Goal: Transaction & Acquisition: Purchase product/service

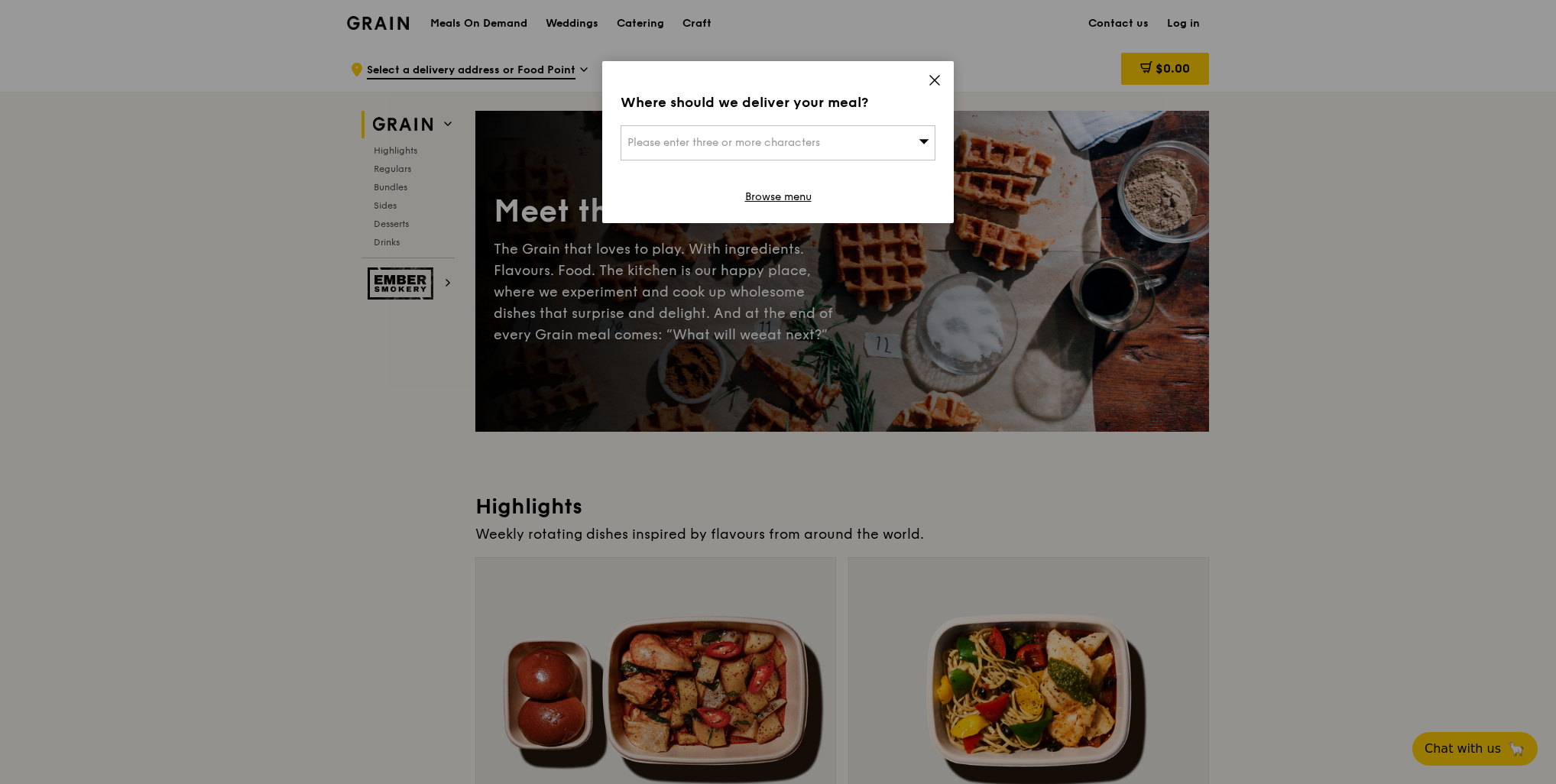
drag, startPoint x: 941, startPoint y: 87, endPoint x: 1022, endPoint y: 63, distance: 84.5
click at [941, 87] on span at bounding box center [935, 83] width 14 height 17
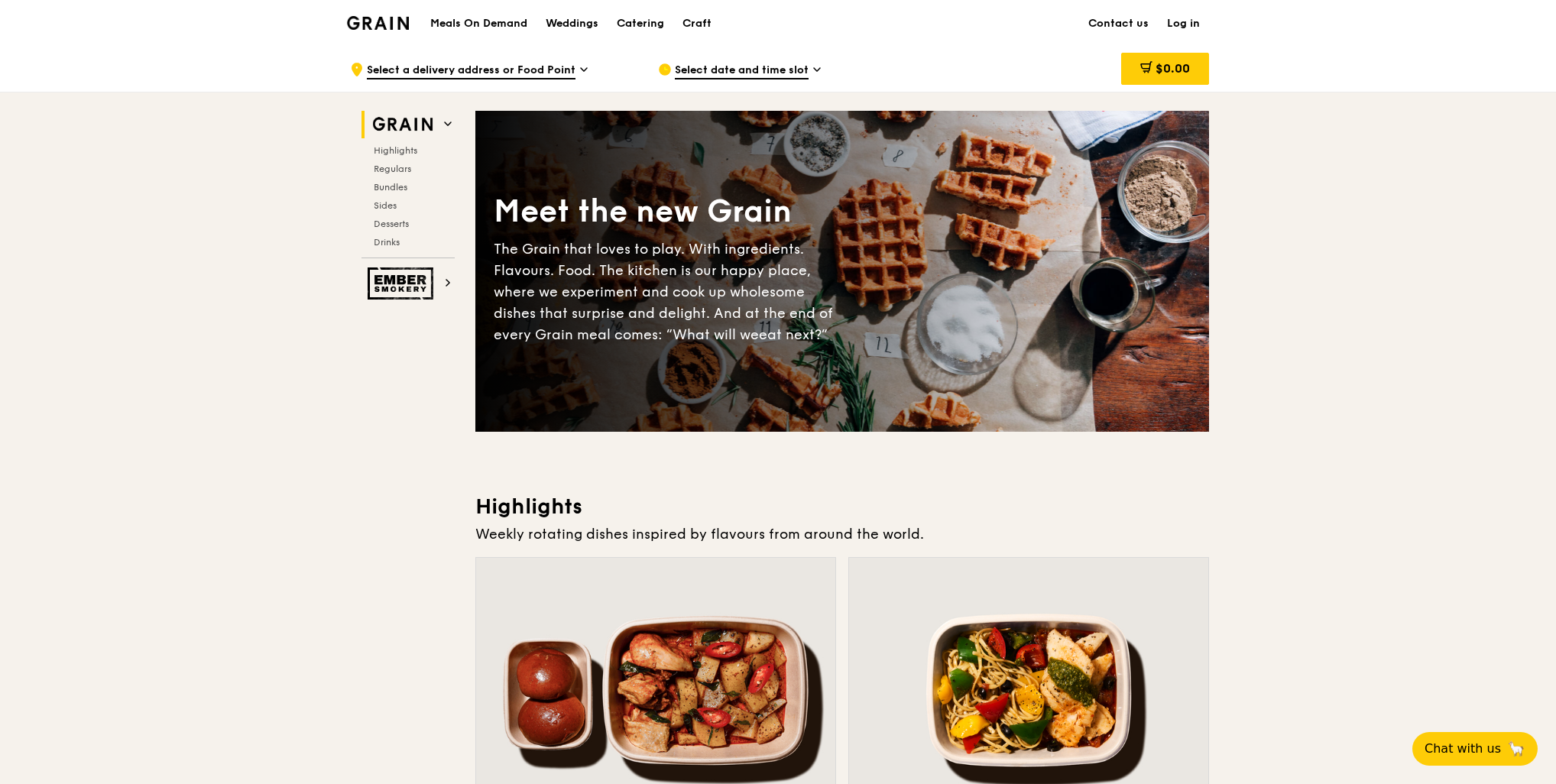
click at [1181, 29] on link "Log in" at bounding box center [1183, 24] width 51 height 46
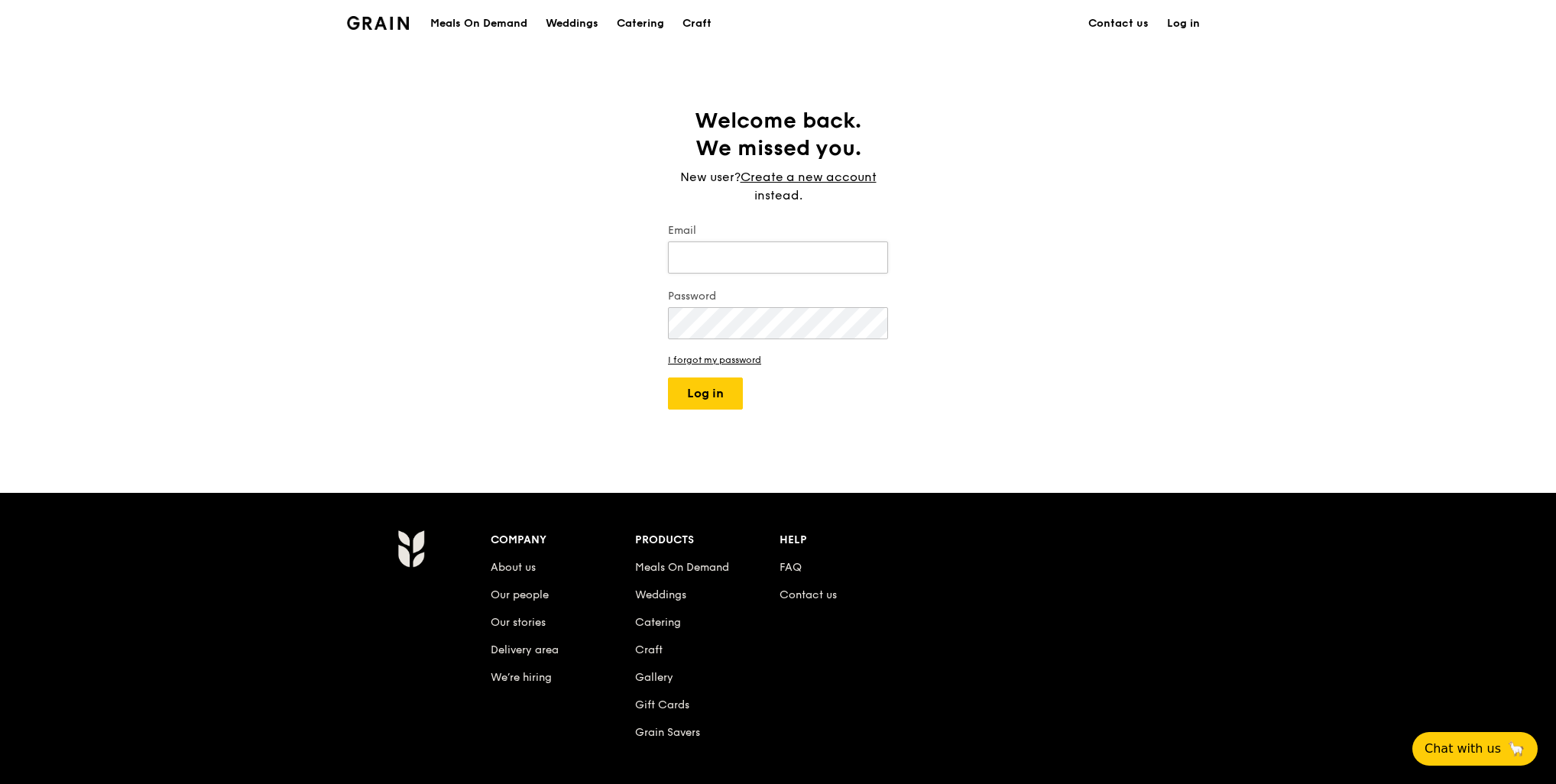
click at [829, 257] on input "Email" at bounding box center [777, 257] width 220 height 32
type input "[PERSON_NAME][EMAIL_ADDRESS][PERSON_NAME][DOMAIN_NAME]"
click at [737, 399] on button "Log in" at bounding box center [705, 394] width 75 height 32
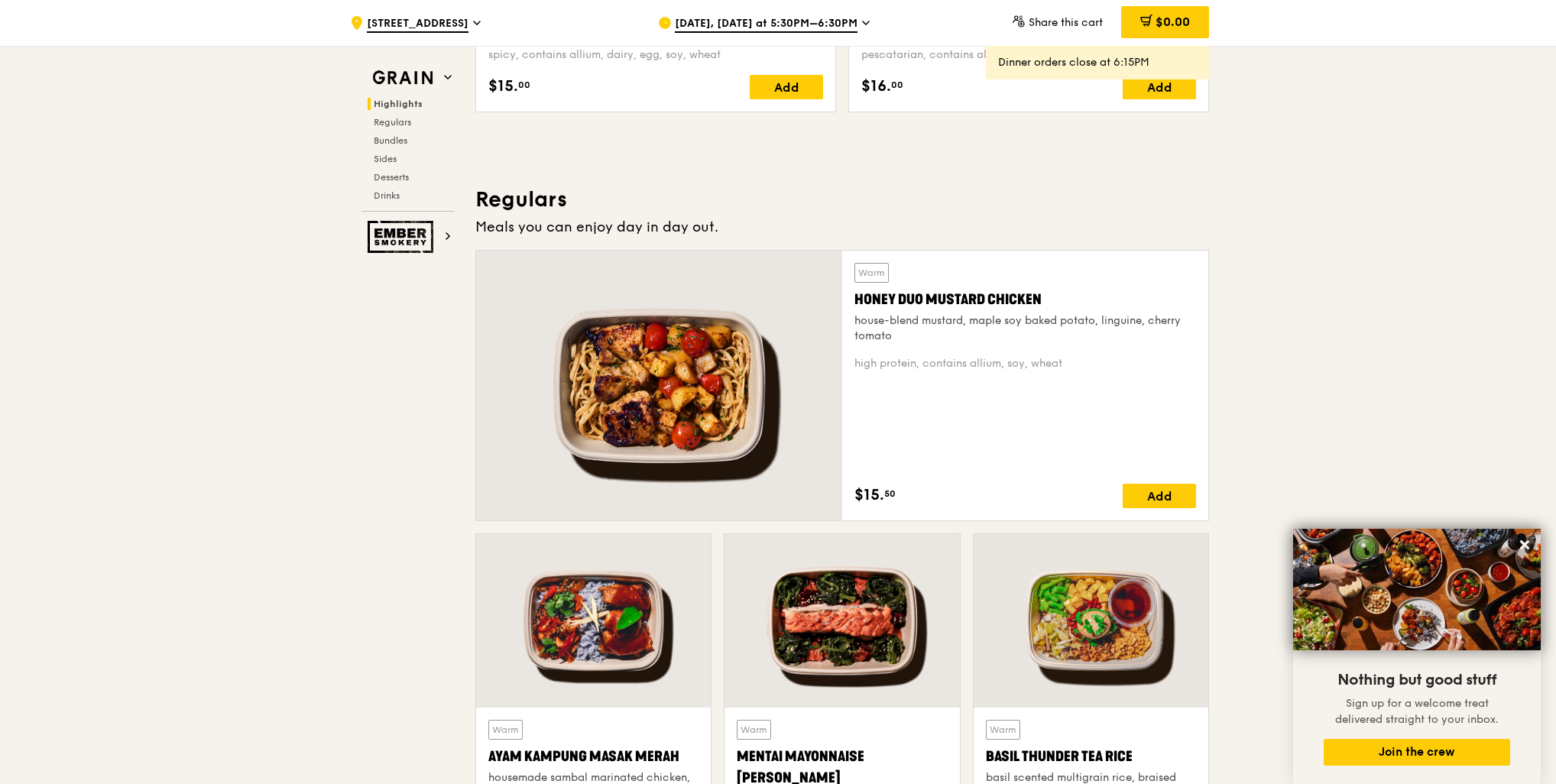
scroll to position [917, 0]
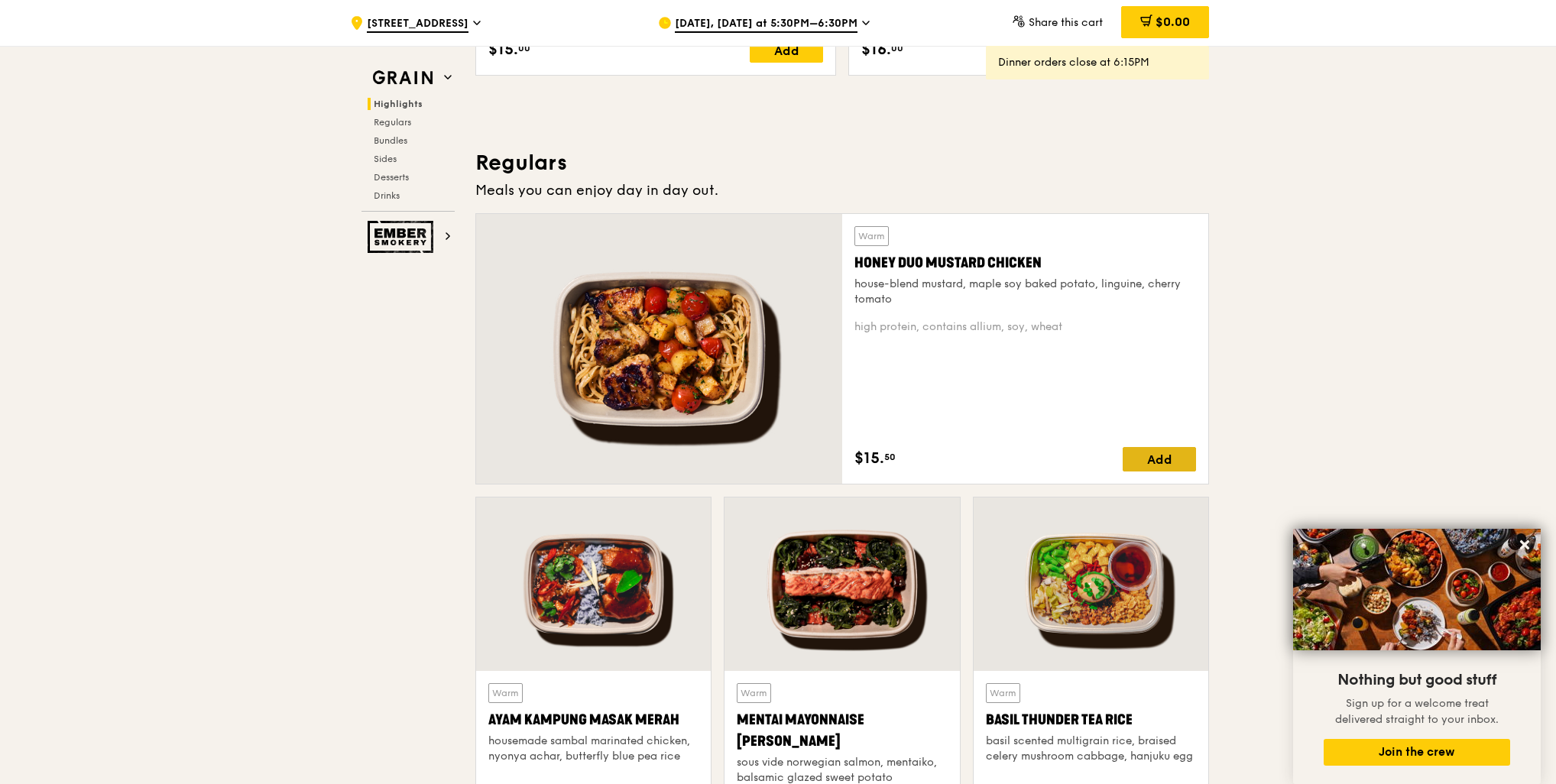
click at [1152, 466] on div "Add" at bounding box center [1159, 459] width 74 height 24
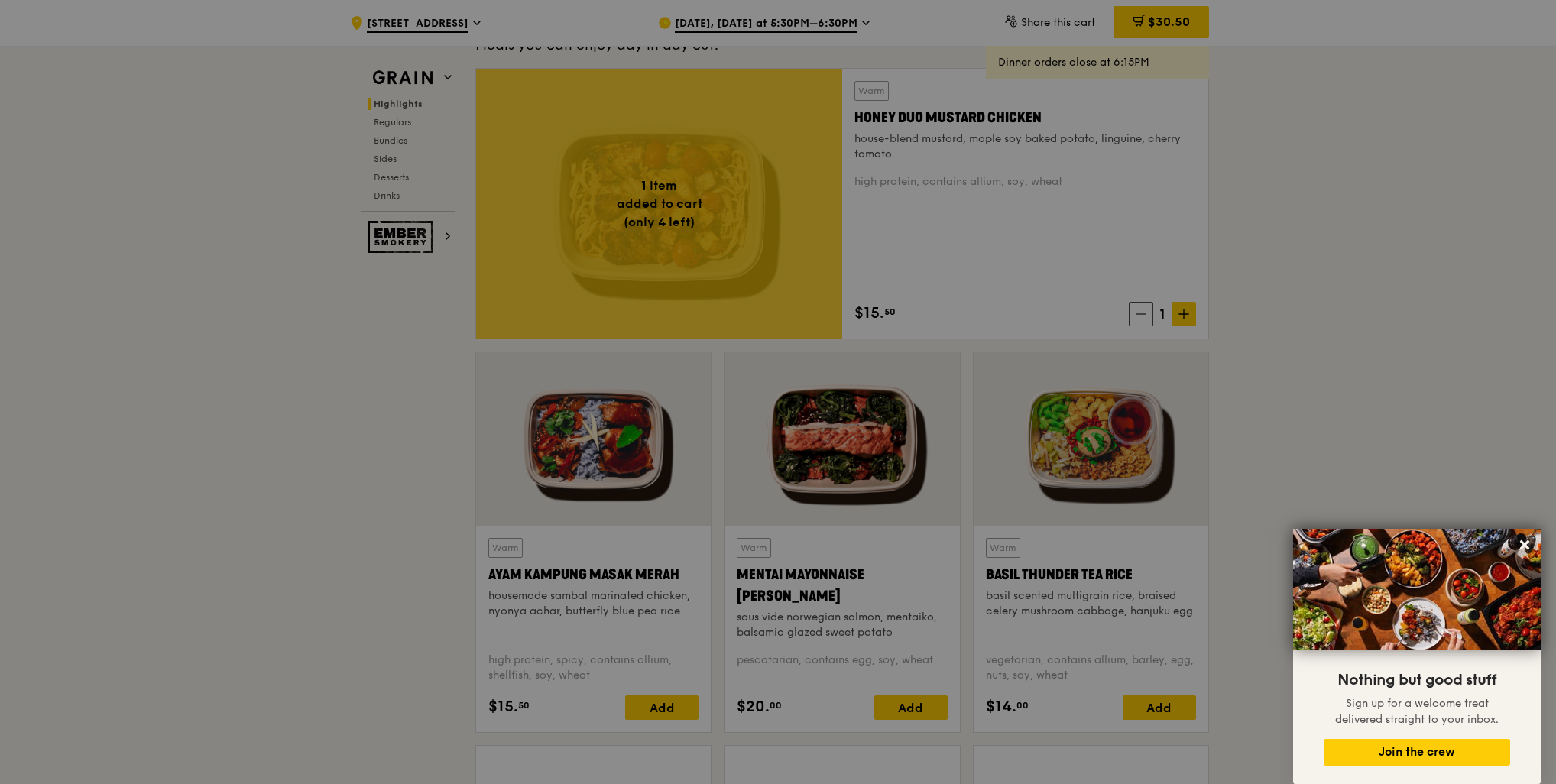
scroll to position [1070, 0]
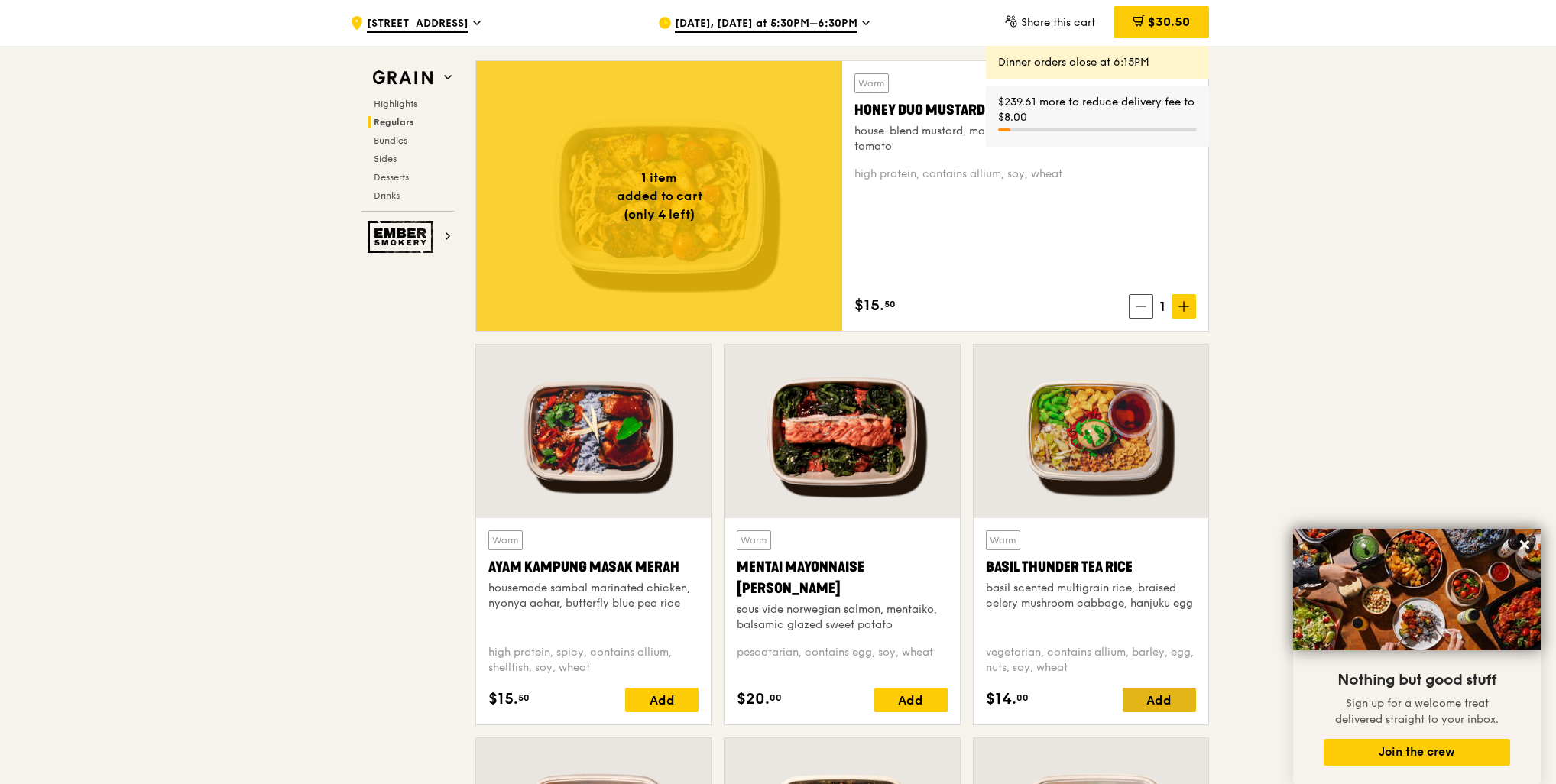
click at [1177, 698] on div "Add" at bounding box center [1159, 700] width 74 height 24
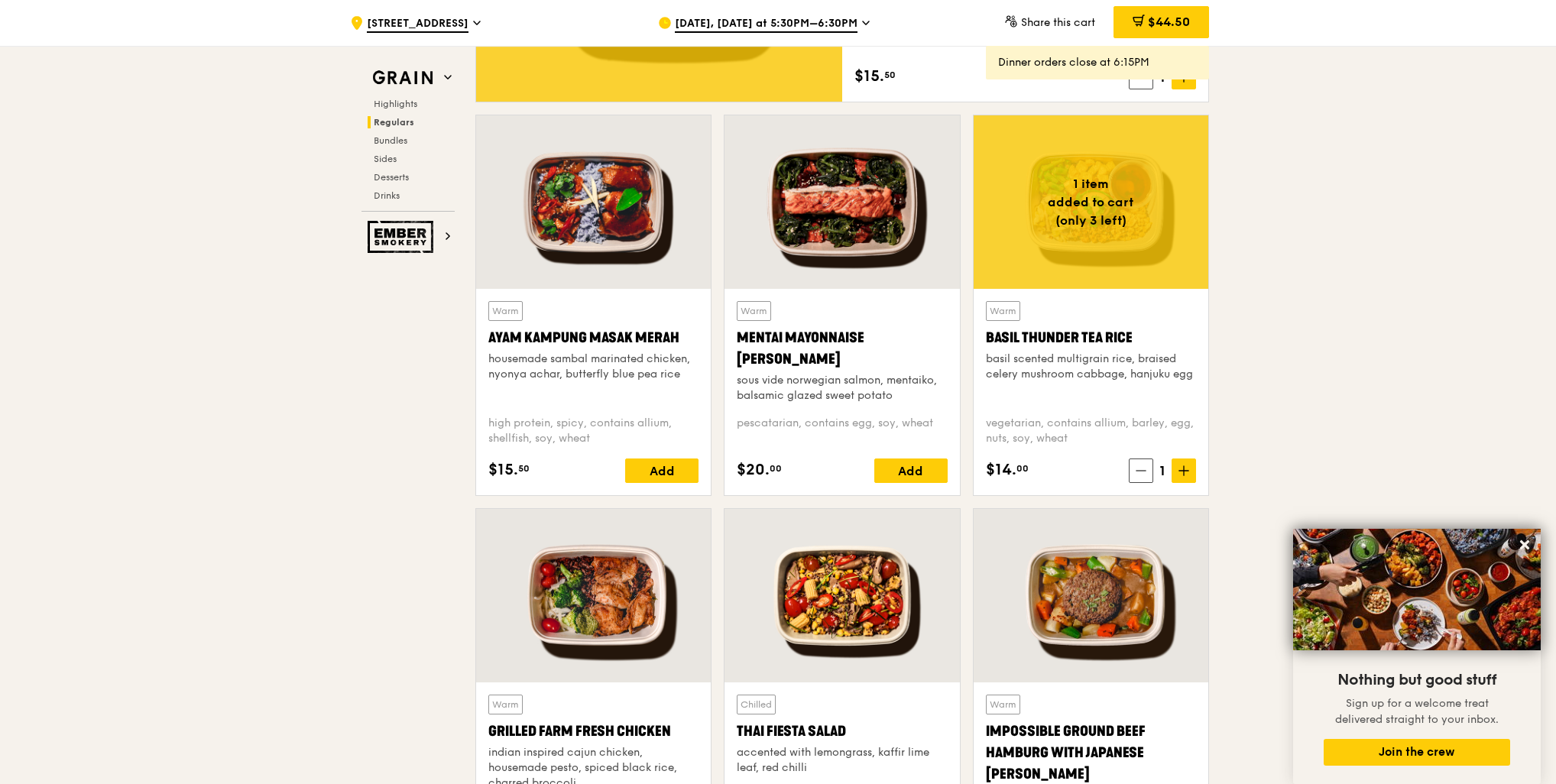
scroll to position [1452, 0]
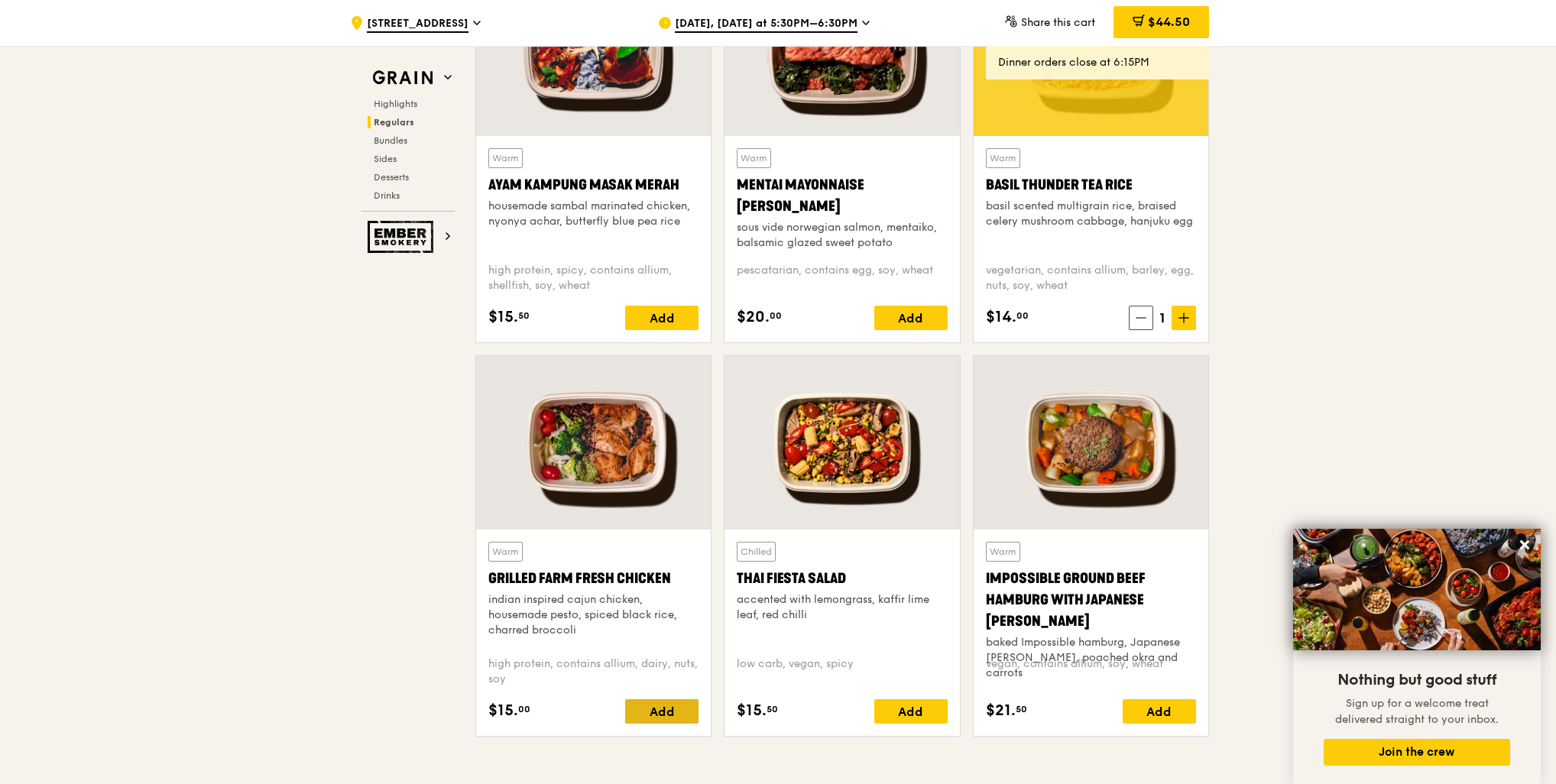
click at [675, 710] on div "Add" at bounding box center [662, 711] width 74 height 24
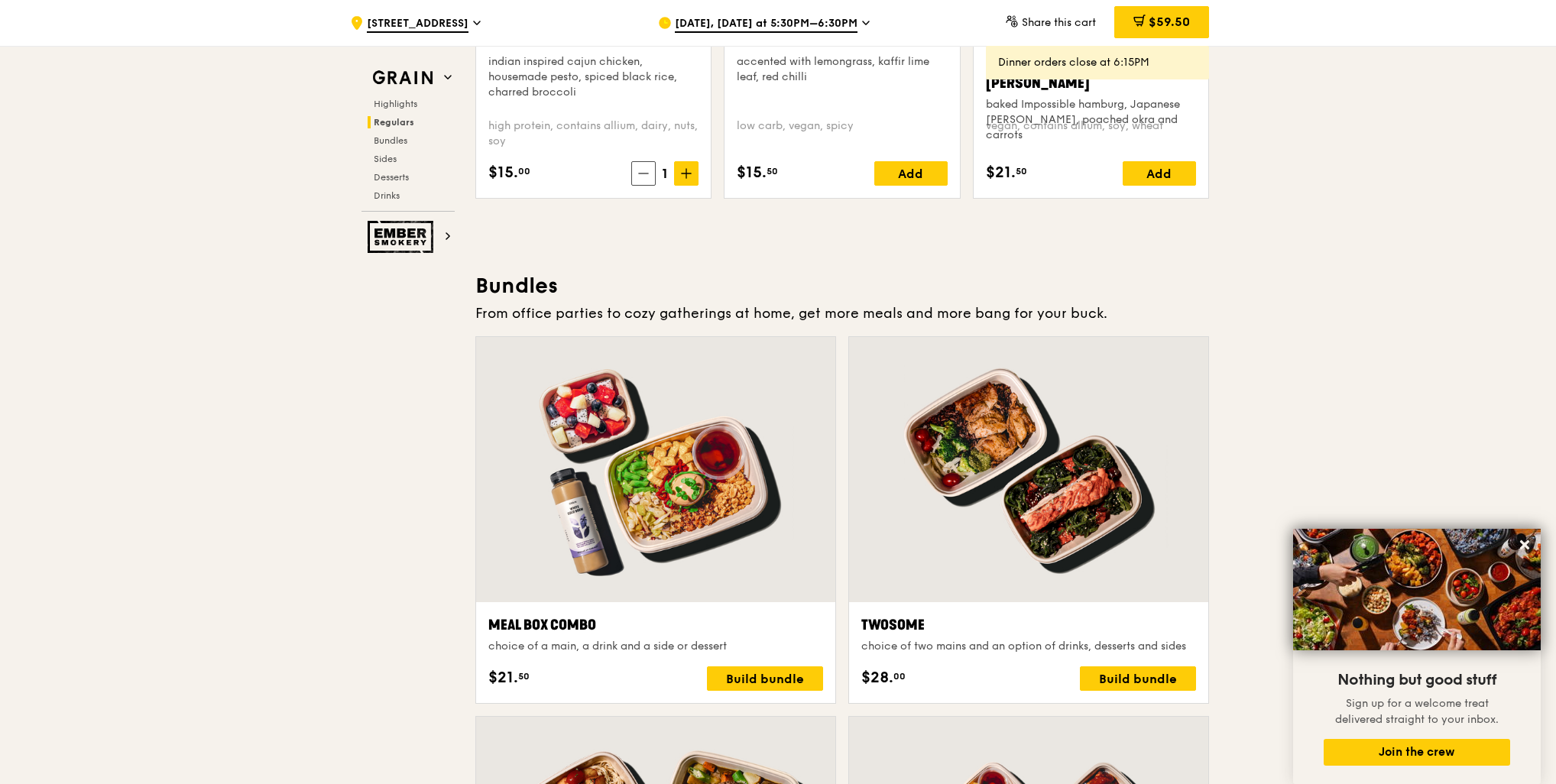
scroll to position [1987, 0]
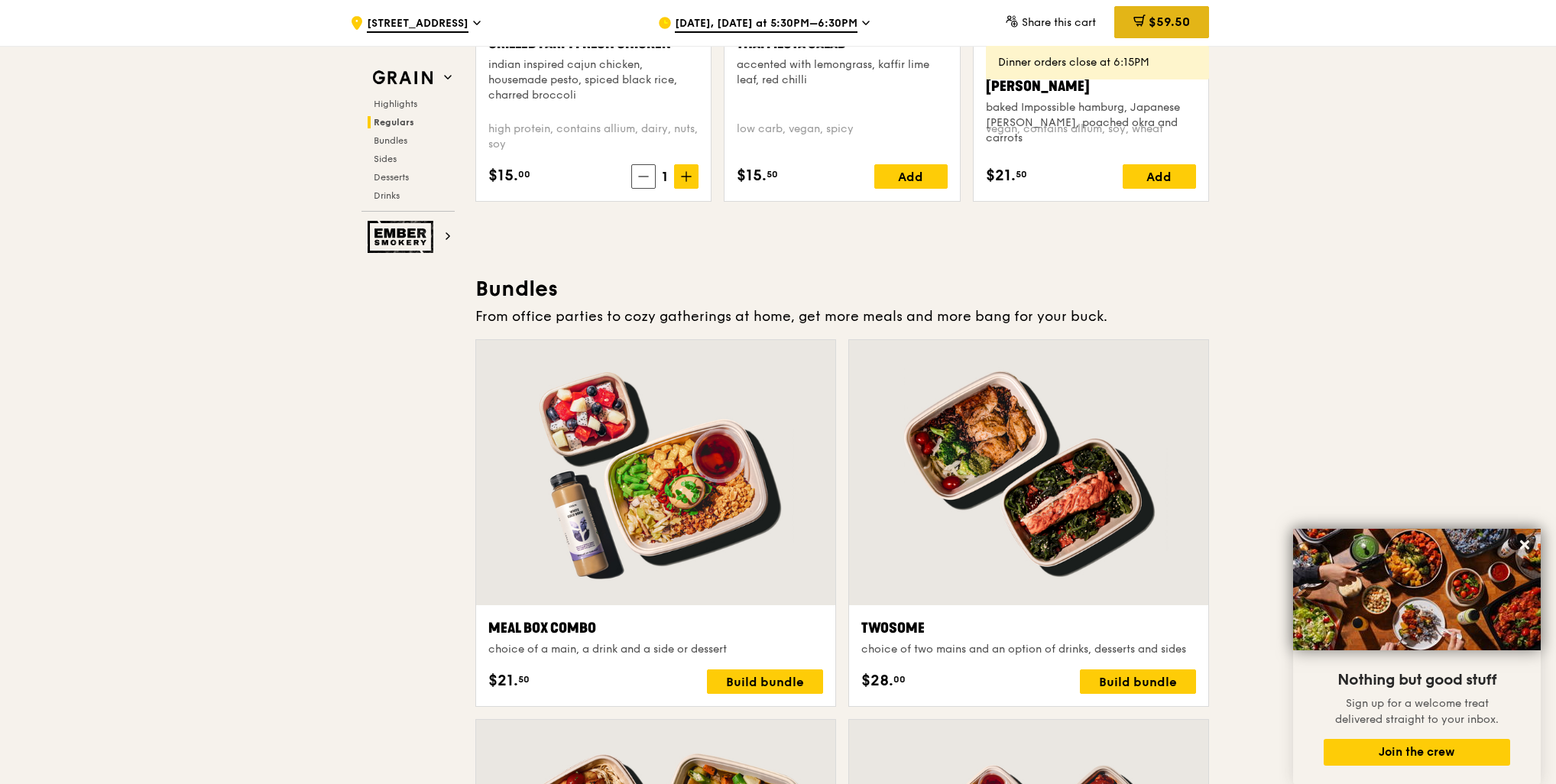
click at [1156, 23] on span "$59.50" at bounding box center [1169, 21] width 41 height 15
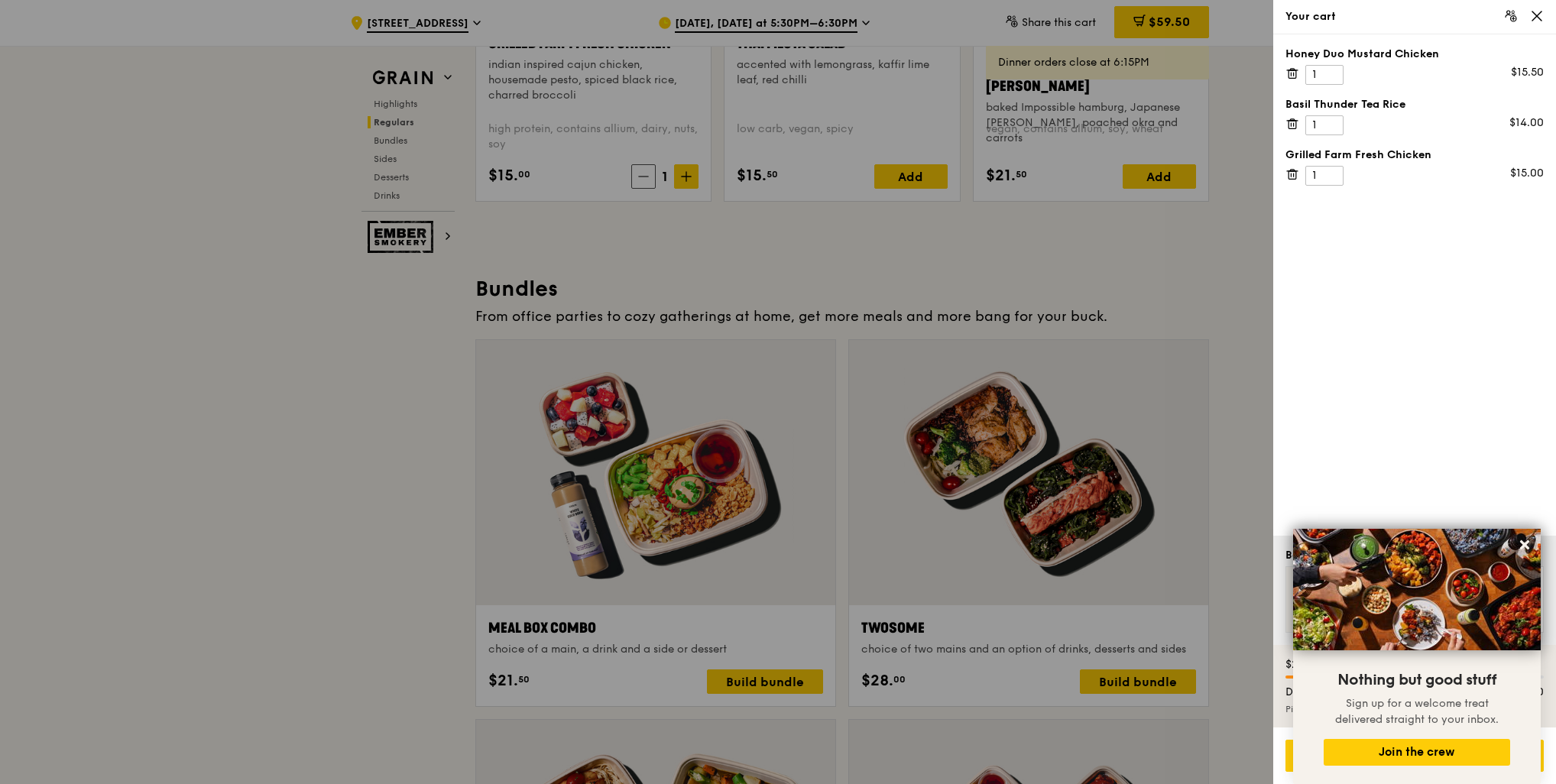
click at [1292, 127] on icon at bounding box center [1293, 124] width 14 height 14
click at [1287, 70] on icon at bounding box center [1293, 70] width 11 height 0
click at [1295, 76] on icon at bounding box center [1293, 74] width 14 height 14
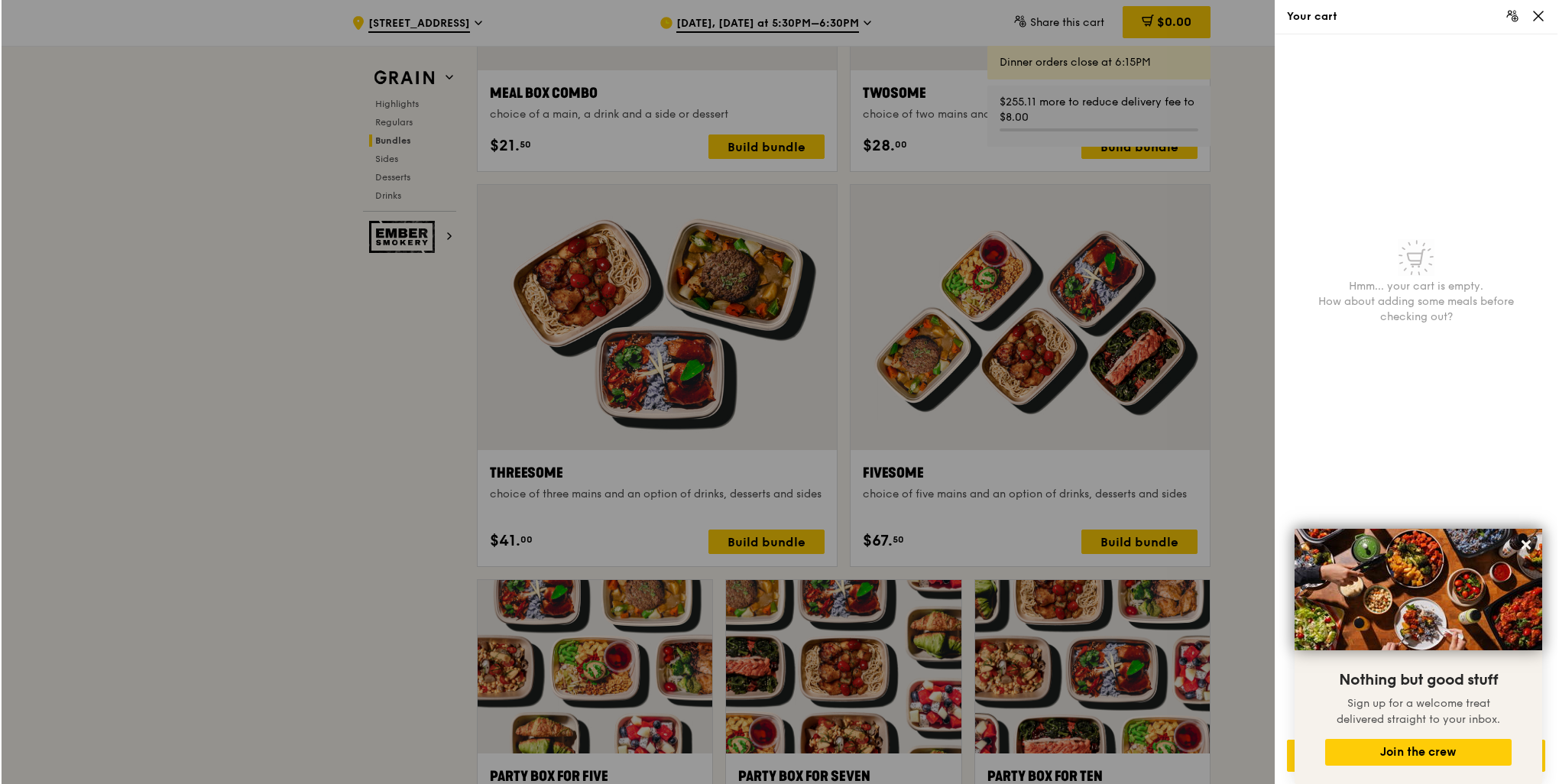
scroll to position [2675, 0]
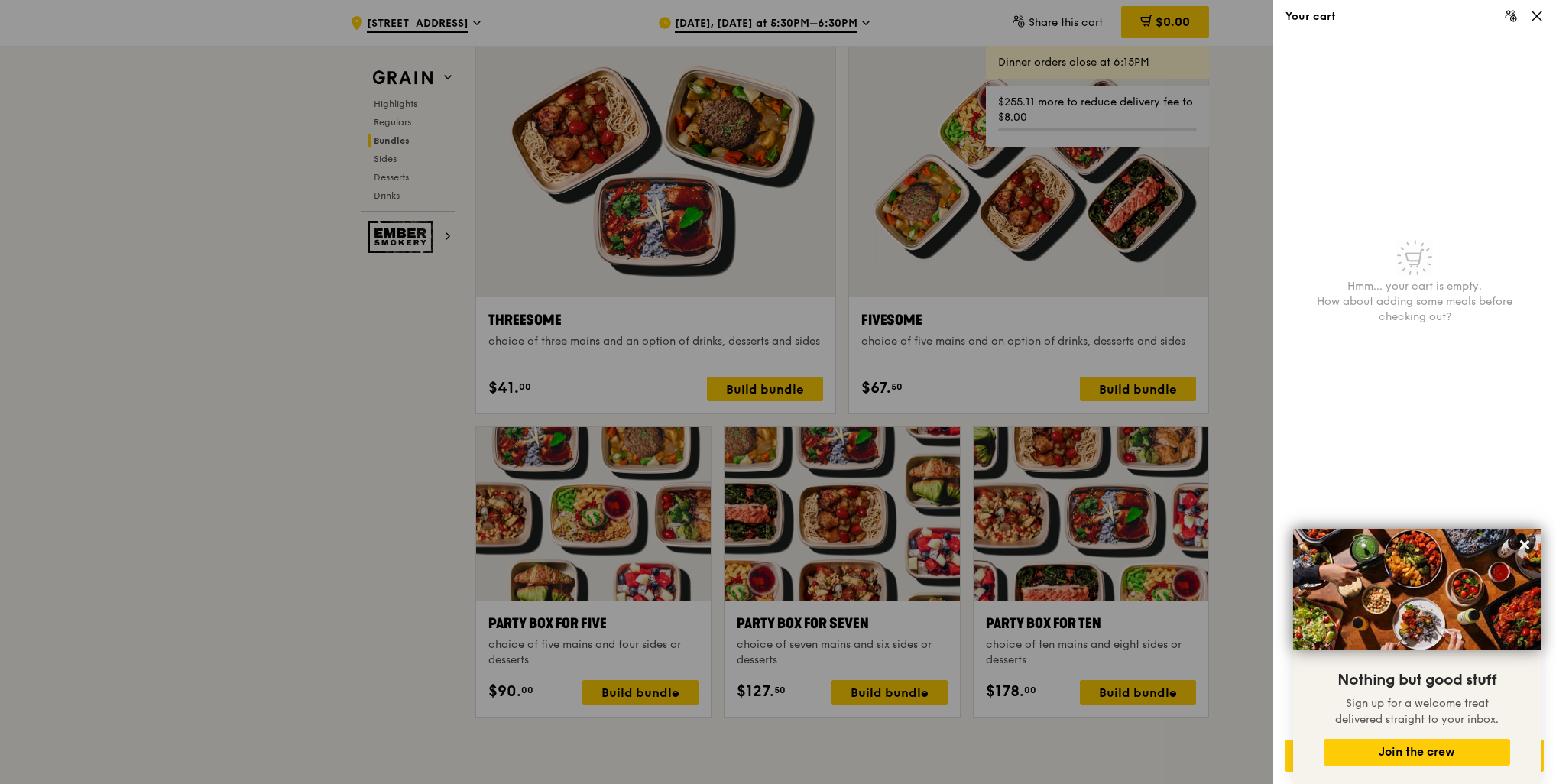
click at [1156, 686] on div at bounding box center [778, 392] width 1556 height 784
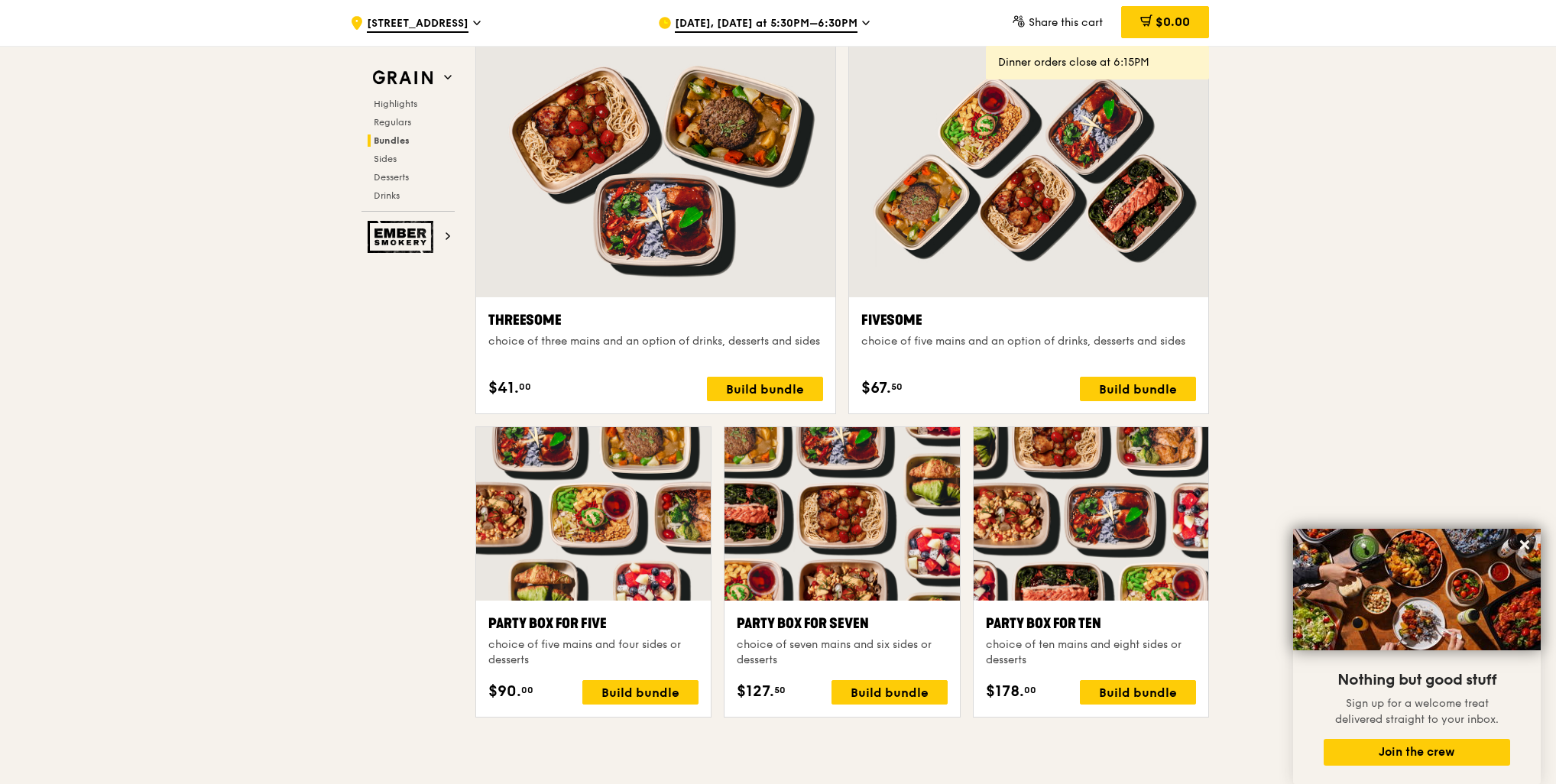
click at [1156, 686] on div "Build bundle" at bounding box center [1138, 692] width 116 height 24
click at [810, 20] on span "[DATE], [DATE] at 5:30PM–6:30PM" at bounding box center [766, 24] width 183 height 17
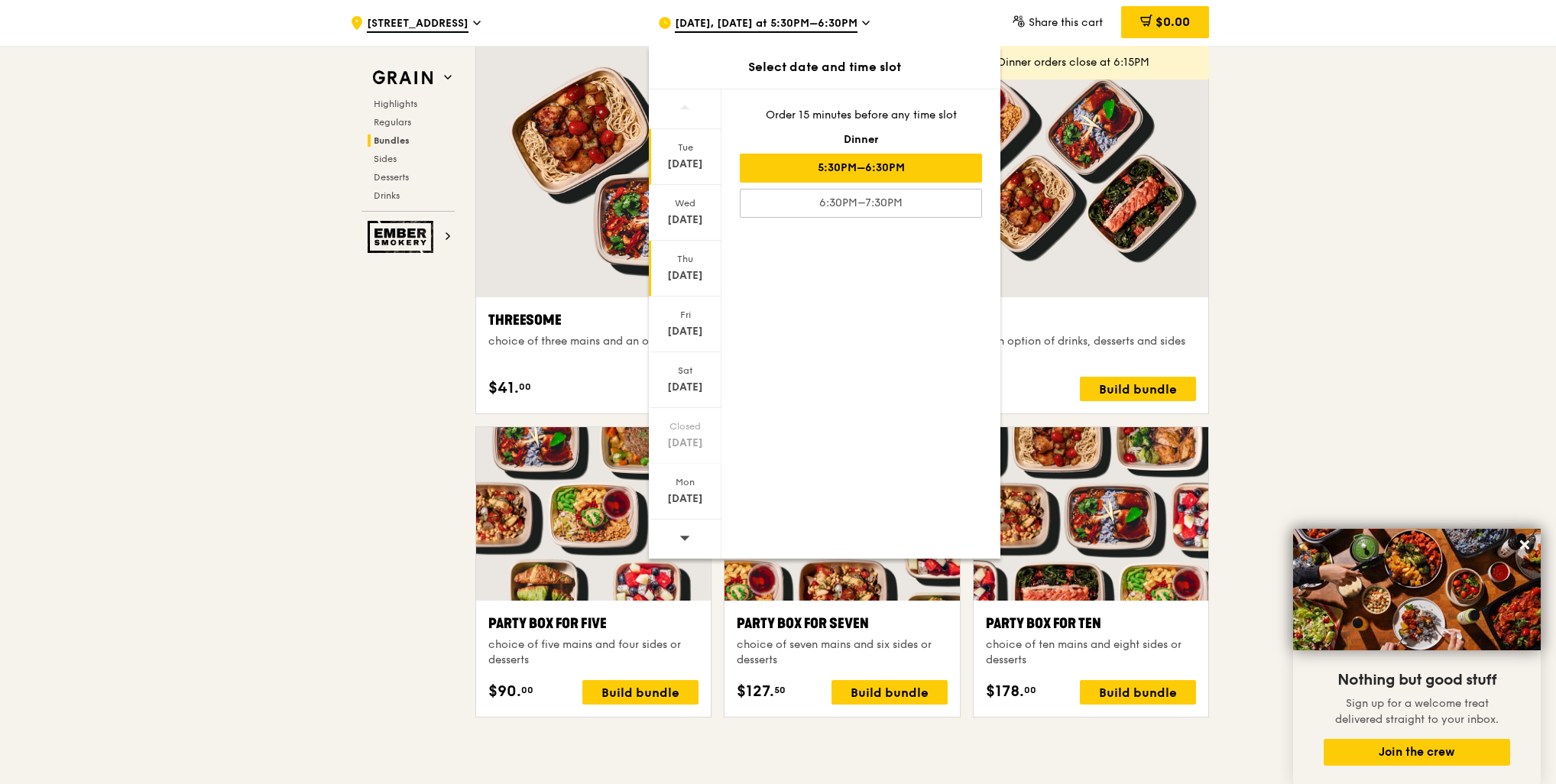
click at [684, 273] on div "[DATE]" at bounding box center [685, 276] width 68 height 15
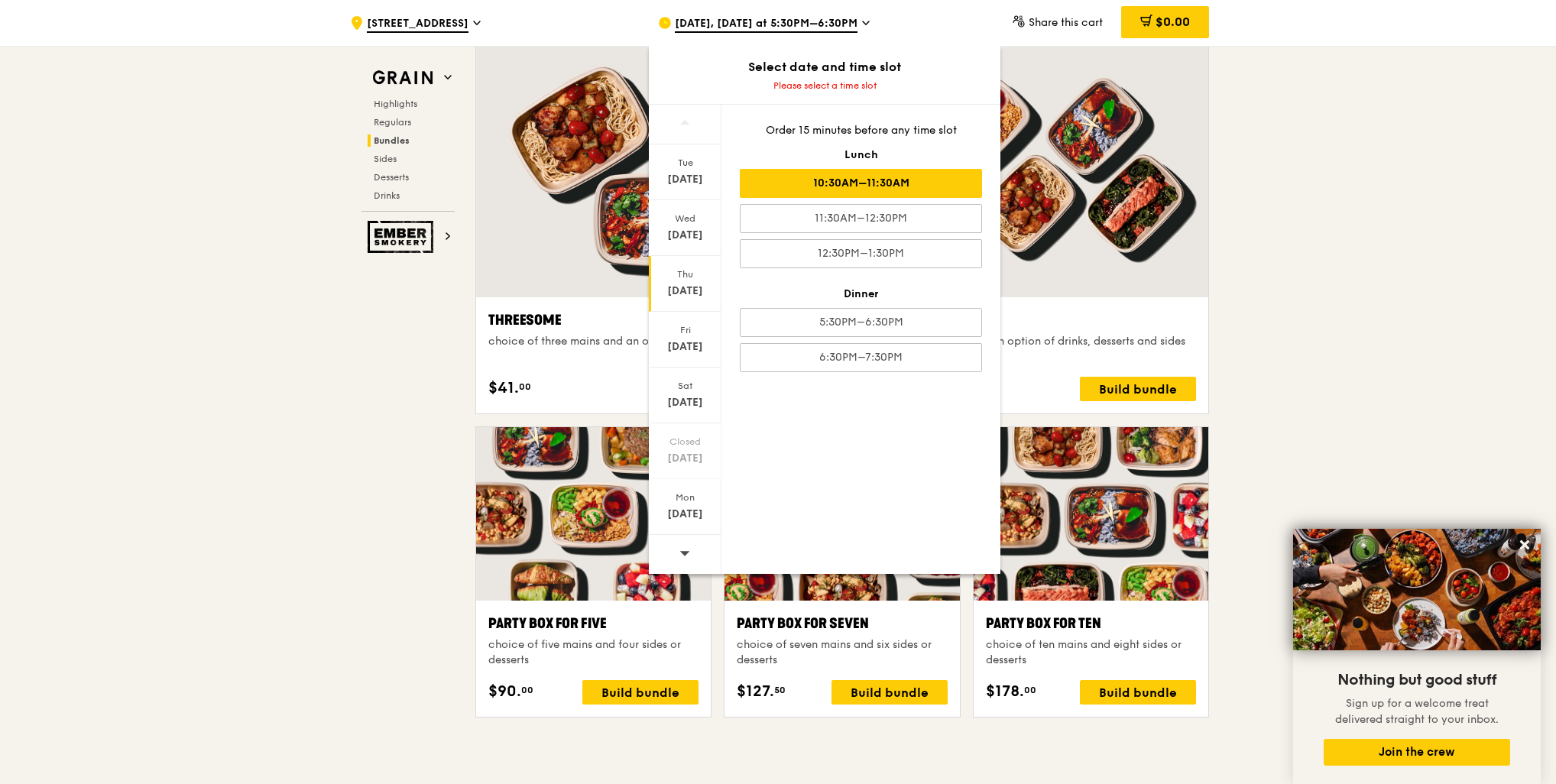
click at [828, 183] on div "10:30AM–11:30AM" at bounding box center [861, 184] width 242 height 29
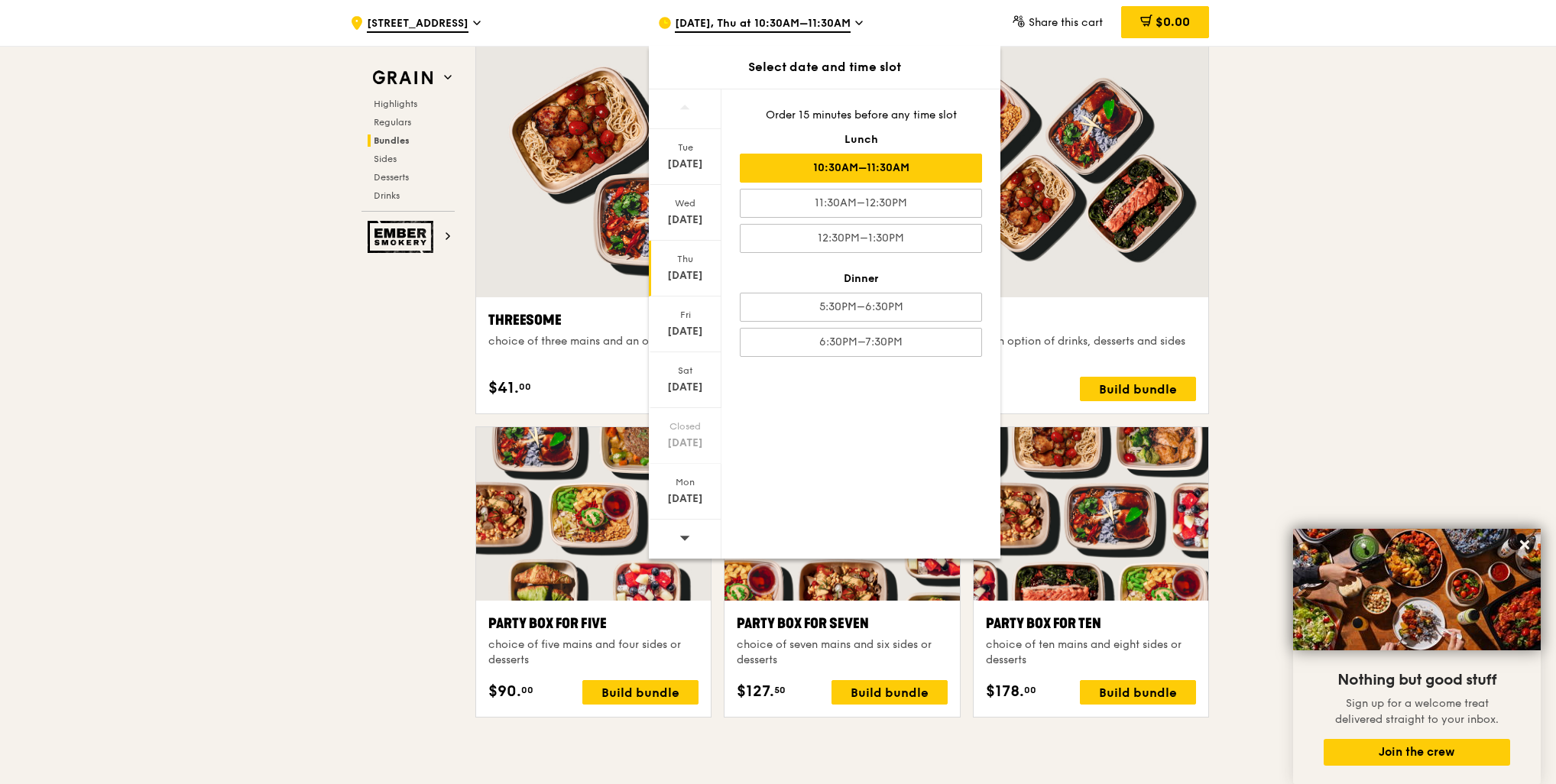
click at [1311, 390] on div ".cls-1 { fill: none; stroke: #fff; stroke-linecap: round; stroke-linejoin: roun…" at bounding box center [778, 597] width 1556 height 6453
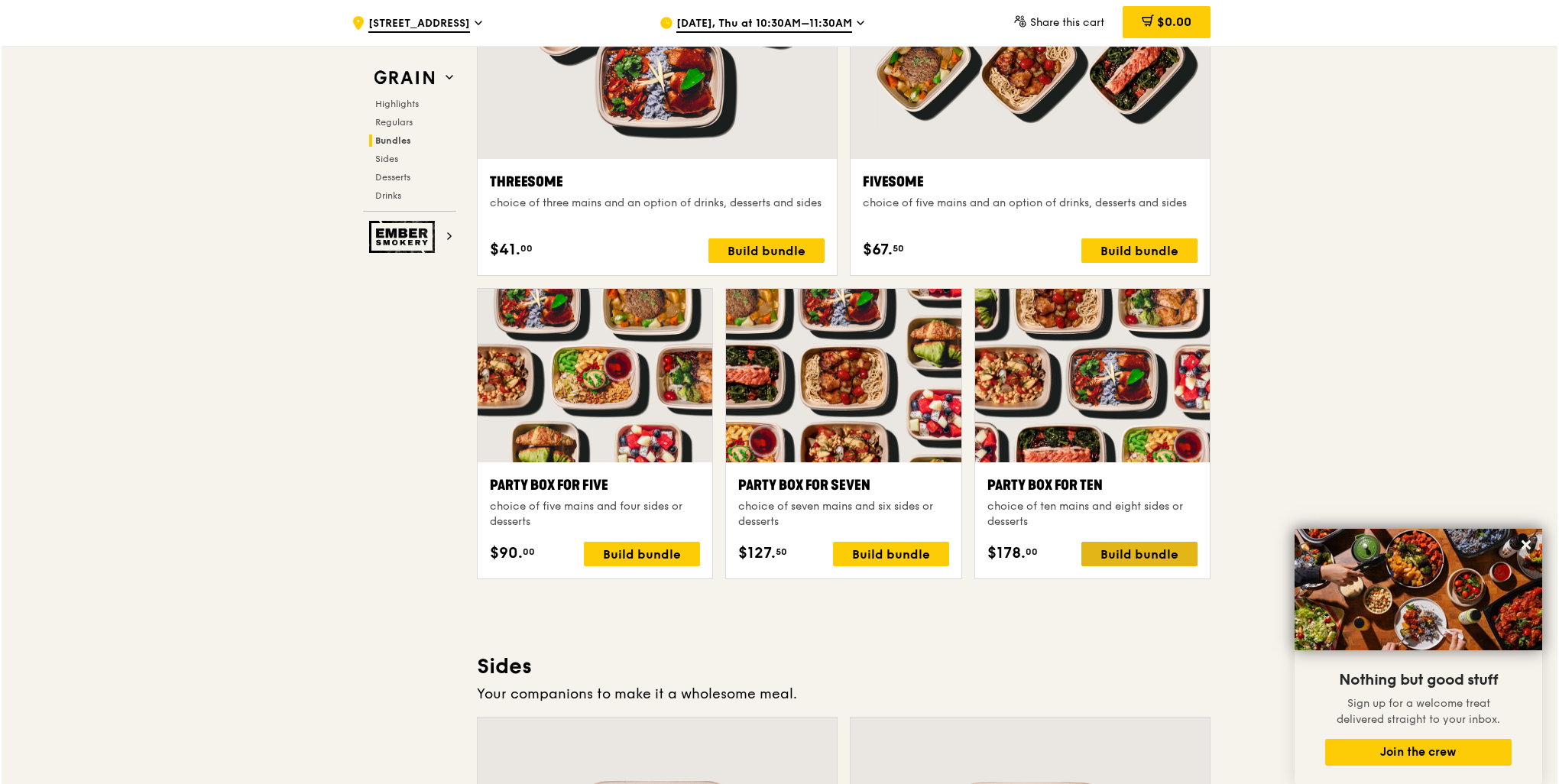
scroll to position [2827, 0]
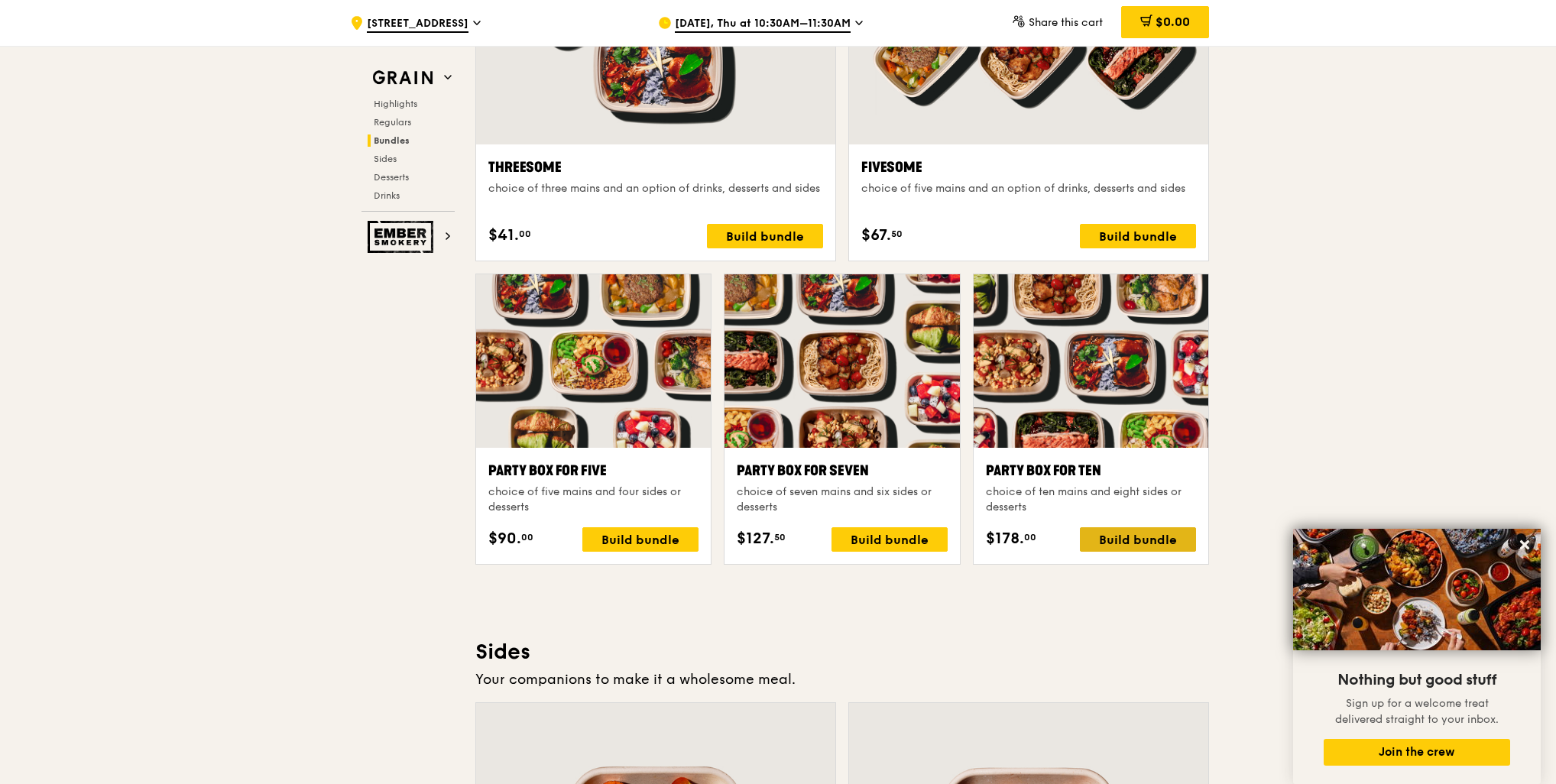
click at [1120, 543] on div "Build bundle" at bounding box center [1138, 540] width 116 height 24
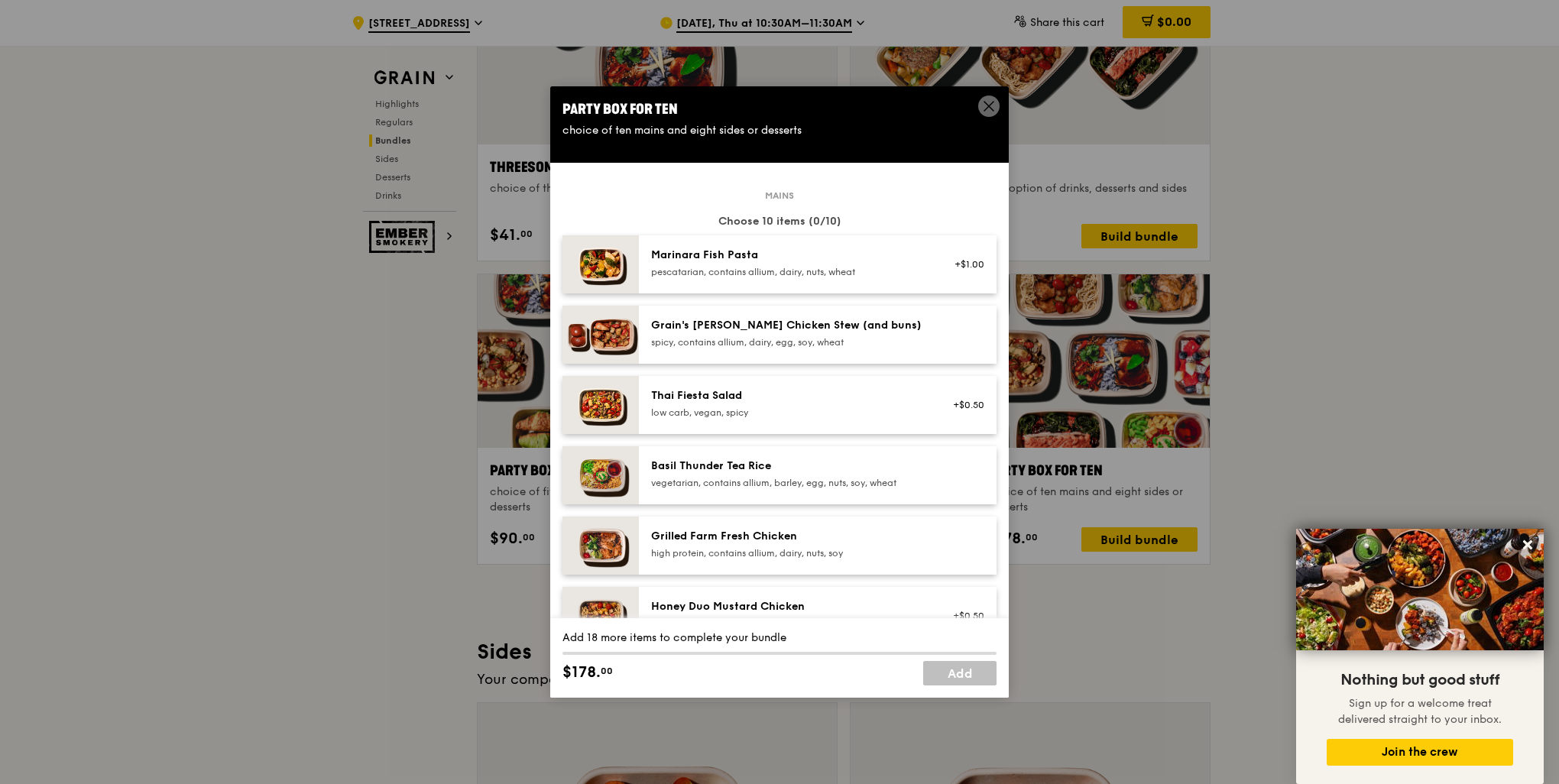
click at [815, 466] on div "Basil Thunder Tea Rice" at bounding box center [788, 466] width 274 height 15
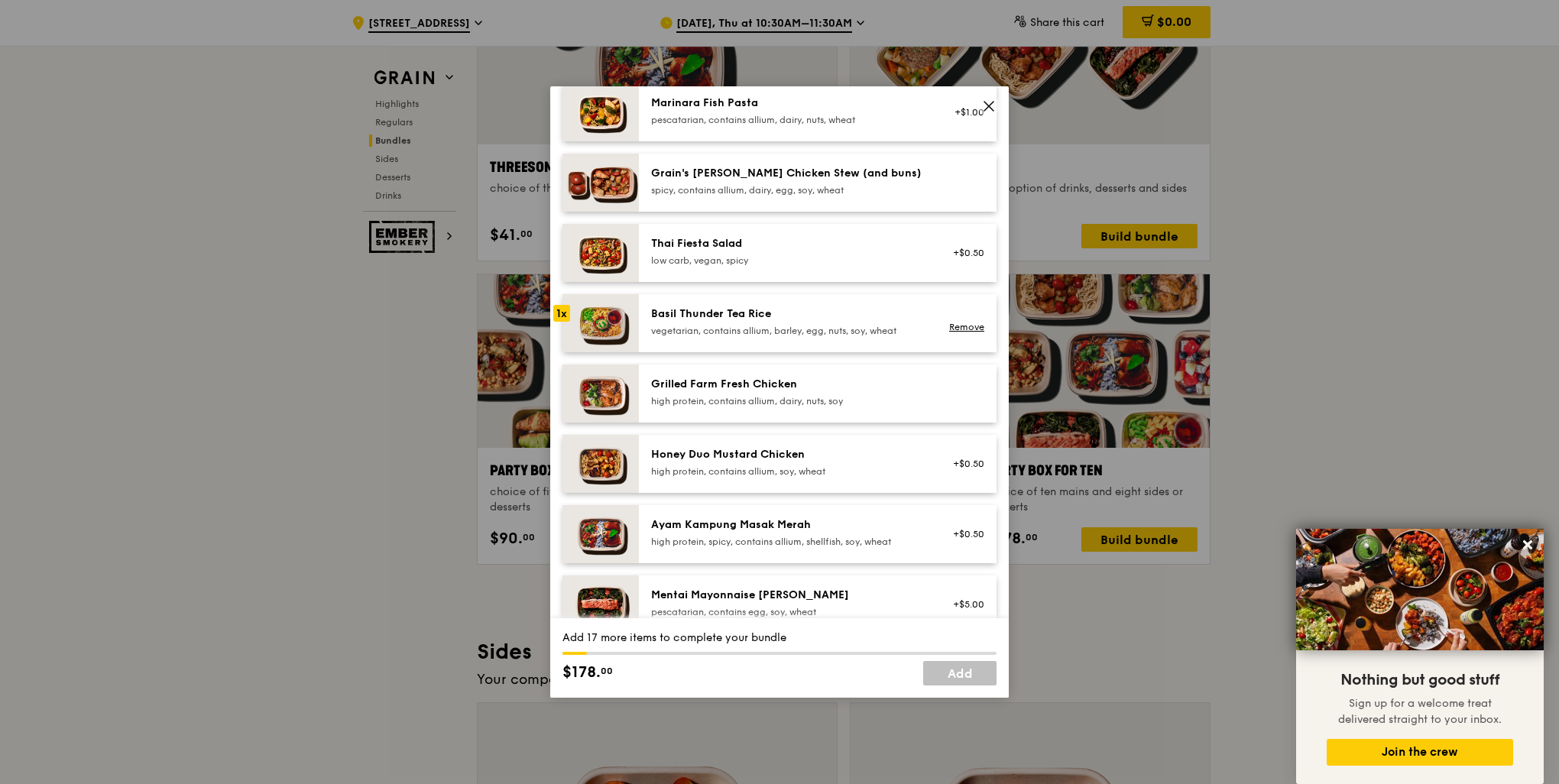
scroll to position [153, 0]
click at [776, 395] on div "high protein, contains allium, dairy, nuts, soy" at bounding box center [788, 400] width 274 height 12
click at [787, 465] on div "high protein, contains allium, soy, wheat" at bounding box center [788, 471] width 274 height 12
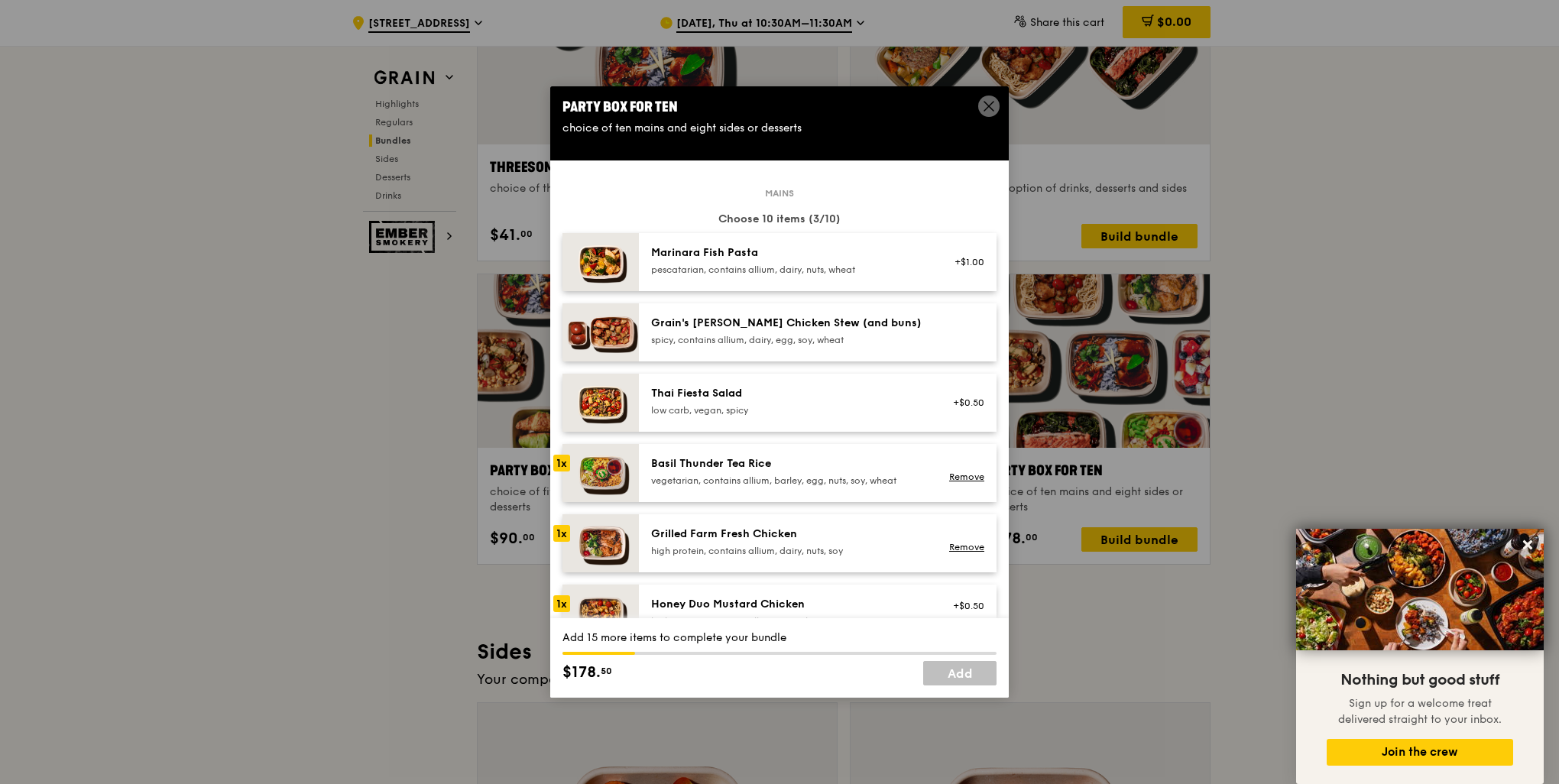
scroll to position [0, 0]
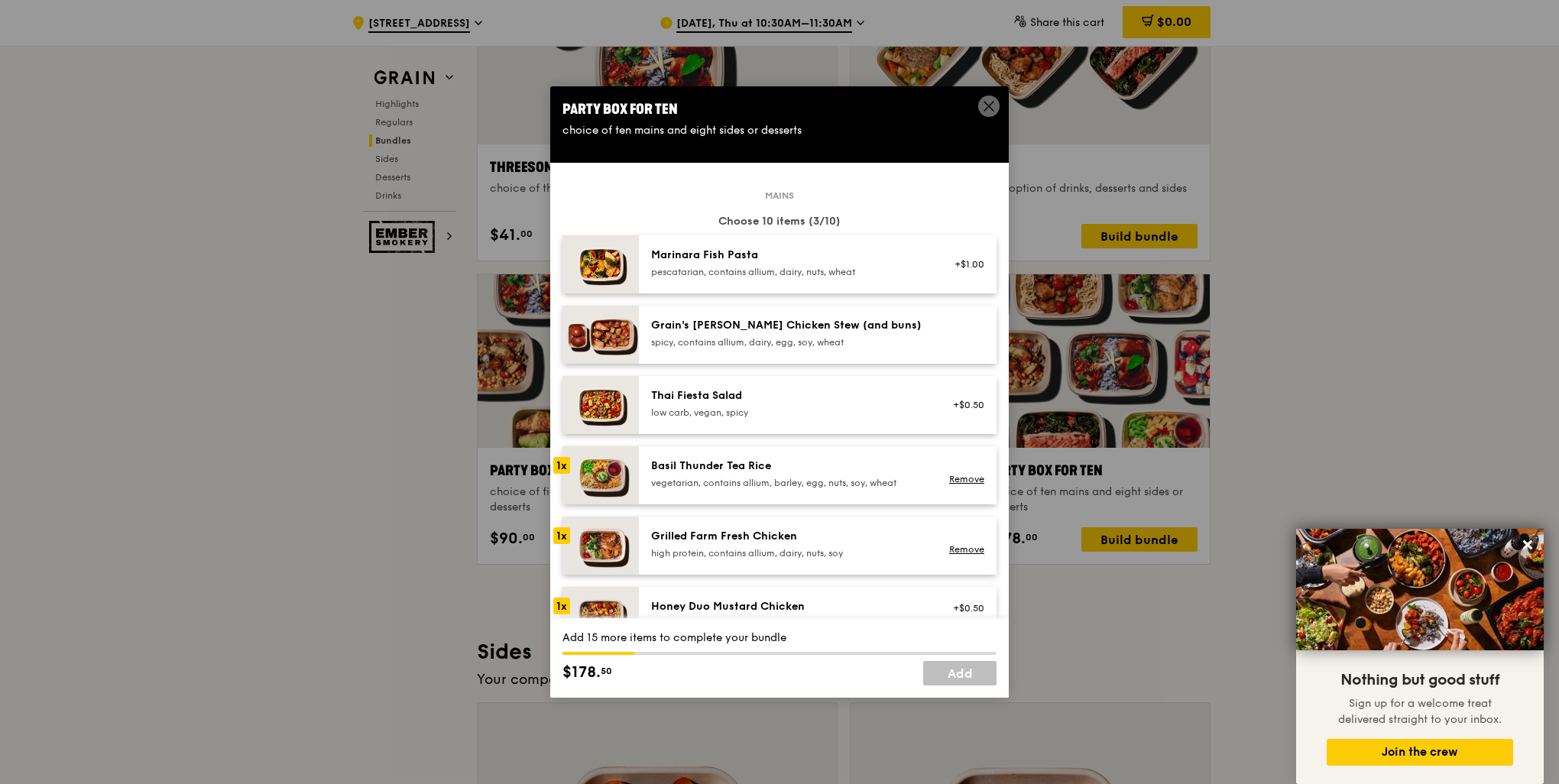
click at [790, 330] on div "Grain's [PERSON_NAME] Chicken Stew (and buns)" at bounding box center [788, 325] width 274 height 15
click at [714, 348] on div "spicy, contains allium, dairy, egg, soy, wheat" at bounding box center [788, 342] width 274 height 12
click at [959, 337] on link "Remove" at bounding box center [967, 338] width 35 height 11
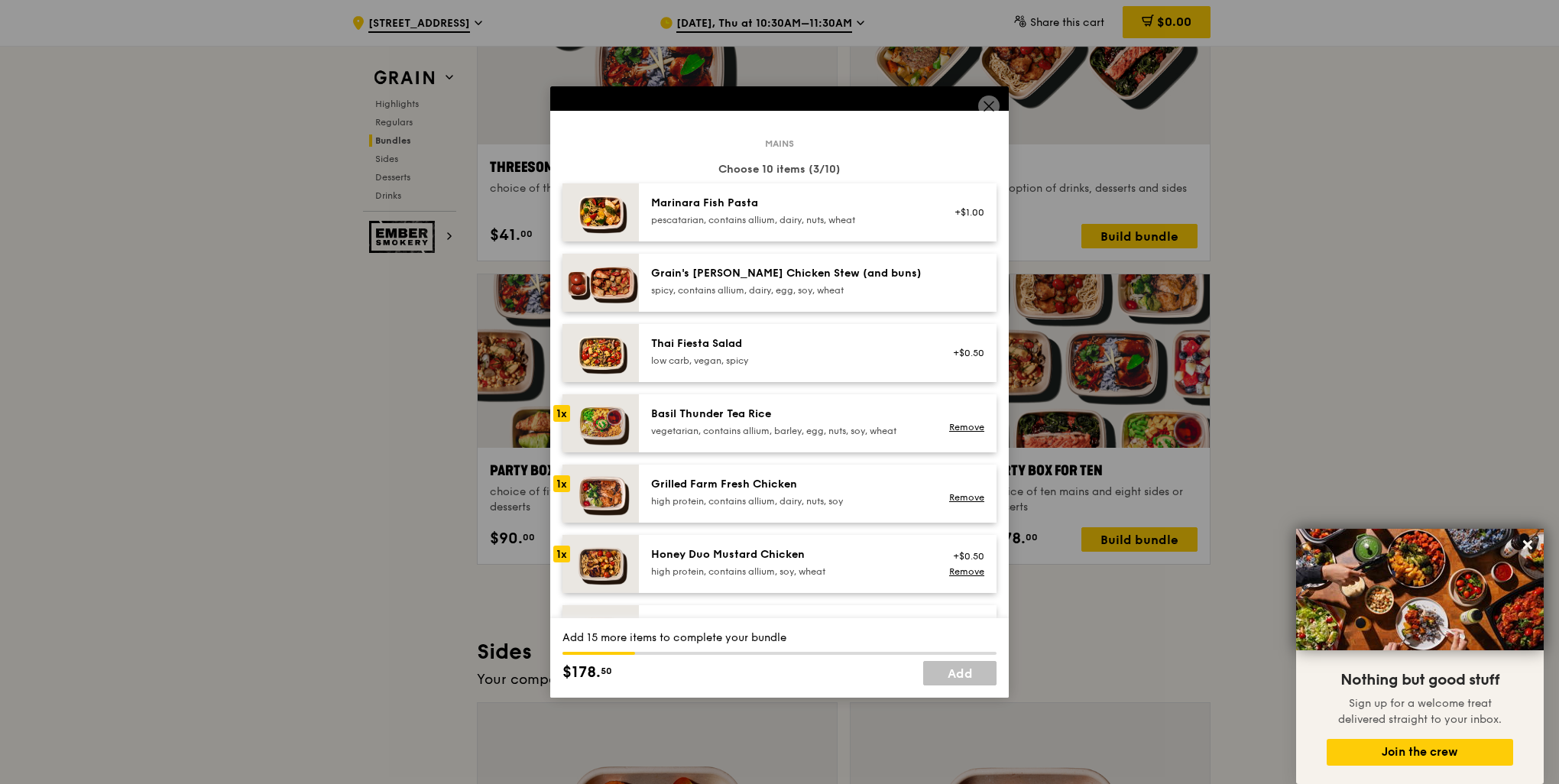
scroll to position [77, 0]
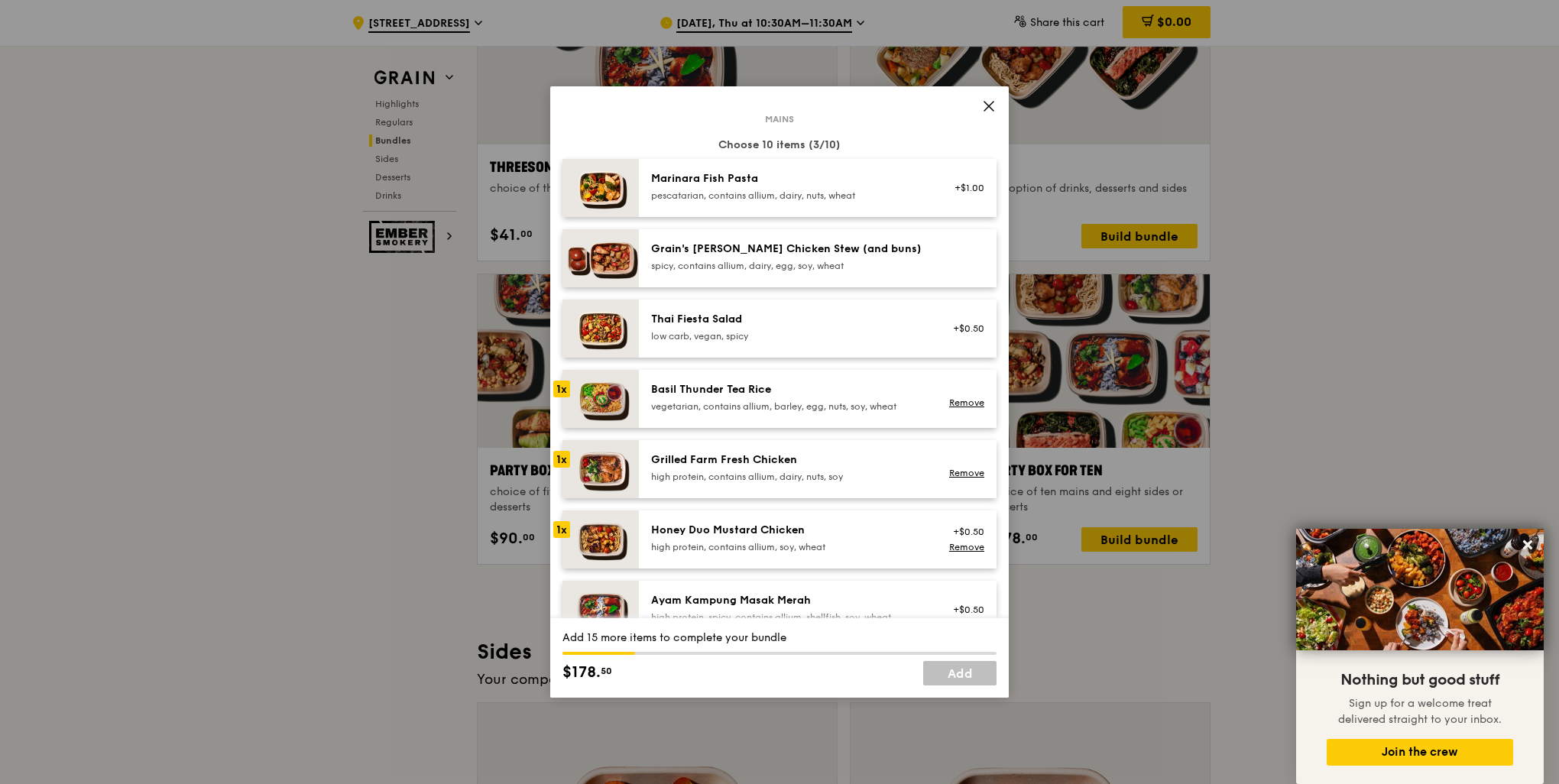
click at [794, 396] on div "Basil Thunder Tea Rice" at bounding box center [788, 390] width 274 height 15
click at [770, 473] on div "high protein, contains allium, dairy, nuts, soy" at bounding box center [788, 477] width 274 height 12
click at [778, 550] on div "high protein, contains allium, soy, wheat" at bounding box center [788, 547] width 274 height 12
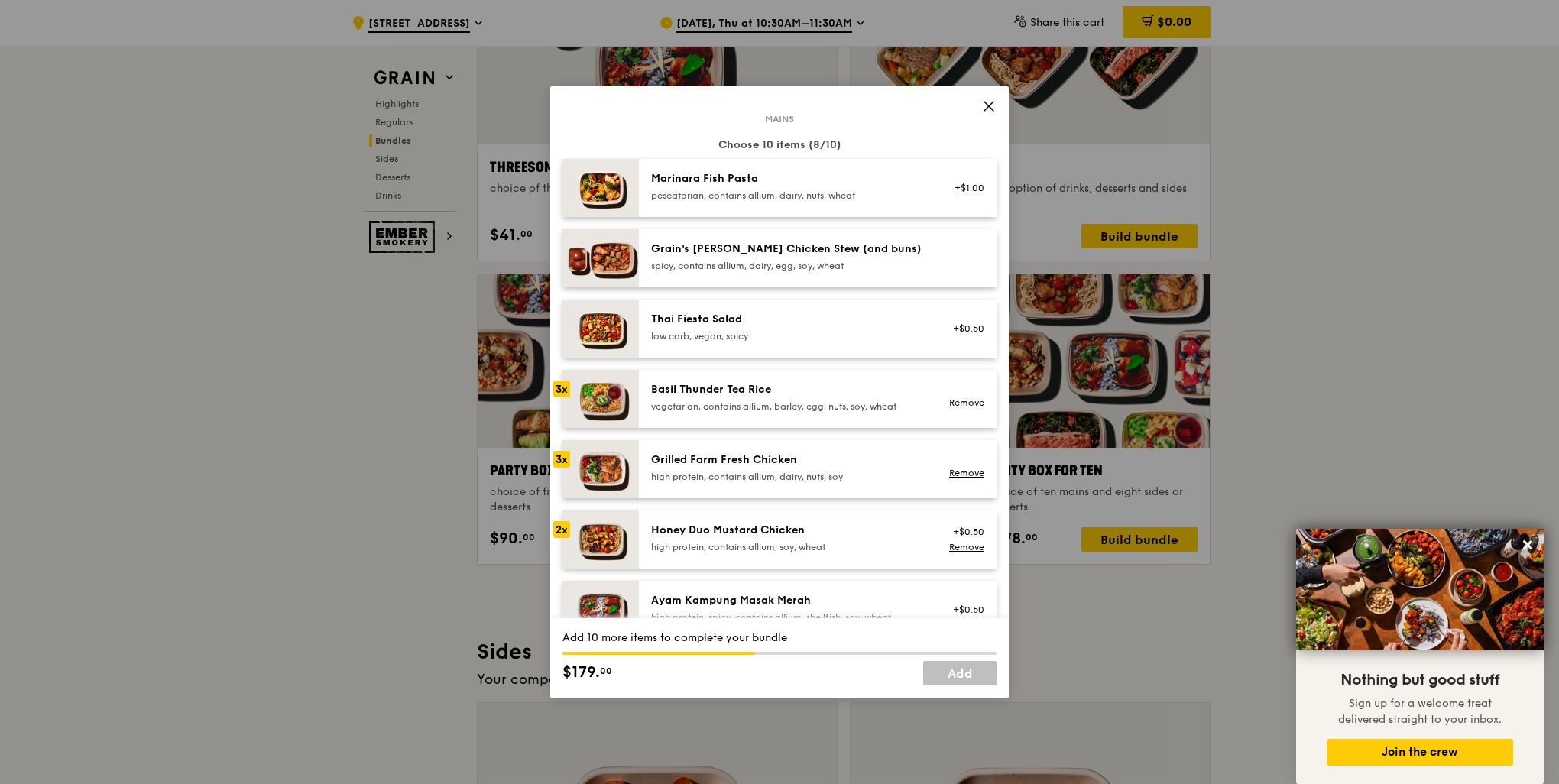
click at [778, 550] on div "high protein, contains allium, soy, wheat" at bounding box center [788, 547] width 274 height 12
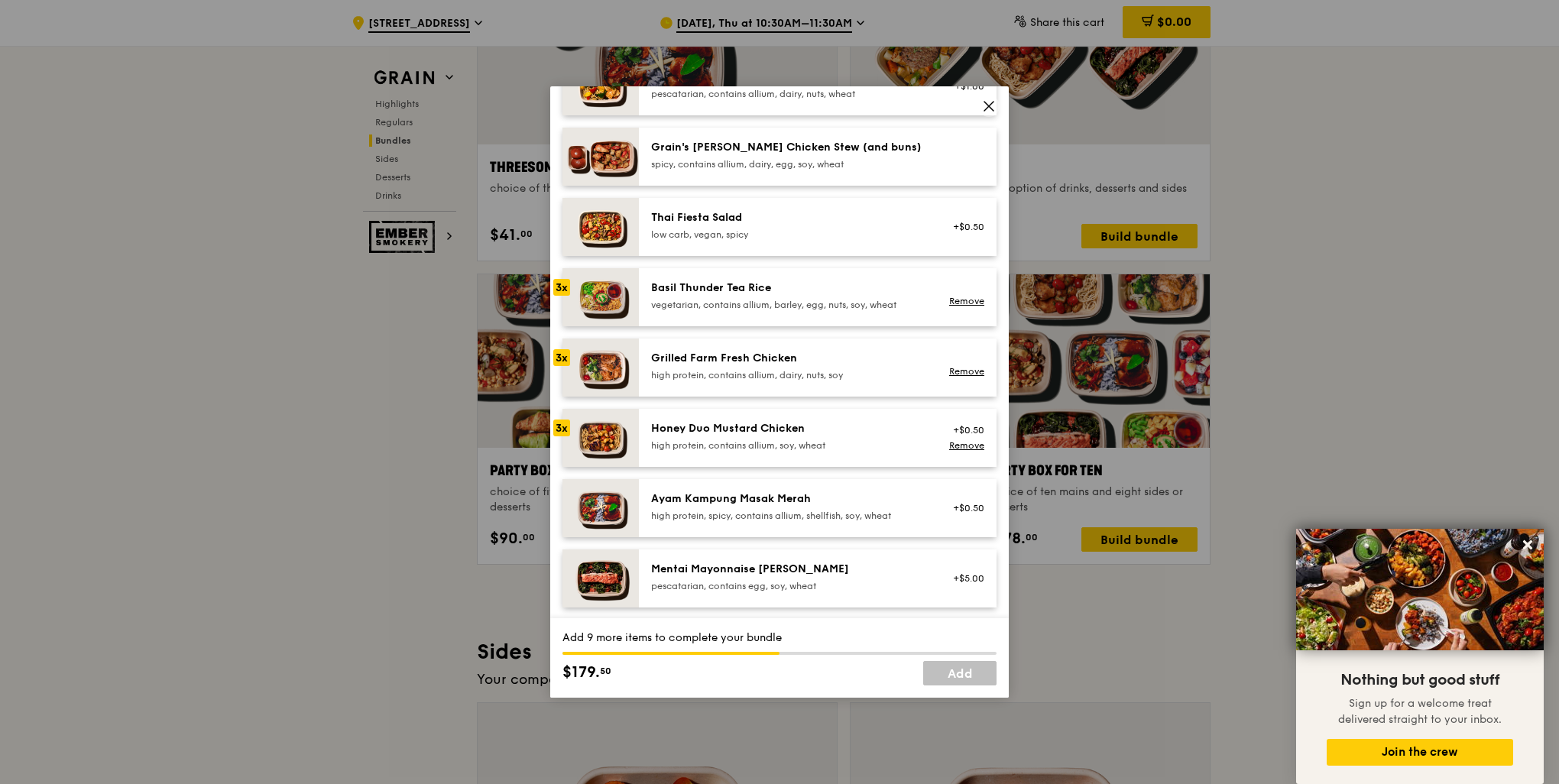
scroll to position [153, 0]
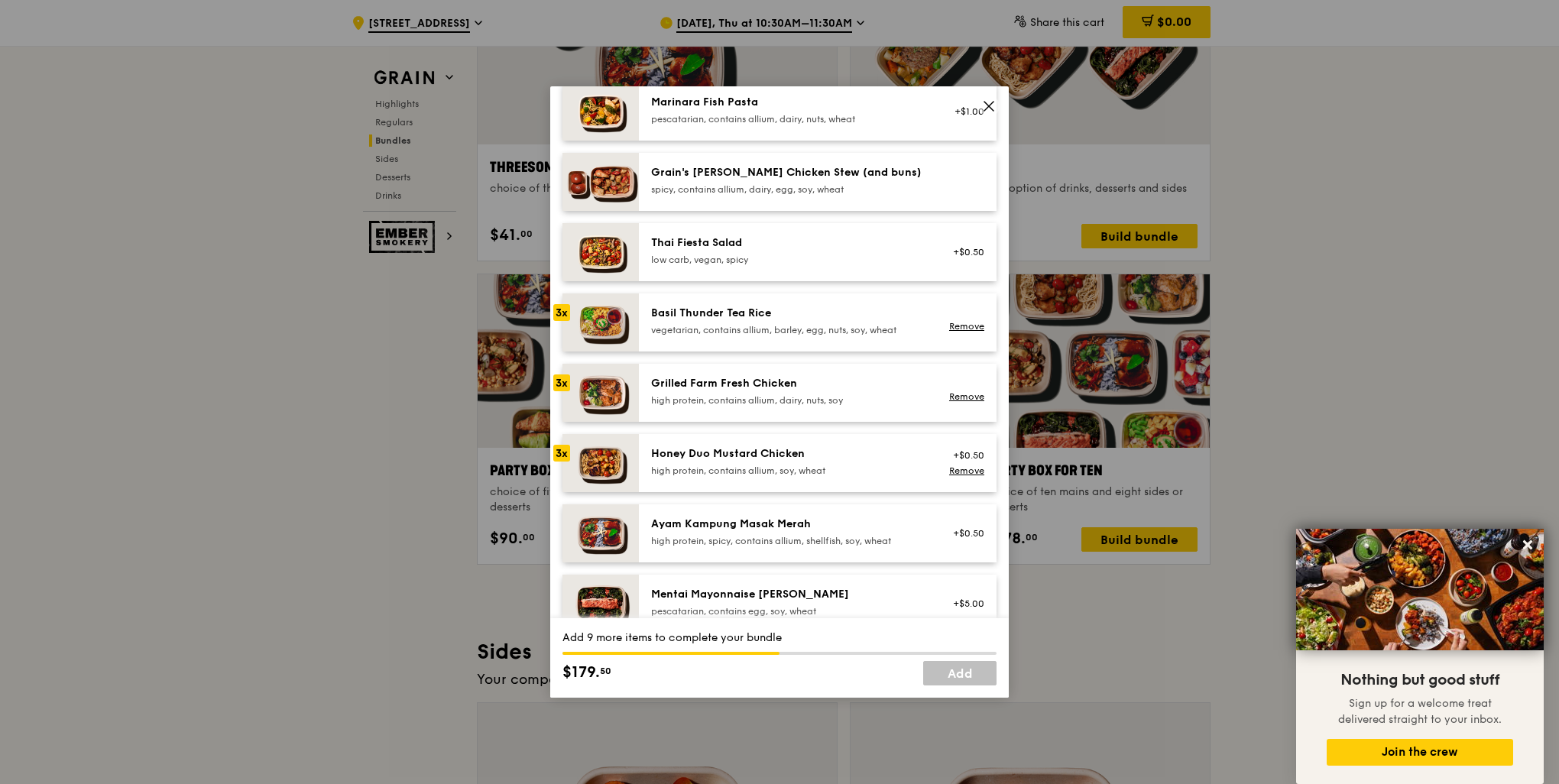
click at [724, 379] on div "Grilled Farm Fresh Chicken" at bounding box center [788, 384] width 274 height 15
click at [564, 314] on div "3x" at bounding box center [562, 312] width 17 height 17
click at [807, 173] on div "Grain's [PERSON_NAME] Chicken Stew (and buns)" at bounding box center [788, 173] width 274 height 15
click at [799, 176] on div "Grain's [PERSON_NAME] Chicken Stew (and buns)" at bounding box center [788, 173] width 274 height 15
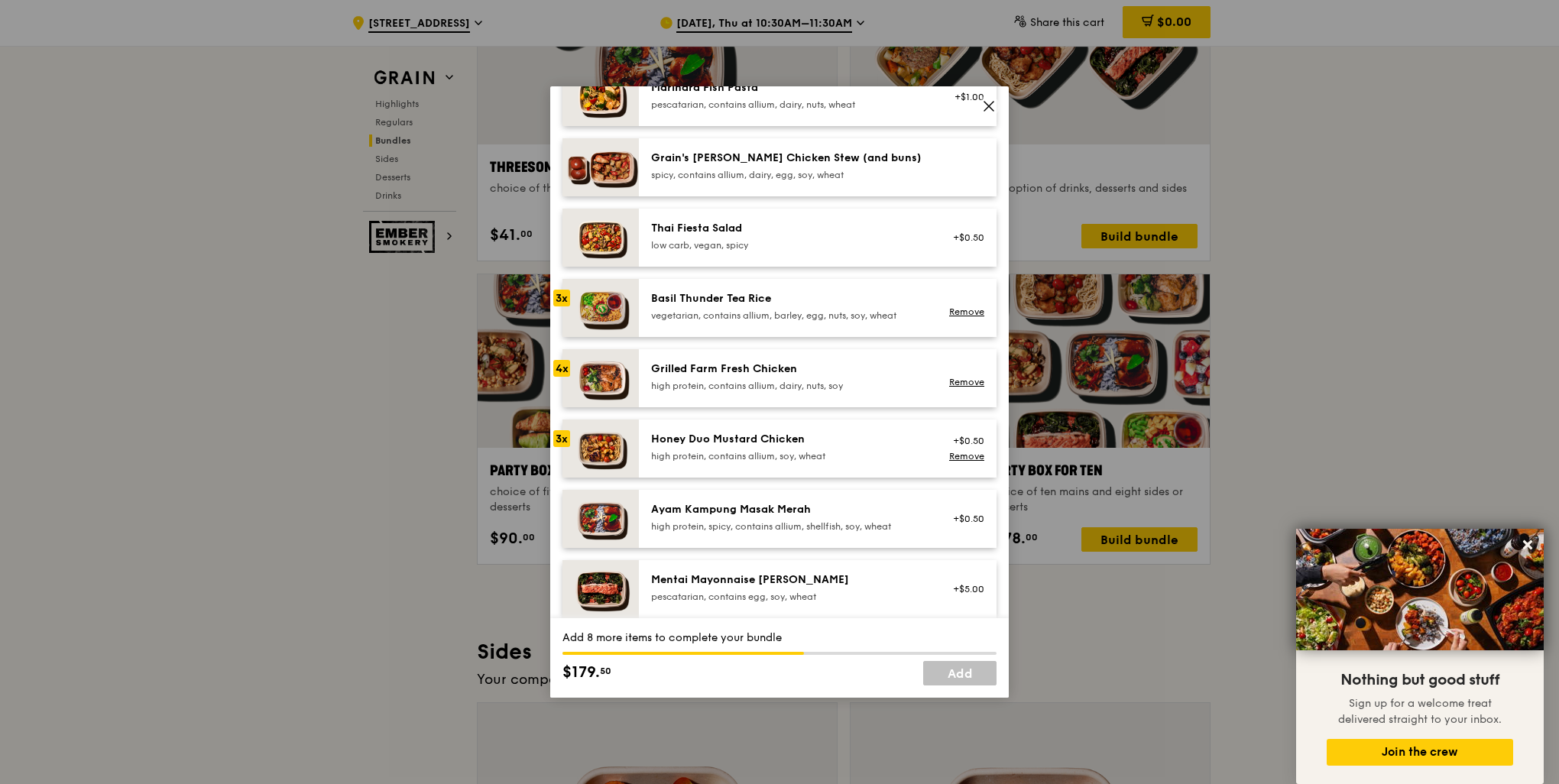
scroll to position [77, 0]
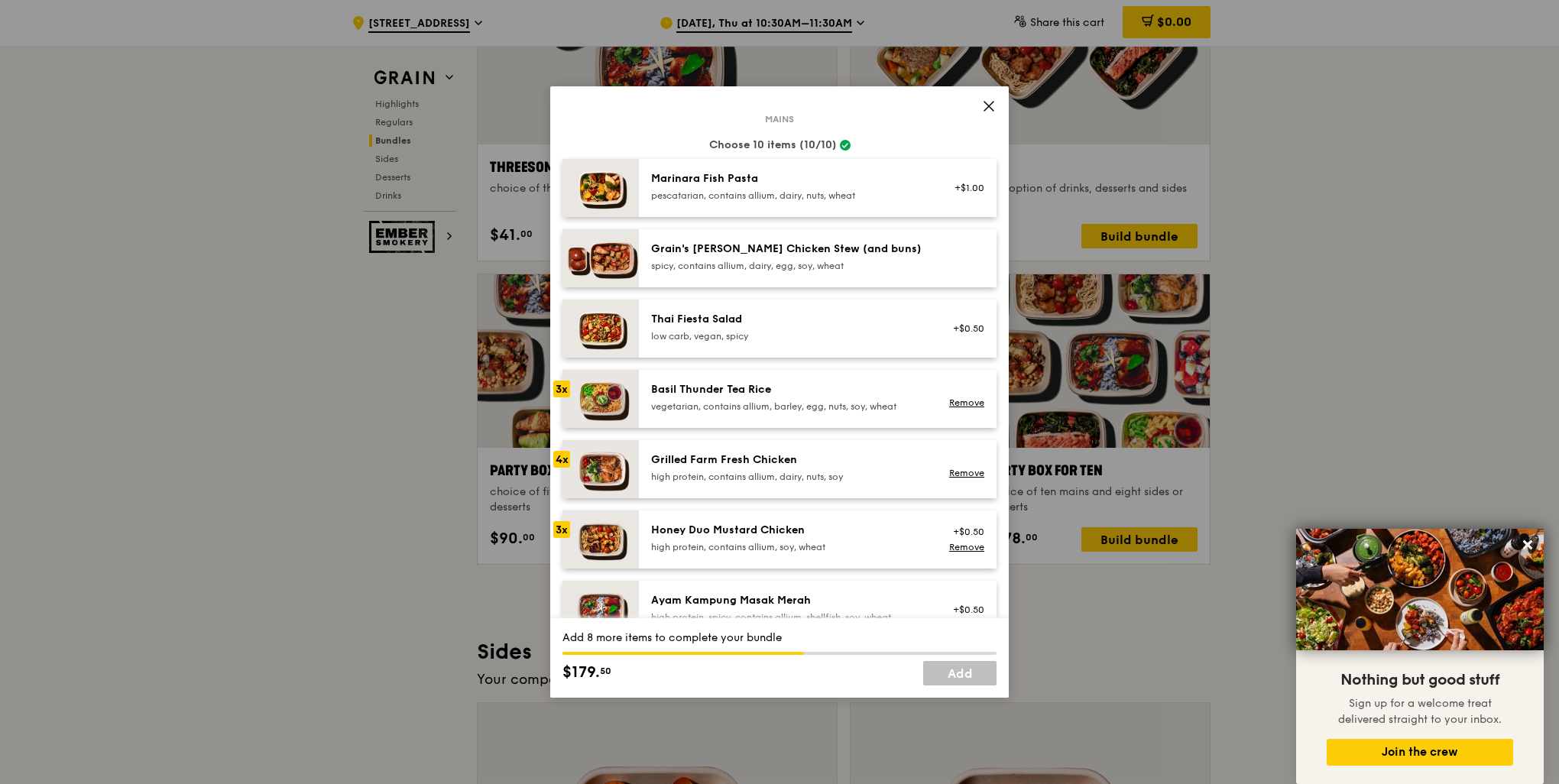
click at [567, 254] on div at bounding box center [562, 248] width 17 height 17
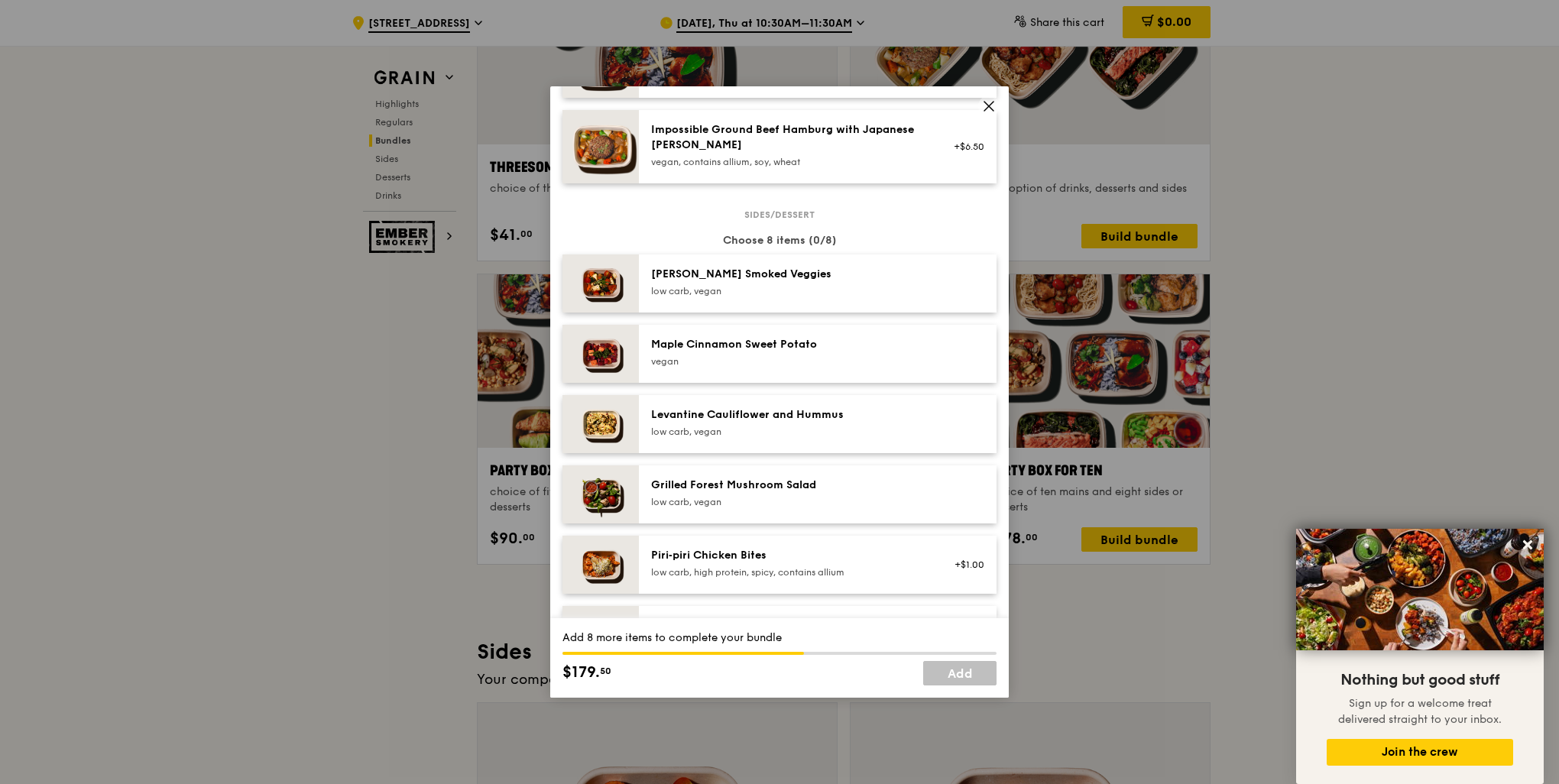
scroll to position [764, 0]
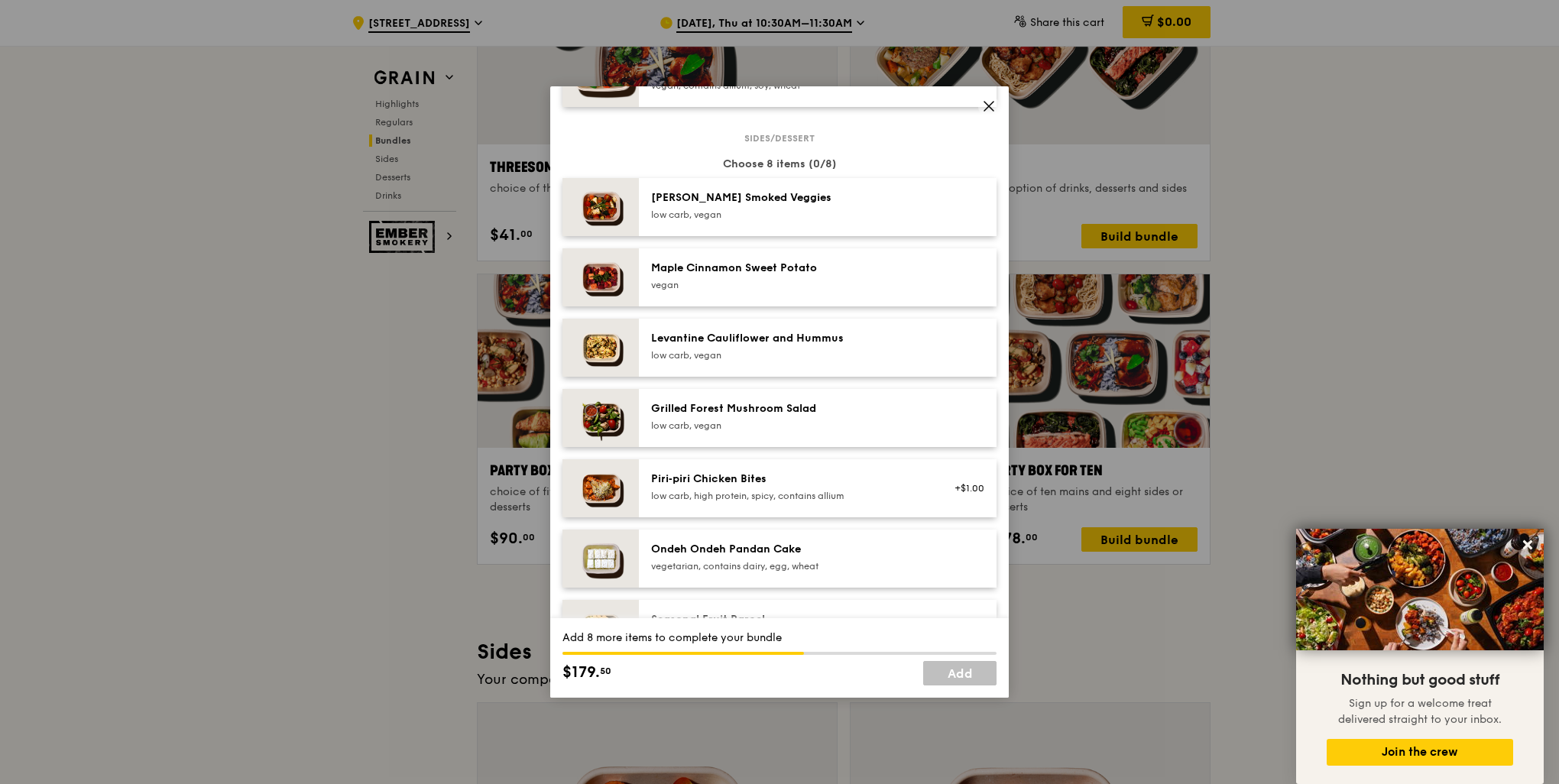
click at [783, 554] on div "Ondeh Ondeh Pandan Cake" at bounding box center [788, 550] width 274 height 15
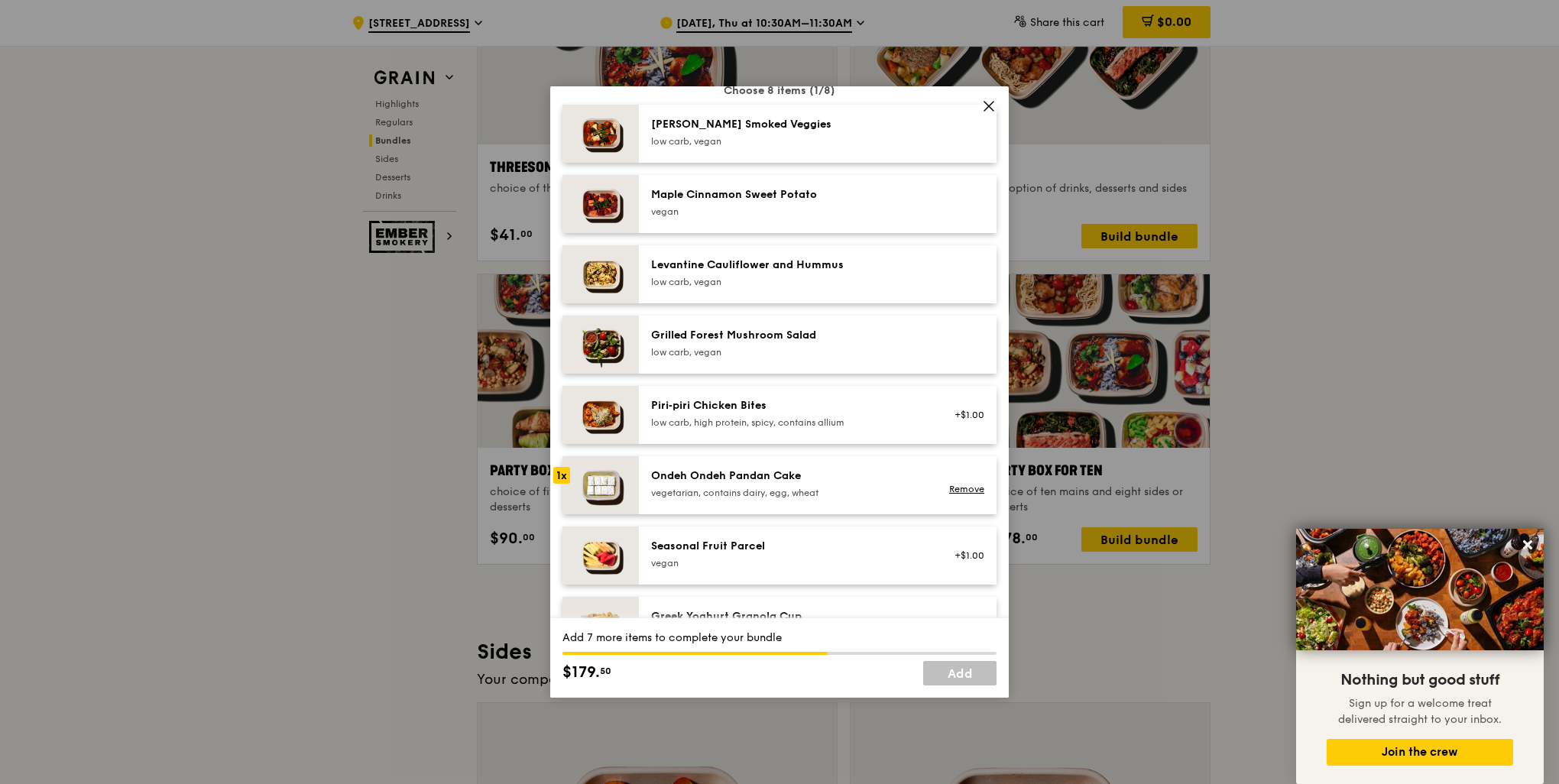
scroll to position [917, 0]
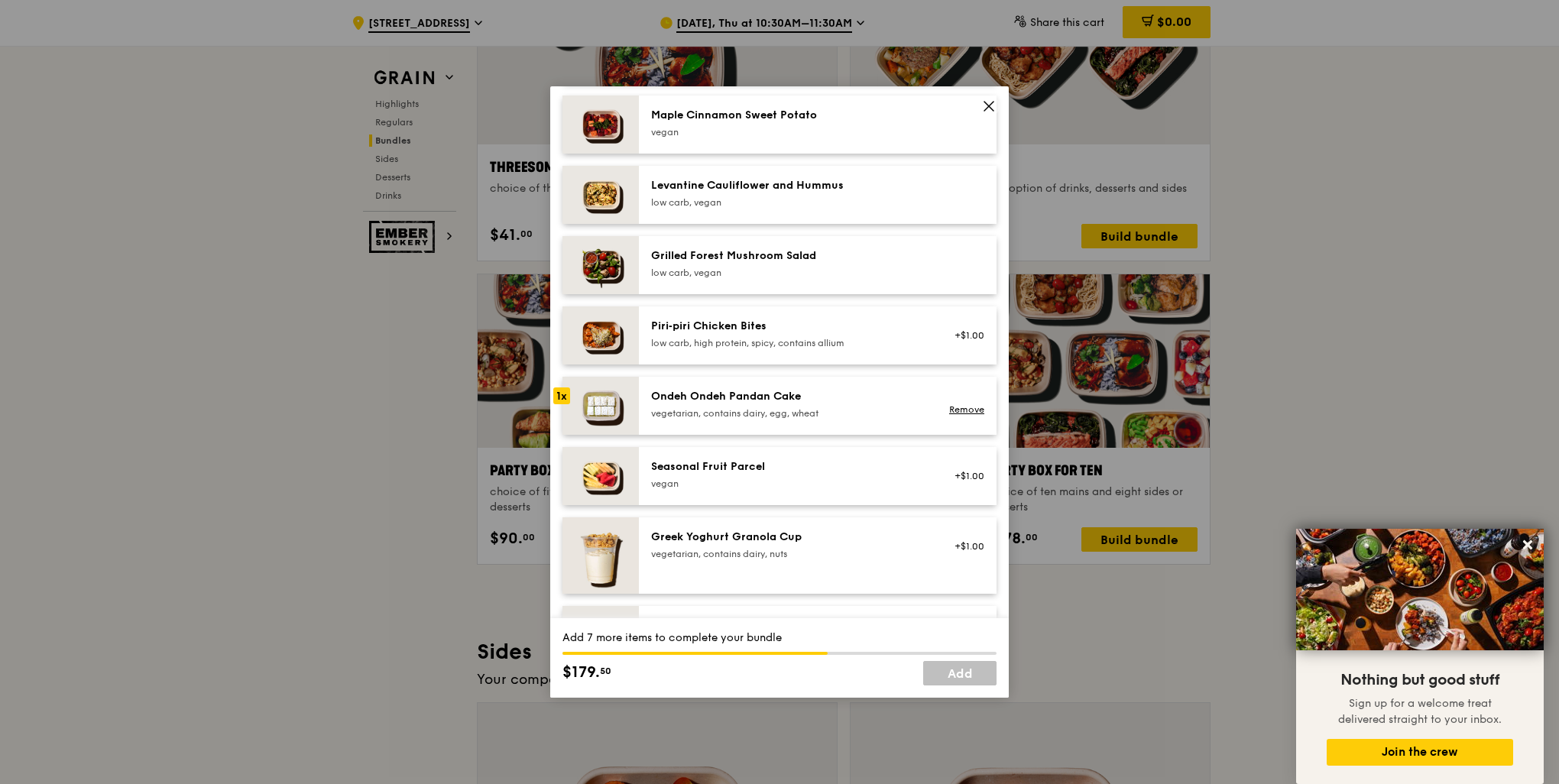
click at [781, 484] on div "vegan" at bounding box center [788, 484] width 274 height 12
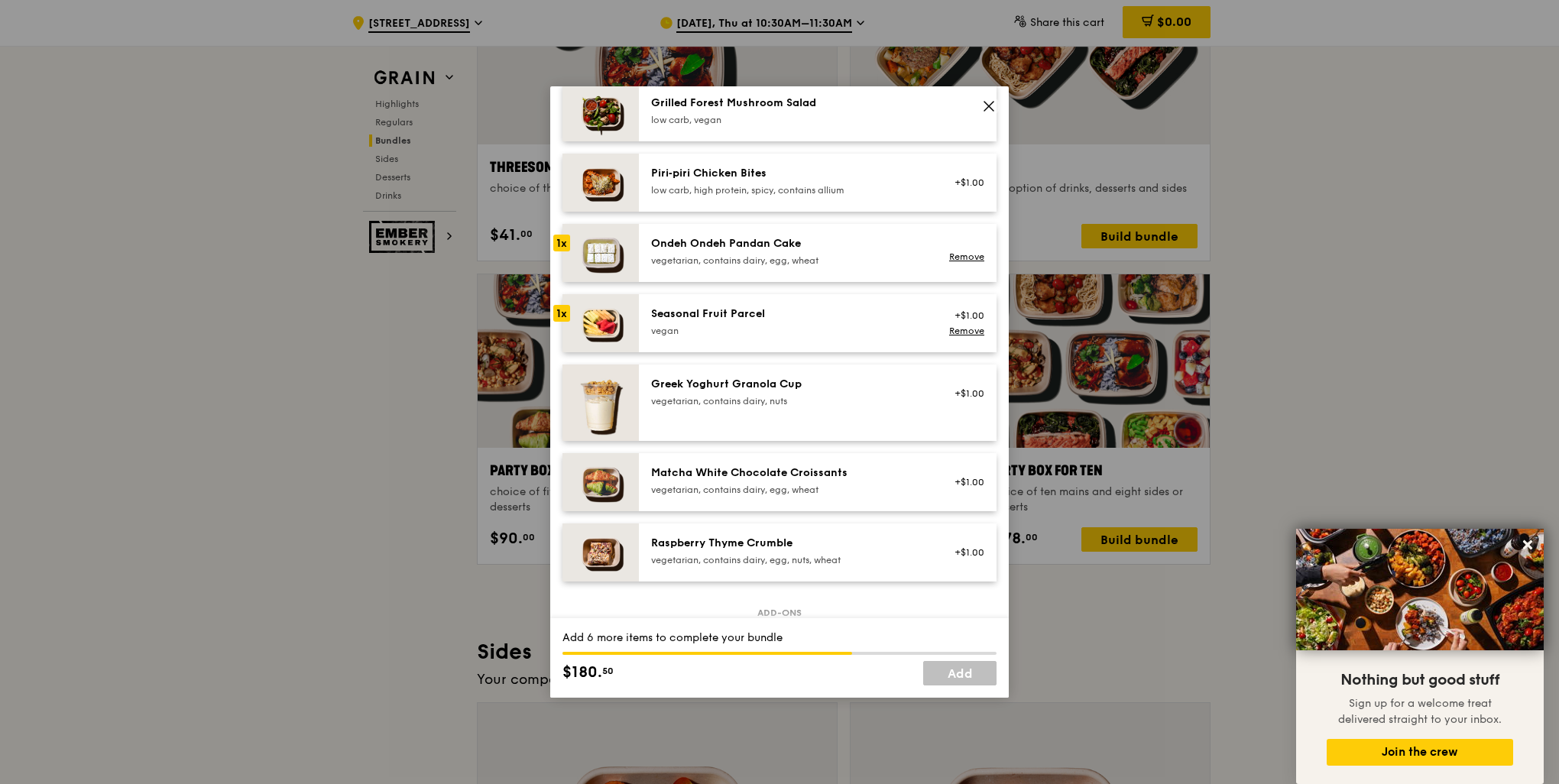
scroll to position [1146, 0]
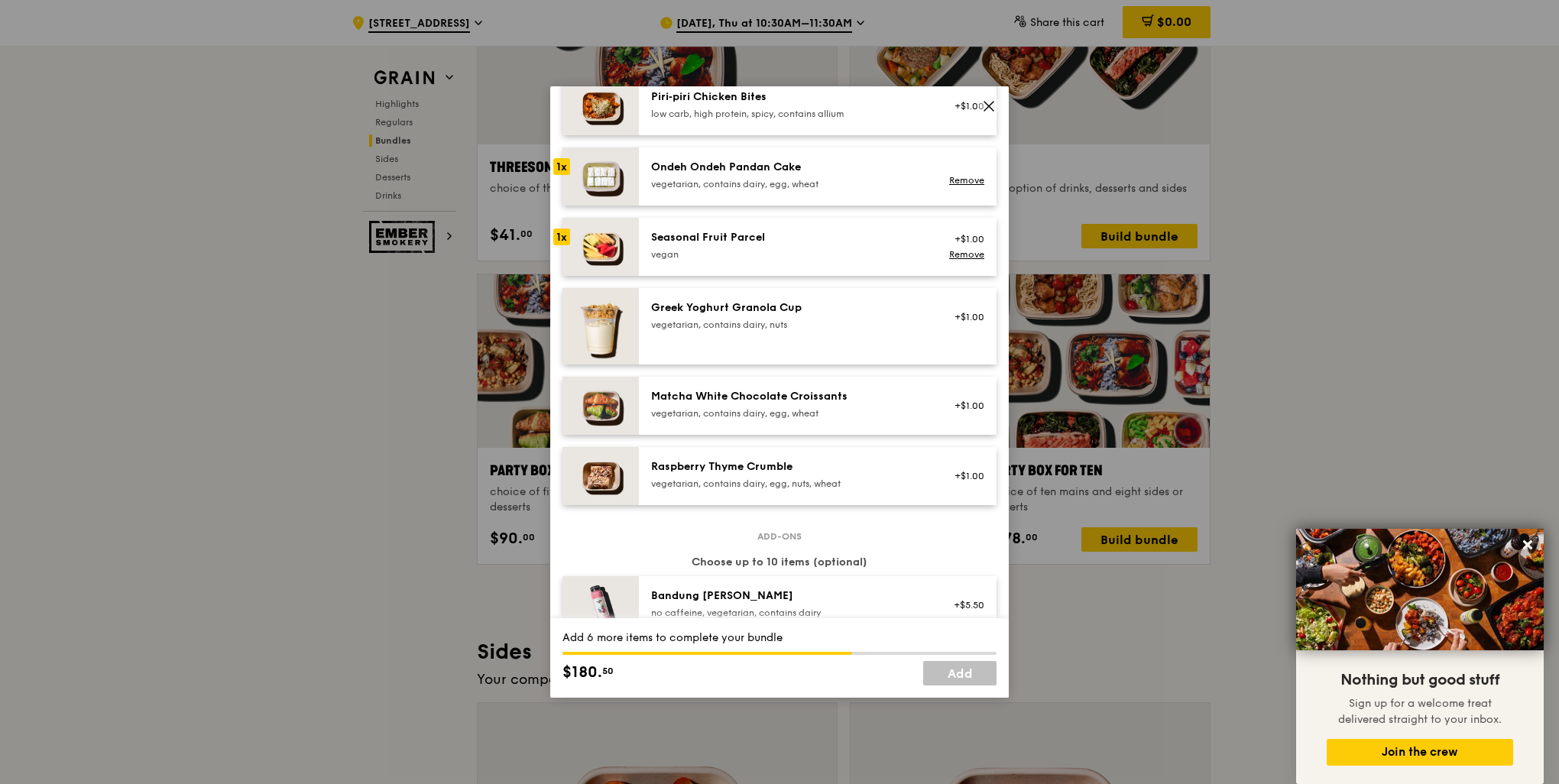
click at [781, 483] on div "vegetarian, contains dairy, egg, nuts, wheat" at bounding box center [788, 484] width 274 height 12
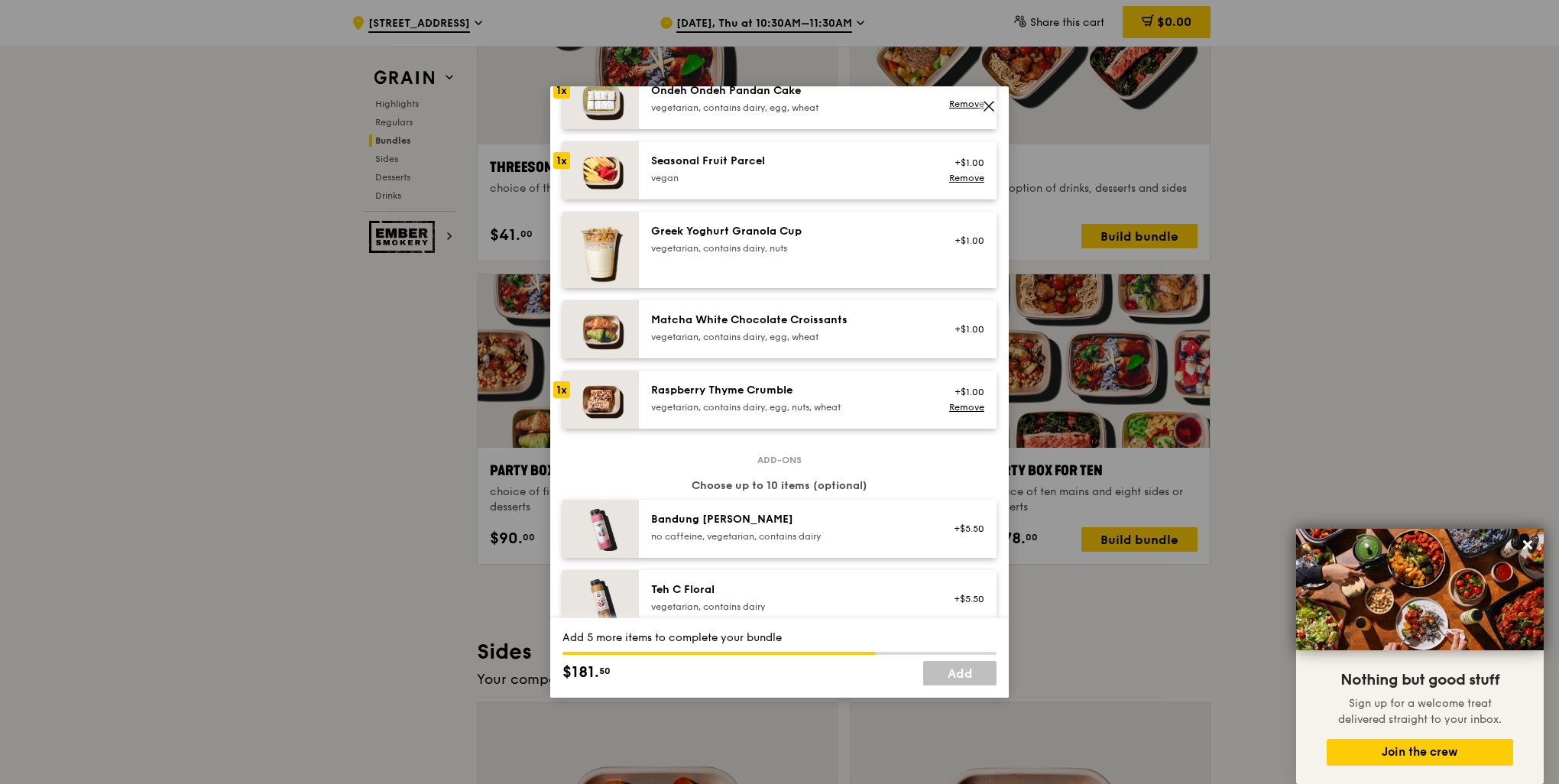
scroll to position [1070, 0]
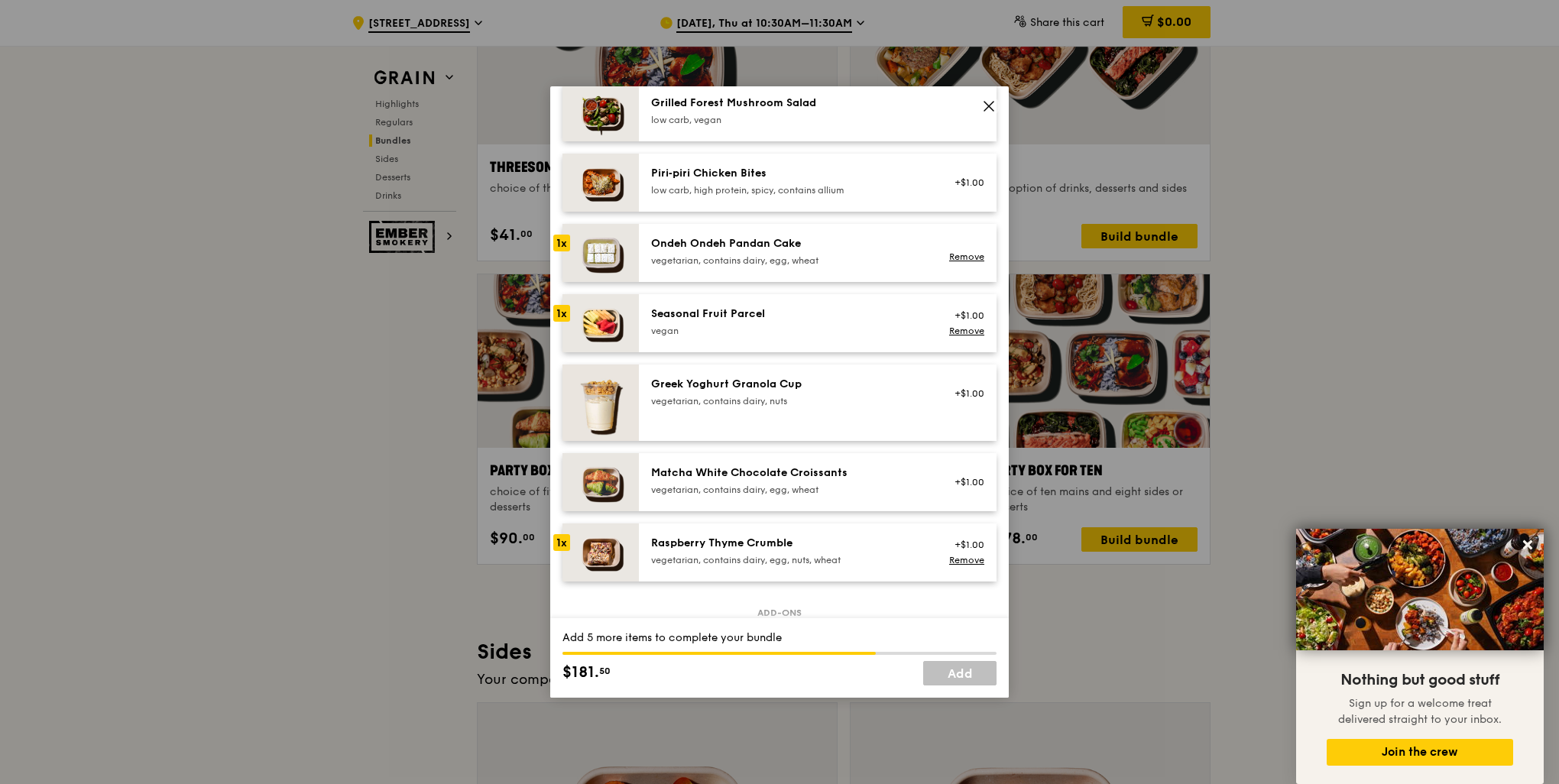
click at [560, 307] on div "1x" at bounding box center [562, 313] width 17 height 17
click at [949, 330] on link "Remove" at bounding box center [967, 331] width 35 height 11
click at [953, 561] on link "Remove" at bounding box center [967, 560] width 35 height 11
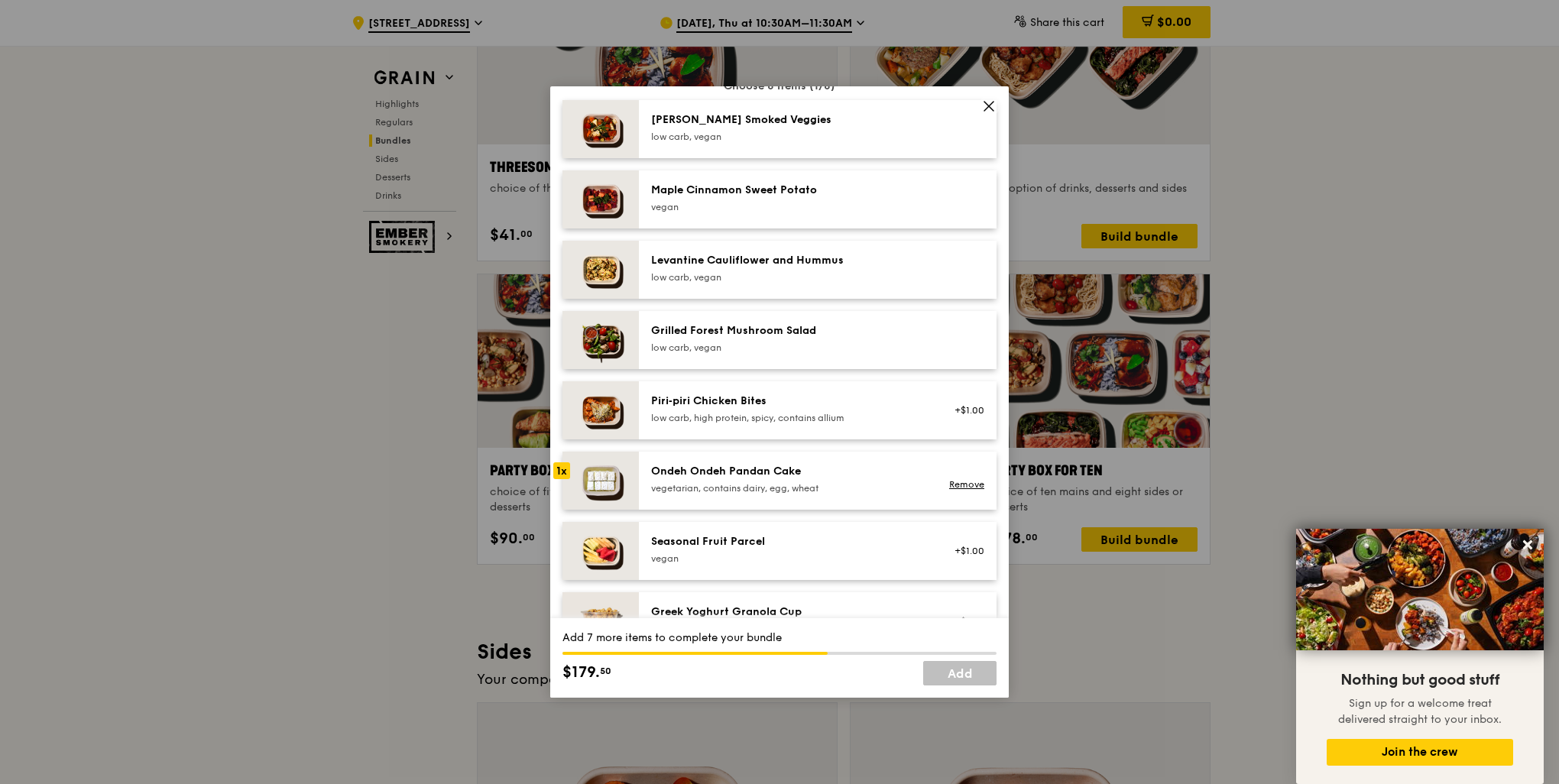
scroll to position [841, 0]
click at [806, 333] on div "Grilled Forest Mushroom Salad" at bounding box center [788, 332] width 274 height 15
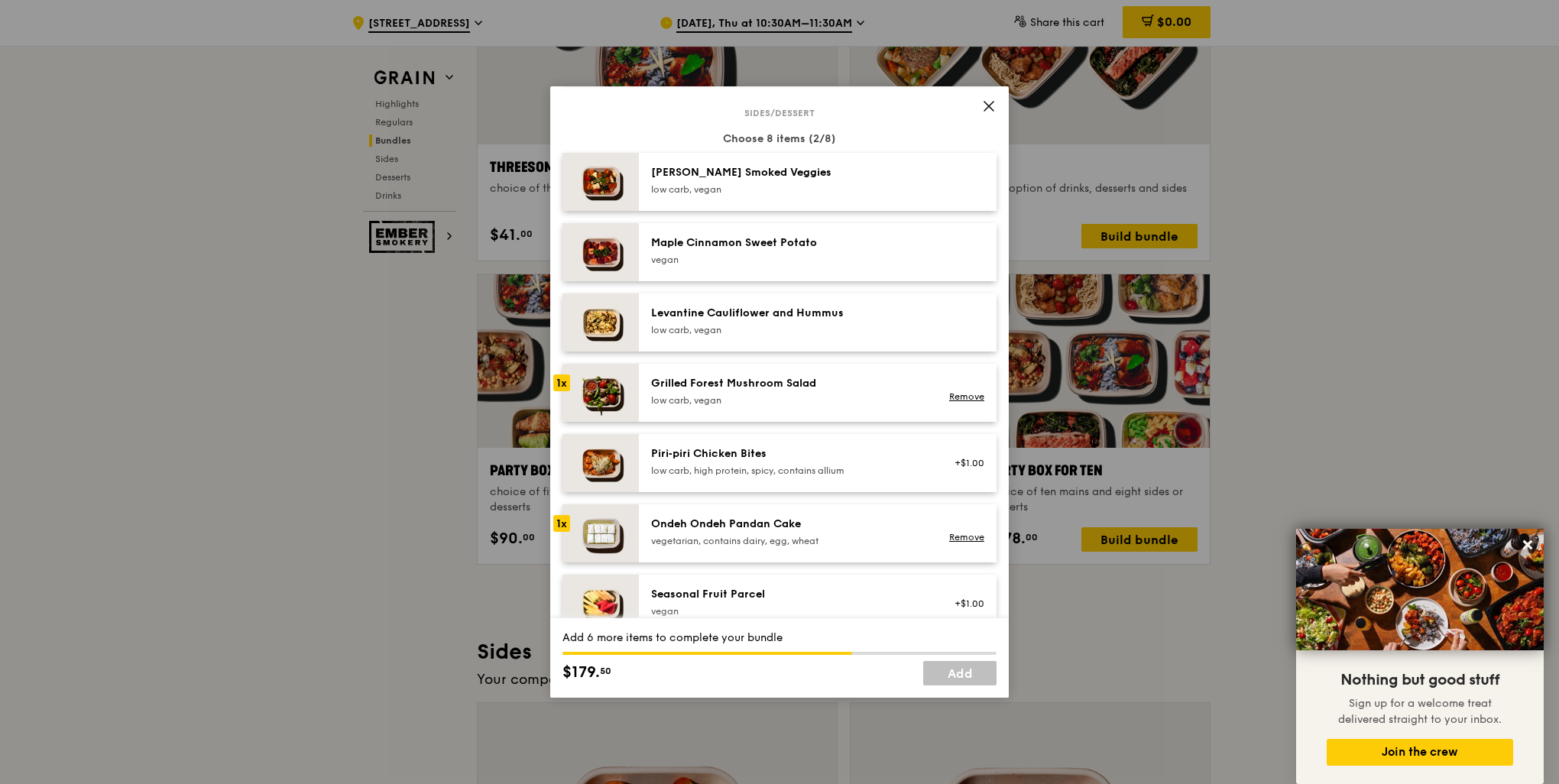
scroll to position [764, 0]
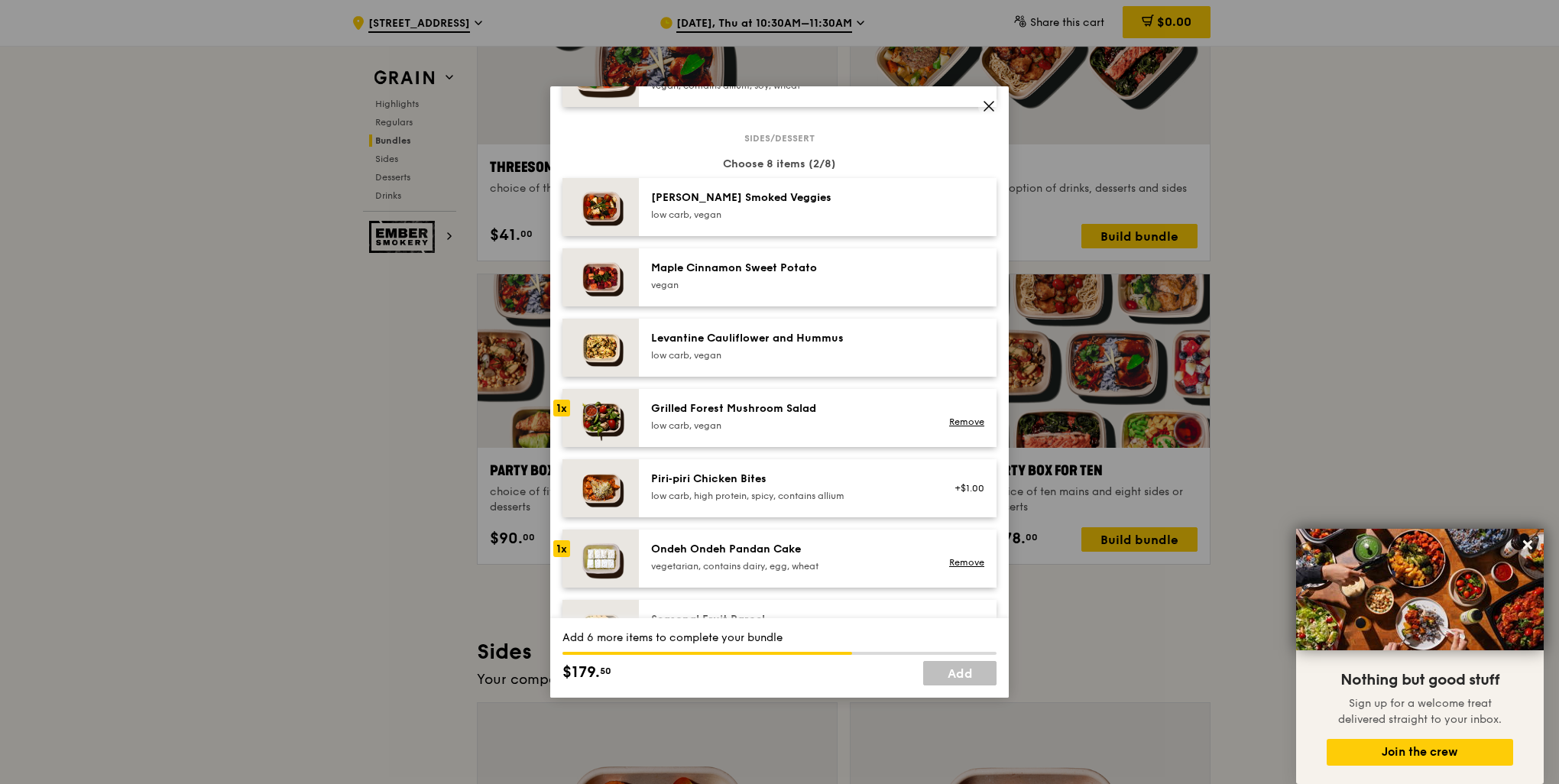
click at [838, 216] on div "low carb, vegan" at bounding box center [788, 215] width 274 height 12
click at [832, 213] on div "low carb, vegan" at bounding box center [788, 215] width 274 height 12
click at [757, 430] on div "low carb, vegan" at bounding box center [788, 426] width 274 height 12
click at [734, 558] on div "Ondeh Ondeh Pandan Cake vegetarian, contains dairy, egg, wheat" at bounding box center [788, 557] width 274 height 31
click at [730, 485] on div "Piri‑piri Chicken Bites" at bounding box center [788, 479] width 274 height 15
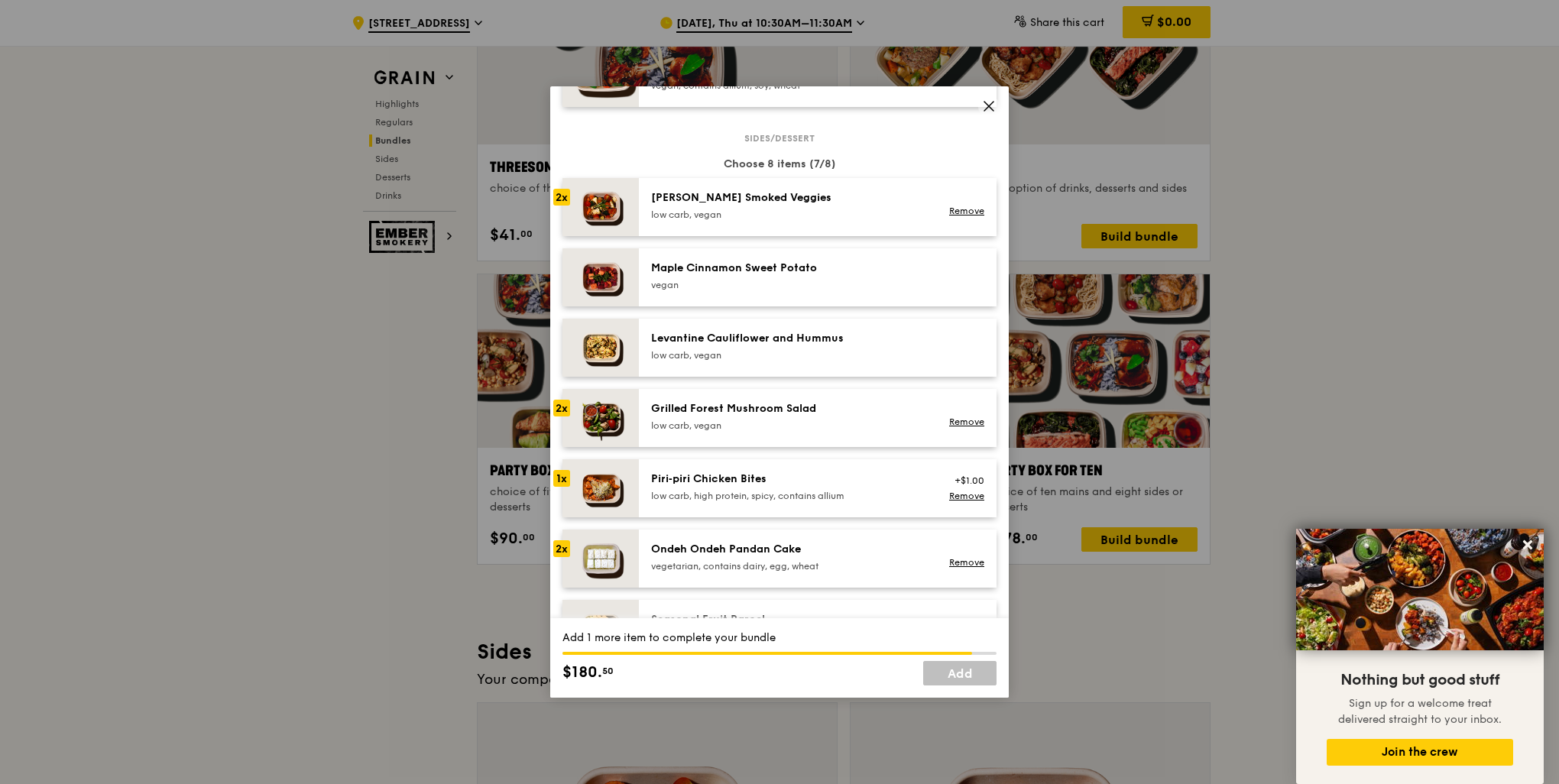
click at [730, 485] on div "Piri‑piri Chicken Bites" at bounding box center [788, 479] width 274 height 15
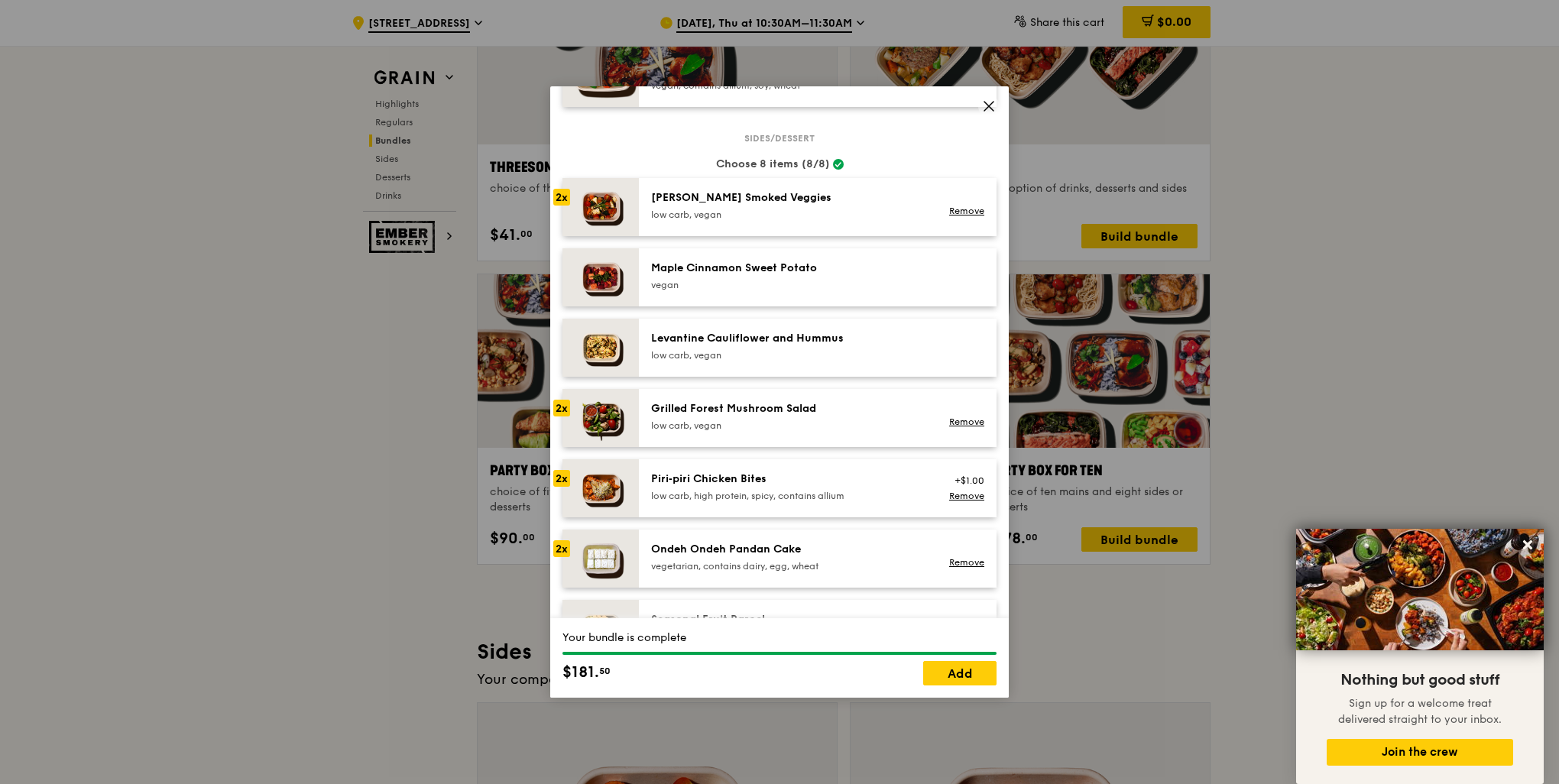
click at [730, 414] on div "Grilled Forest Mushroom Salad" at bounding box center [788, 409] width 274 height 15
click at [731, 482] on div "Piri‑piri Chicken Bites" at bounding box center [788, 479] width 274 height 15
click at [691, 367] on div "Levantine Cauliflower and Hummus low carb, vegan" at bounding box center [817, 348] width 358 height 58
click at [678, 343] on div "Levantine Cauliflower and Hummus" at bounding box center [788, 338] width 274 height 15
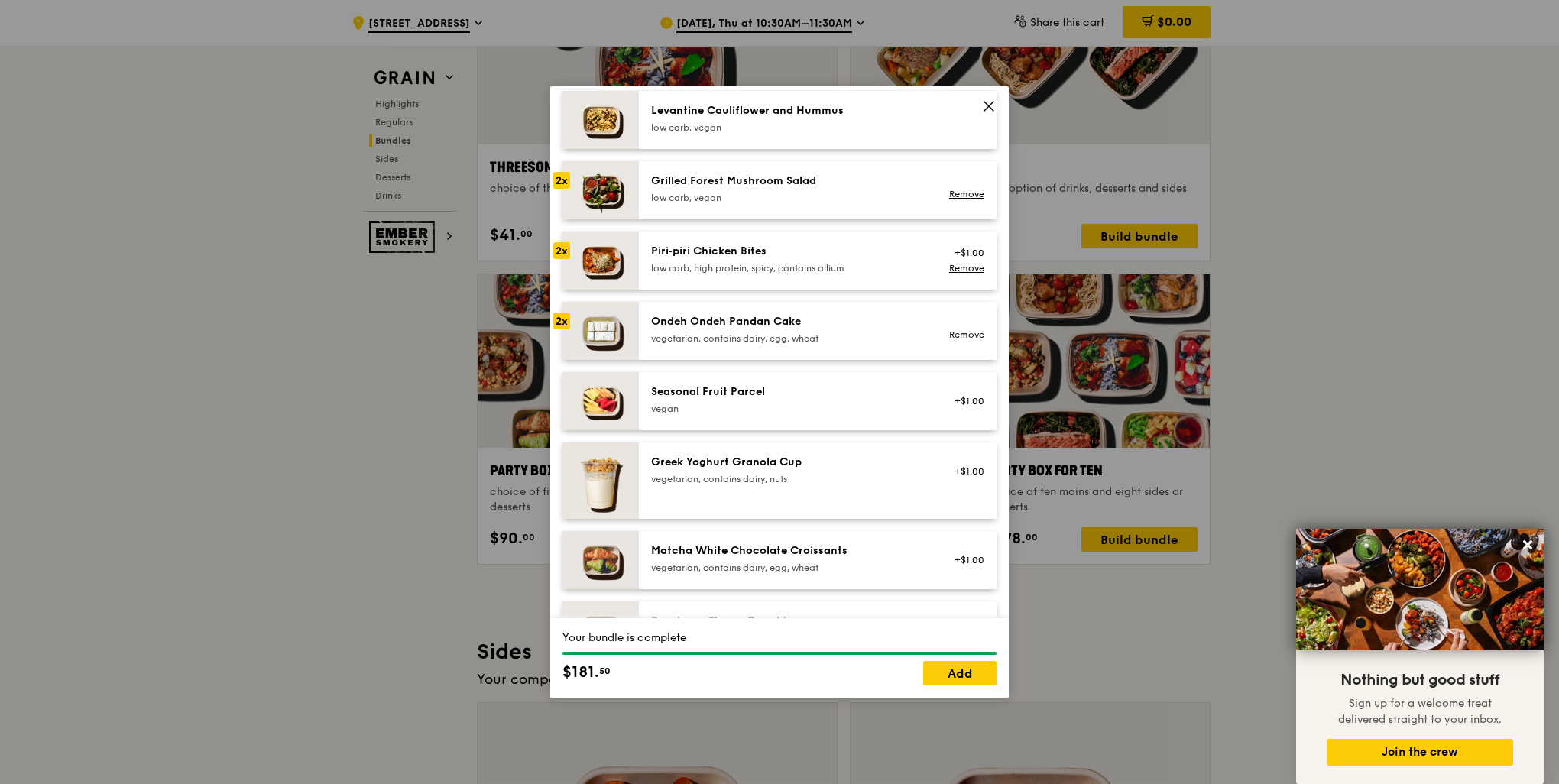
scroll to position [994, 0]
click at [682, 398] on div "Seasonal Fruit Parcel [GEOGRAPHIC_DATA]" at bounding box center [788, 398] width 274 height 31
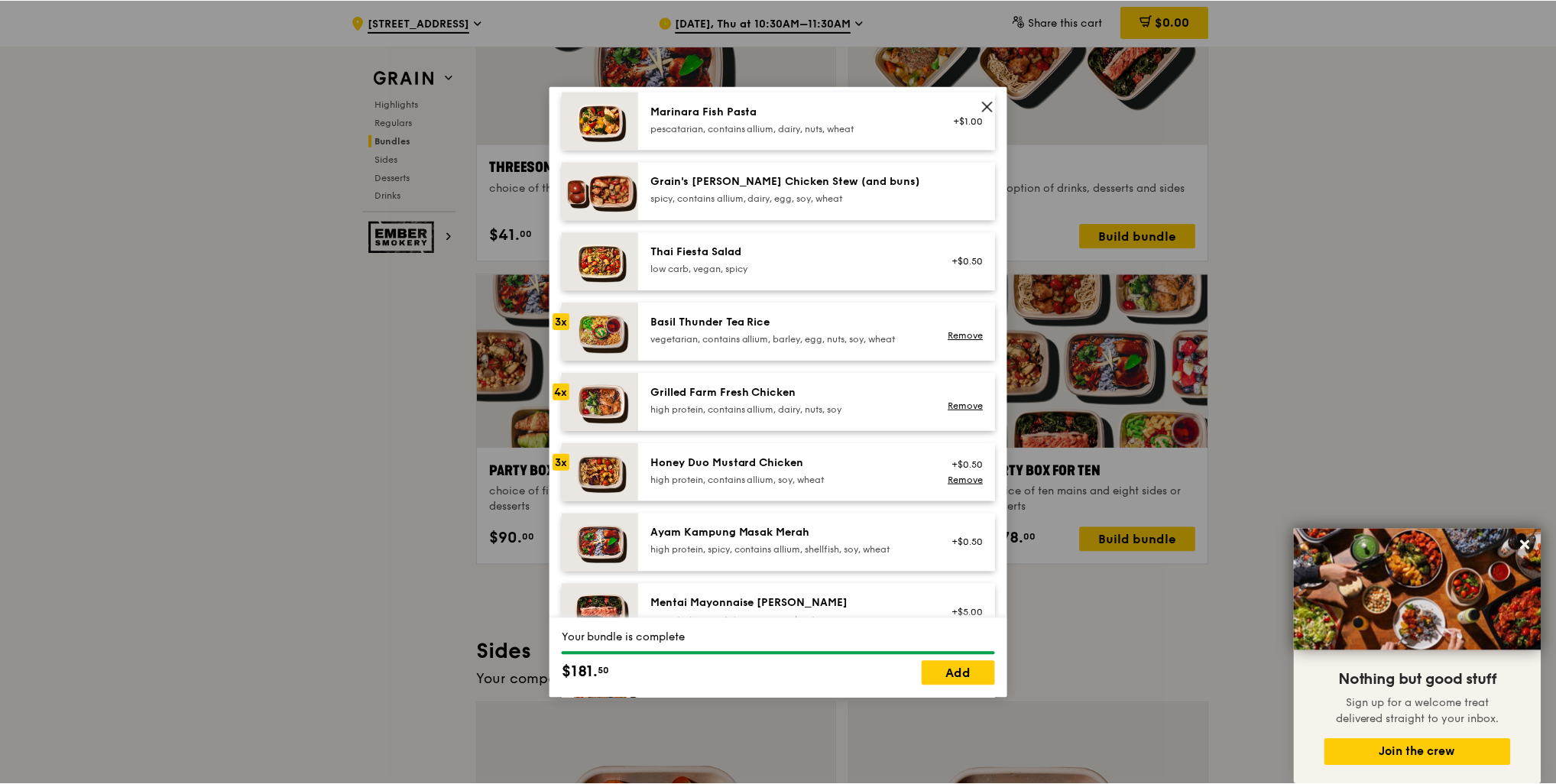
scroll to position [132, 0]
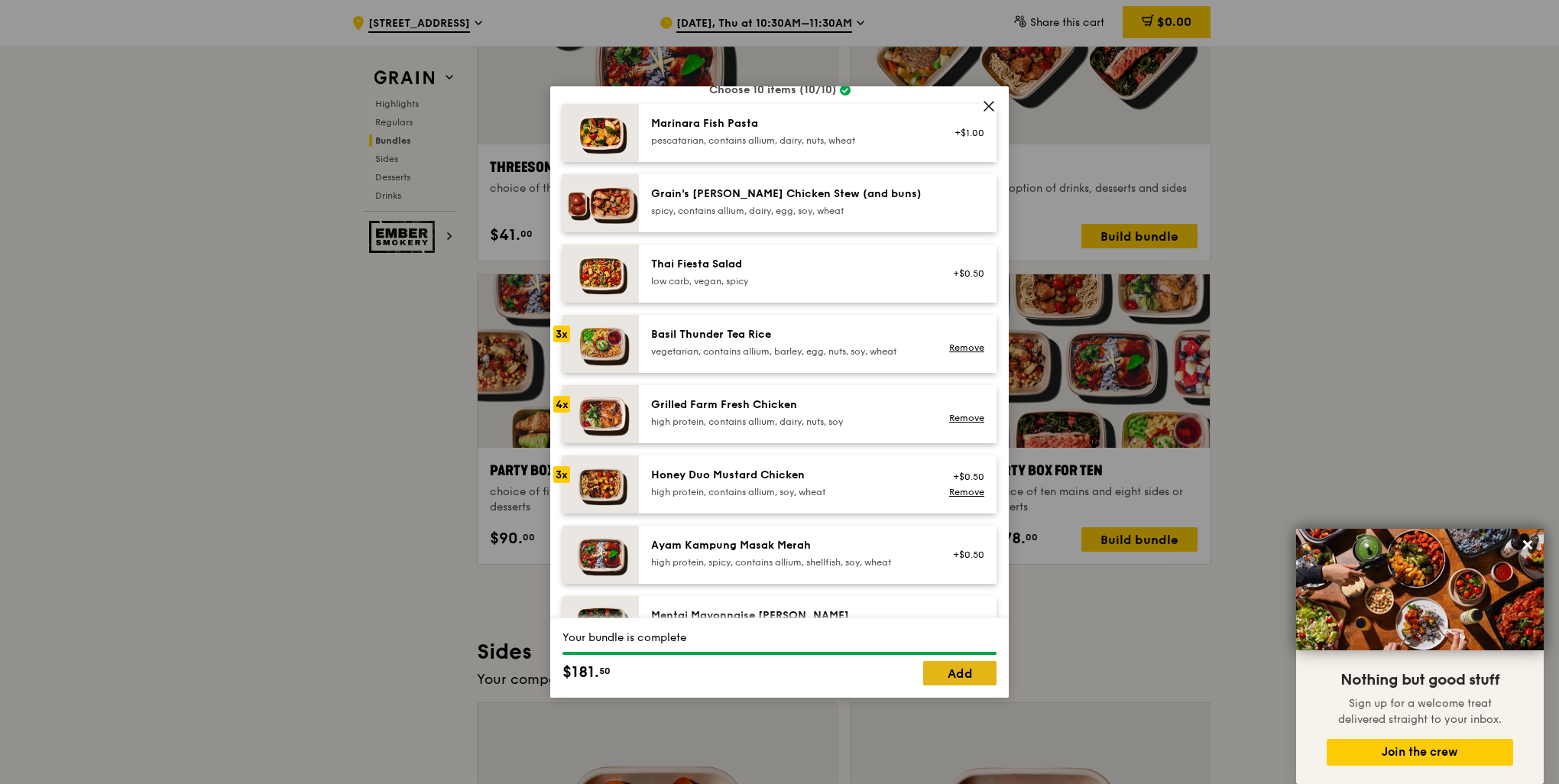
click at [966, 668] on link "Add" at bounding box center [960, 673] width 74 height 24
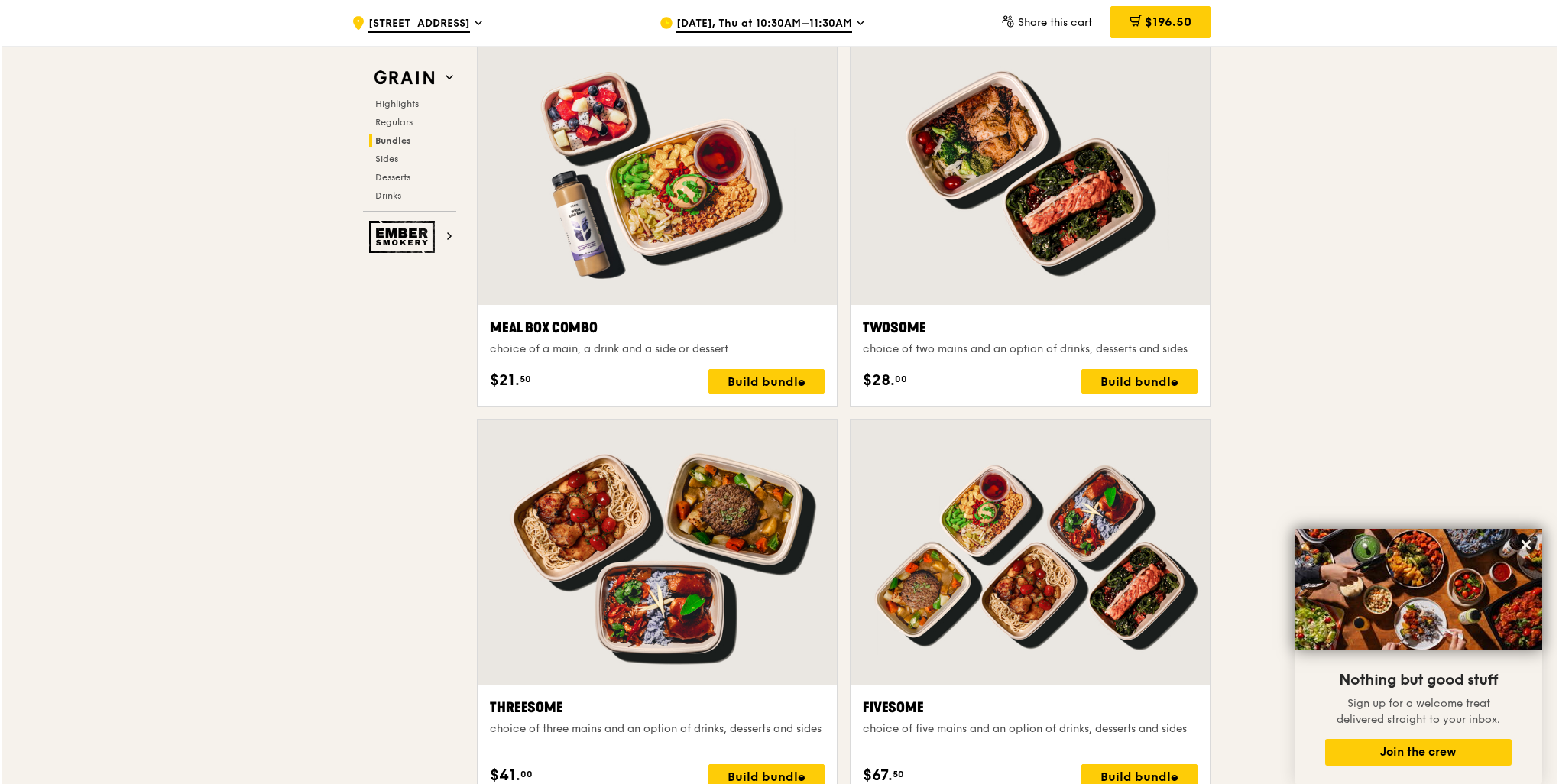
scroll to position [2216, 0]
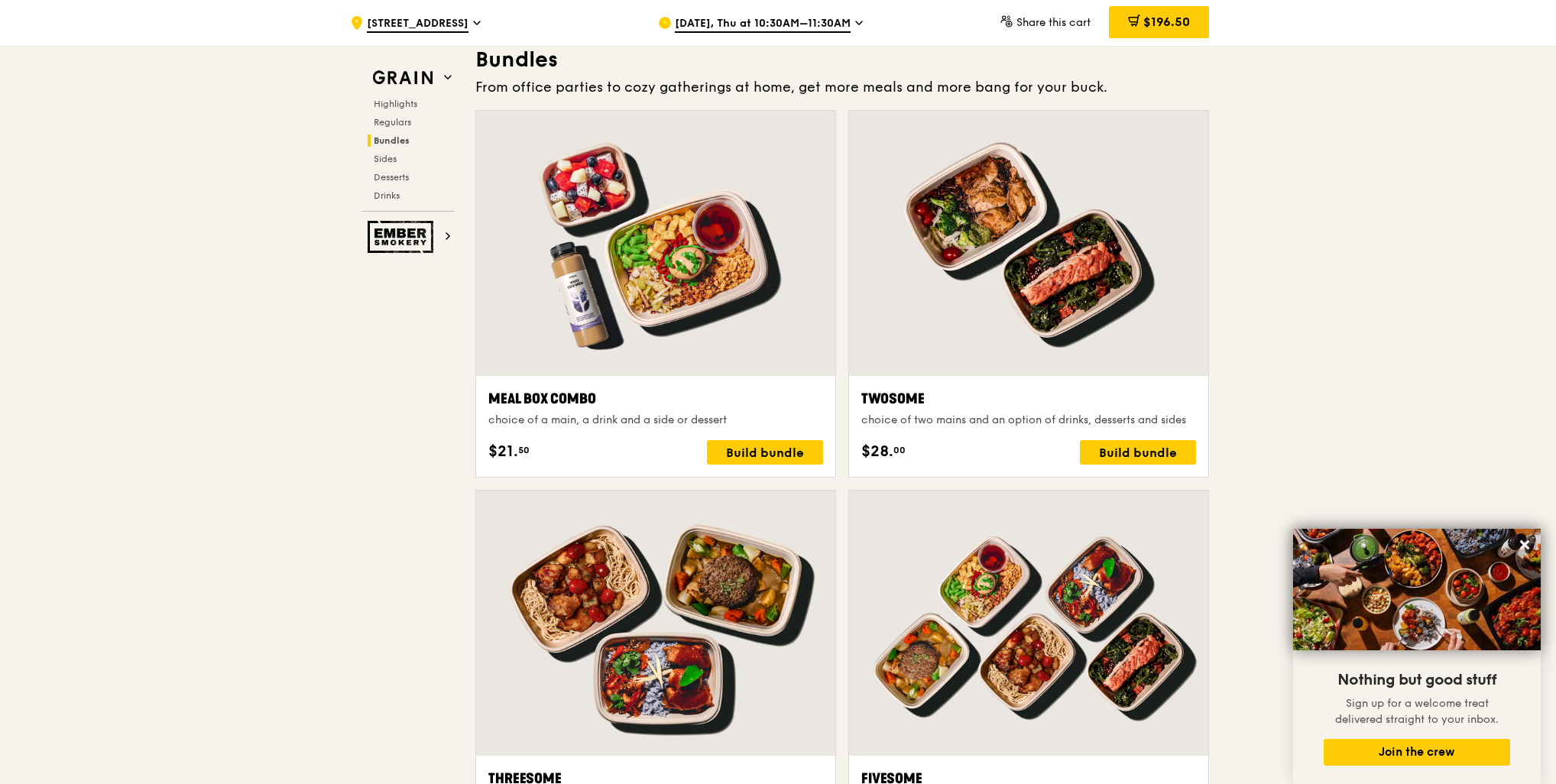
click at [1042, 341] on div at bounding box center [1028, 243] width 359 height 265
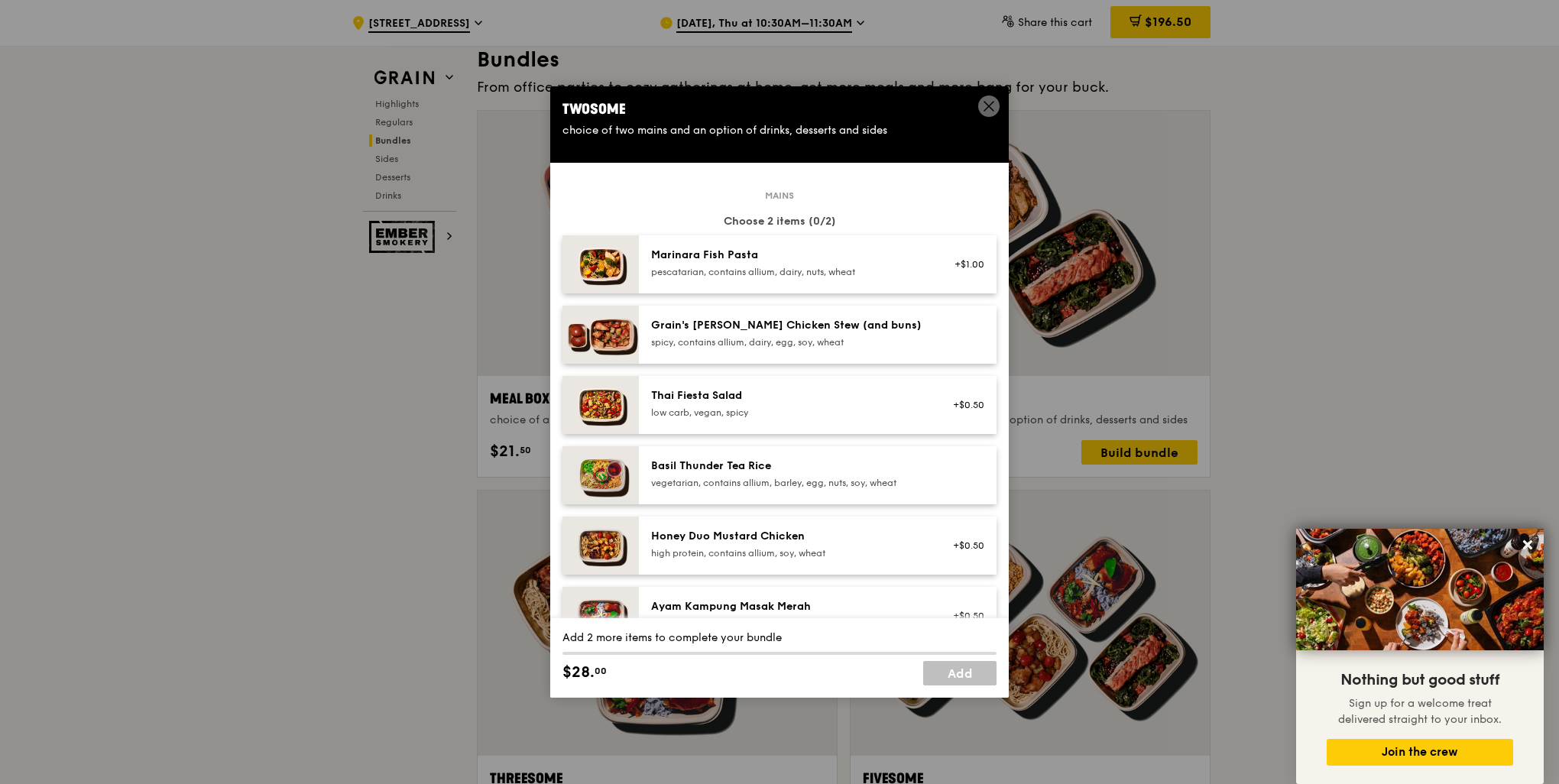
click at [890, 350] on div "Grain's [PERSON_NAME] Chicken Stew (and buns) spicy, contains allium, dairy, eg…" at bounding box center [788, 335] width 293 height 34
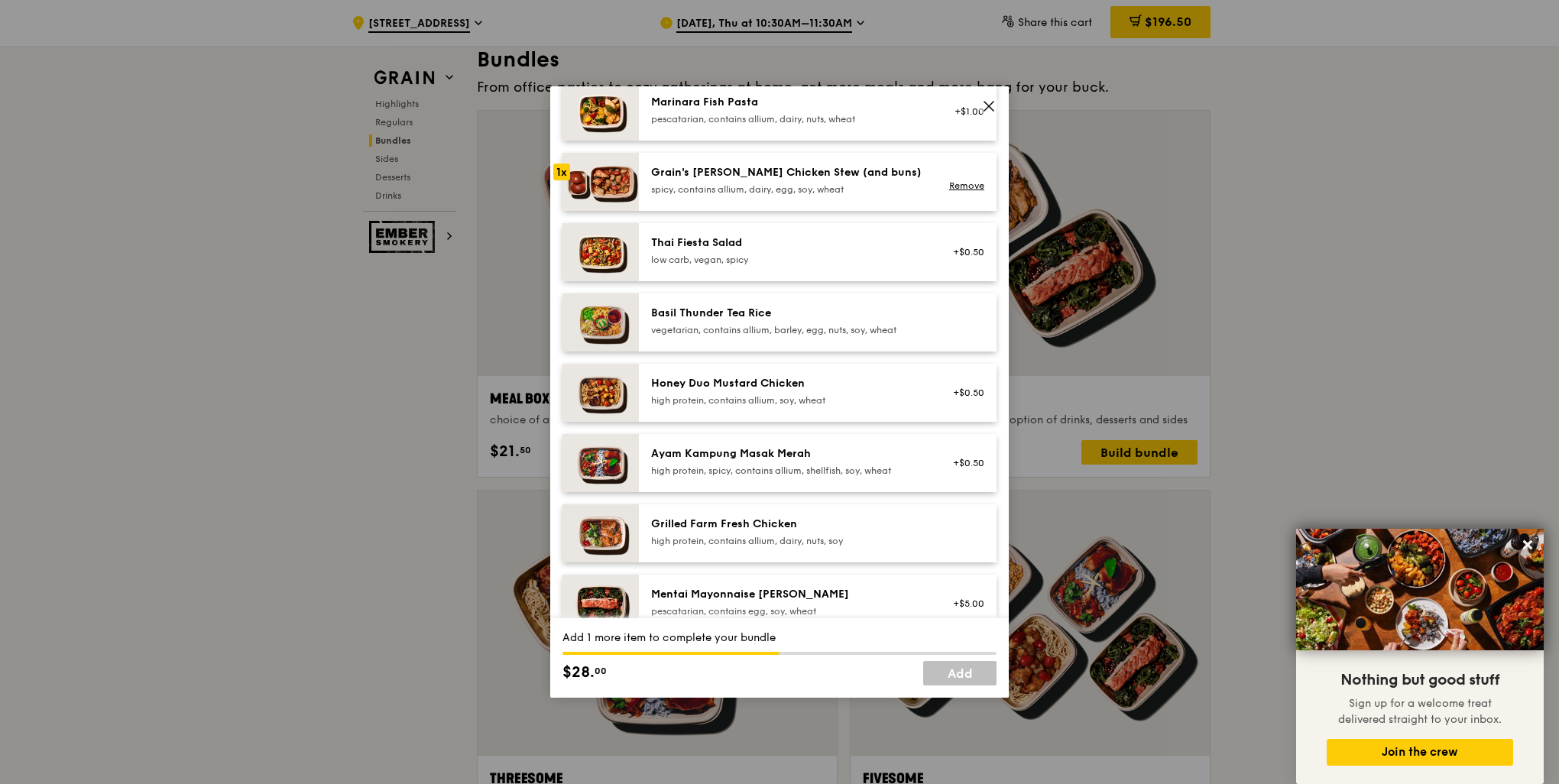
scroll to position [229, 0]
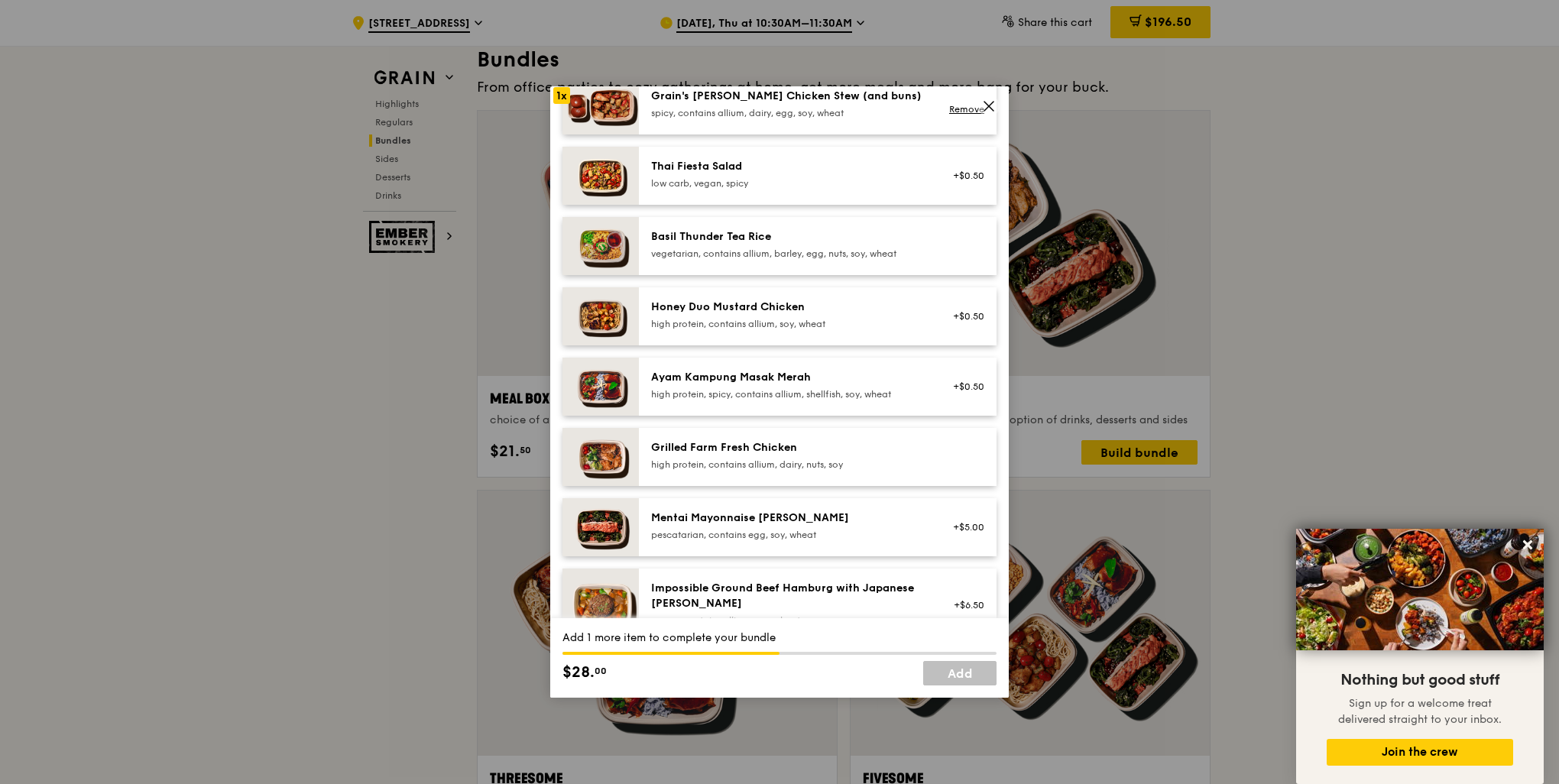
click at [900, 469] on div "high protein, contains allium, dairy, nuts, soy" at bounding box center [788, 465] width 274 height 12
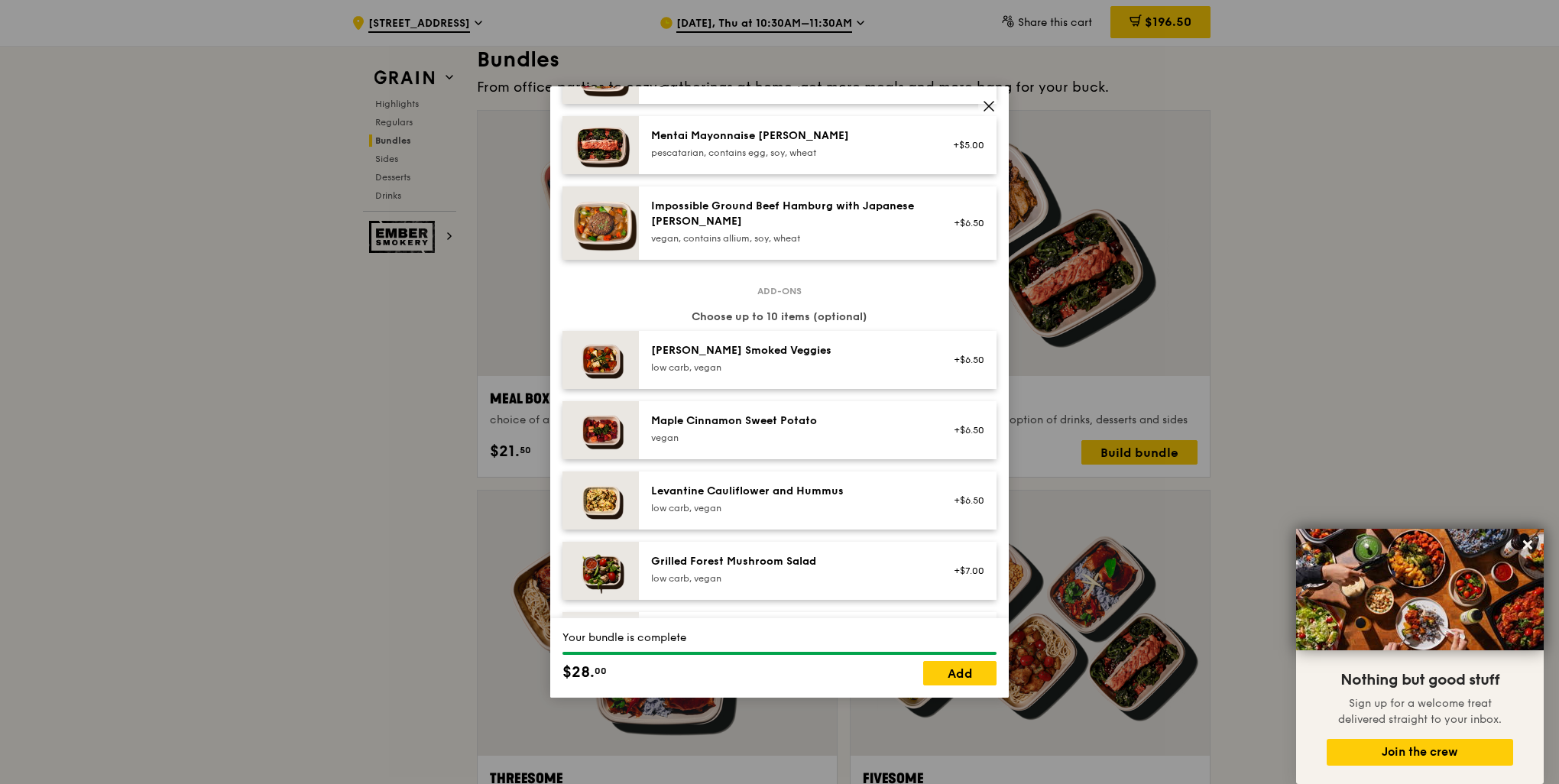
scroll to position [688, 0]
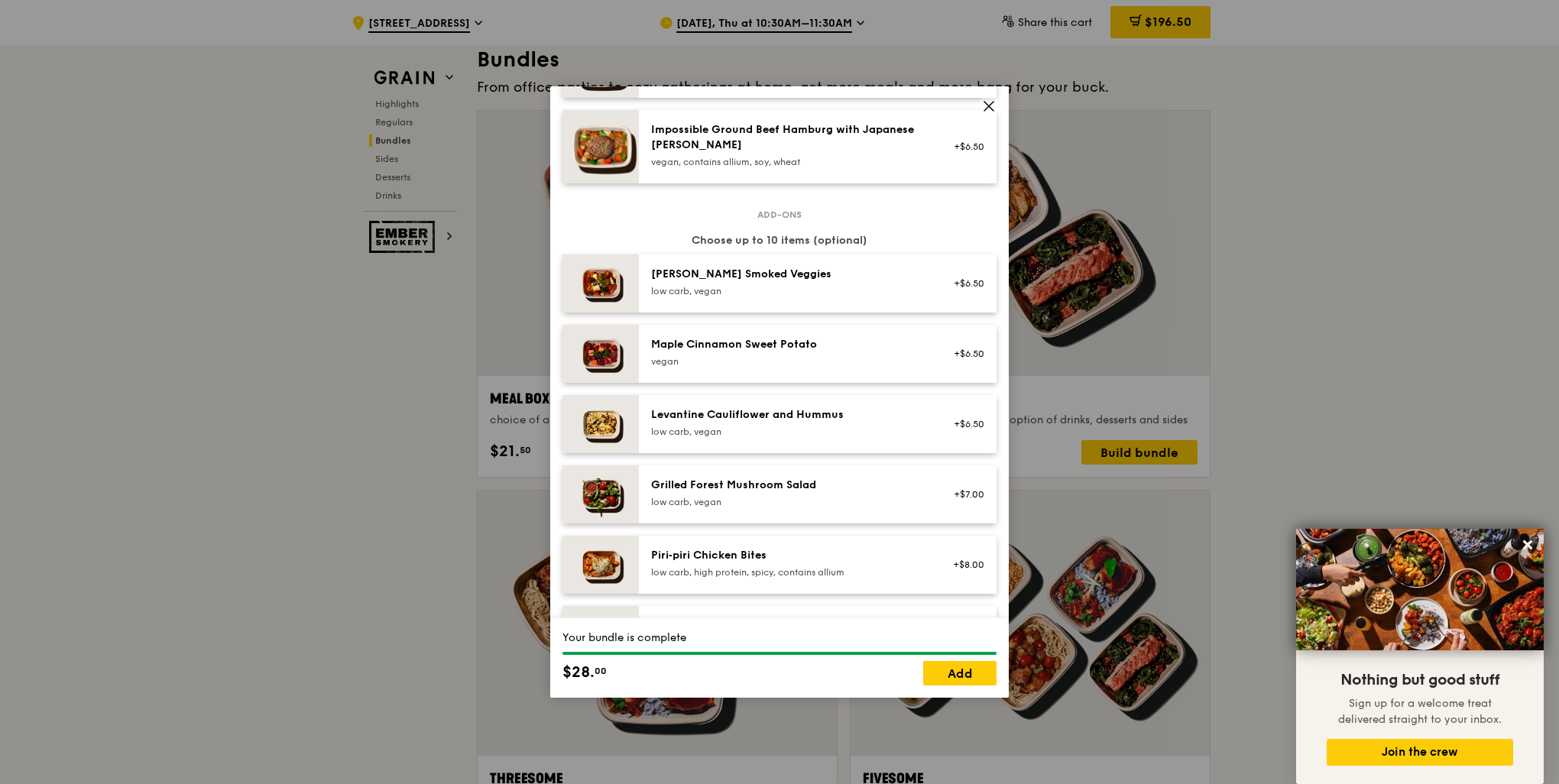
click at [876, 439] on div "Levantine Cauliflower and Hummus low carb, vegan" at bounding box center [788, 424] width 293 height 34
click at [949, 434] on link "Remove" at bounding box center [967, 432] width 35 height 11
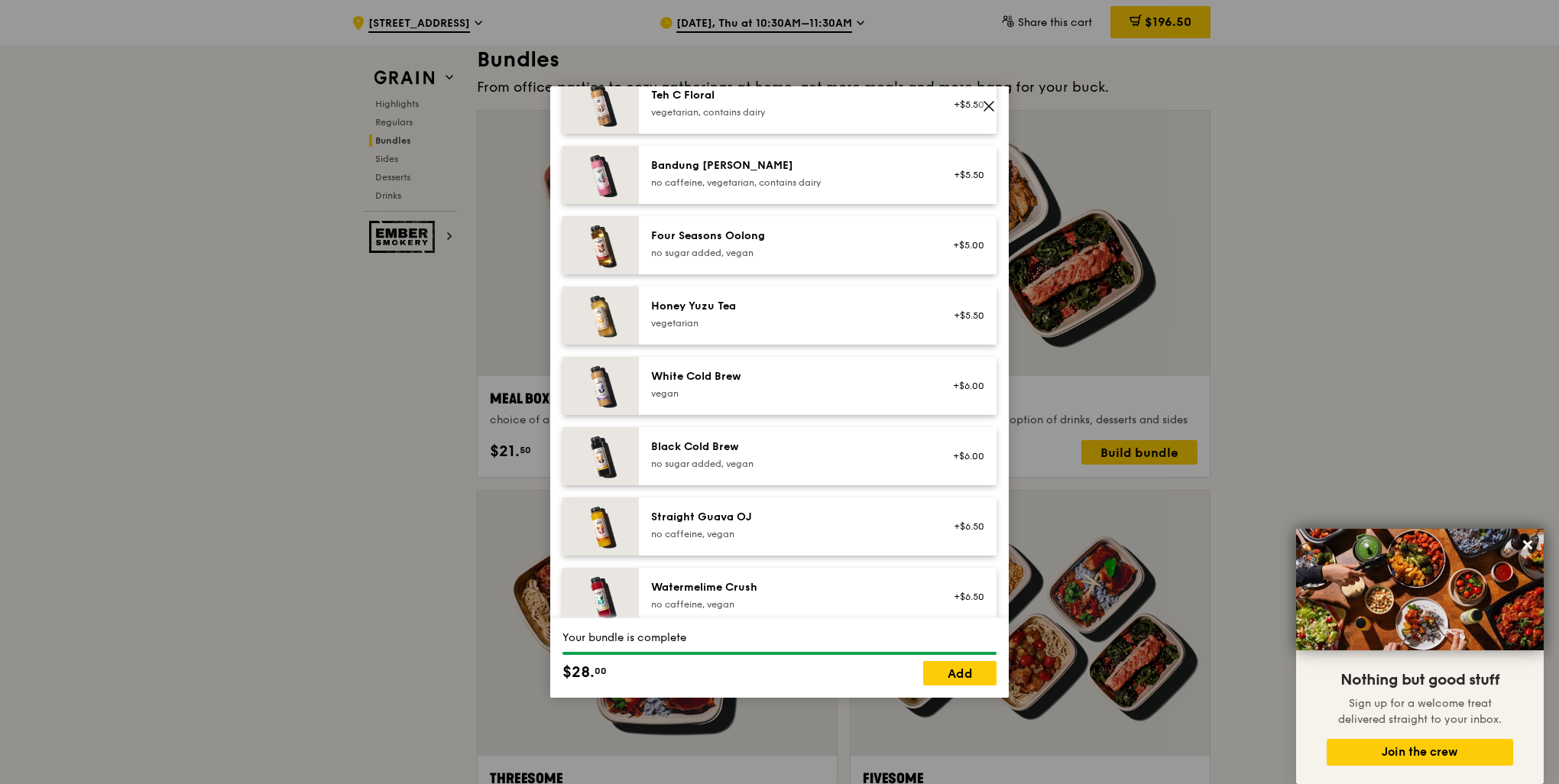
scroll to position [1736, 0]
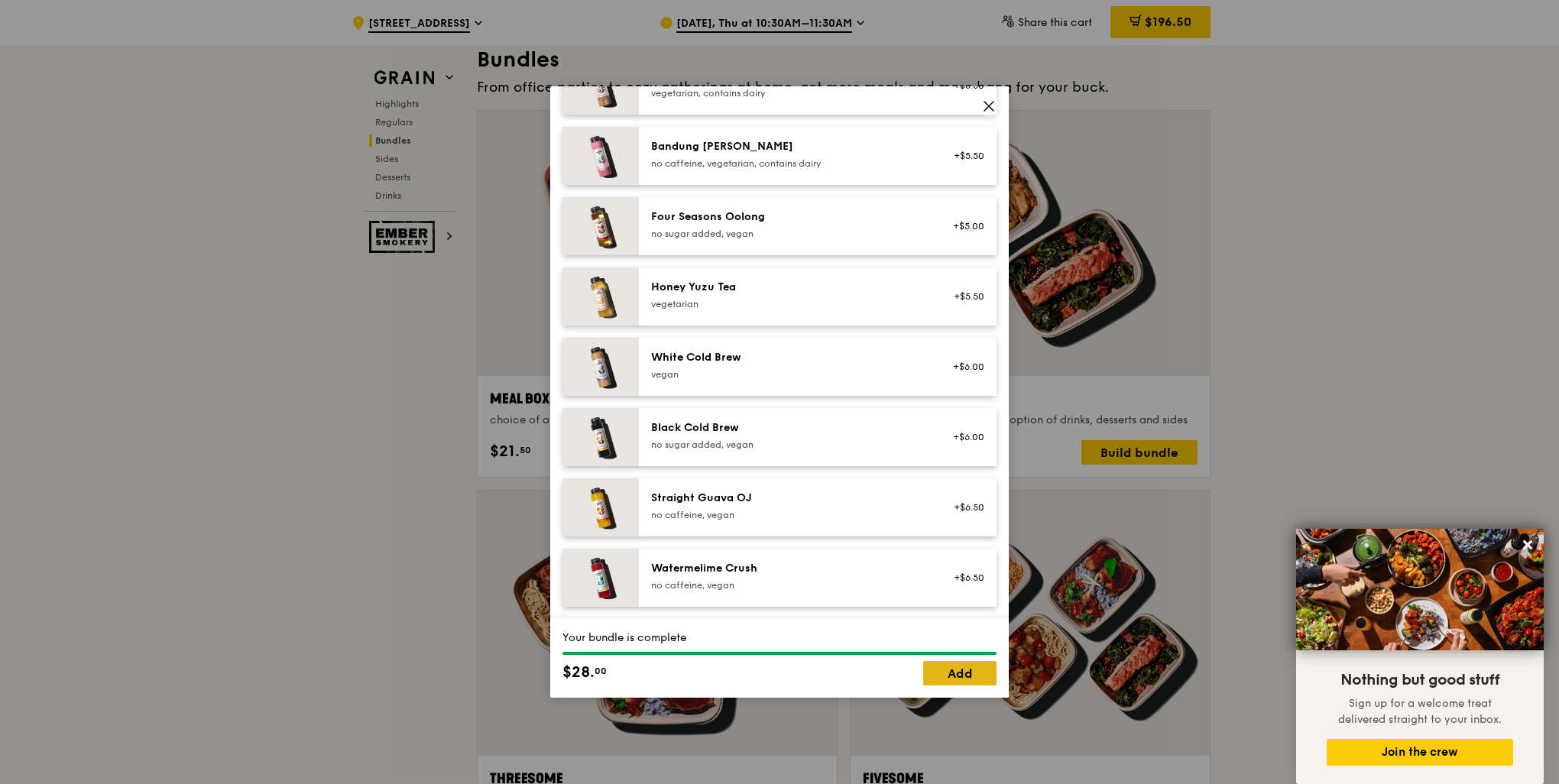
click at [981, 672] on link "Add" at bounding box center [960, 673] width 74 height 24
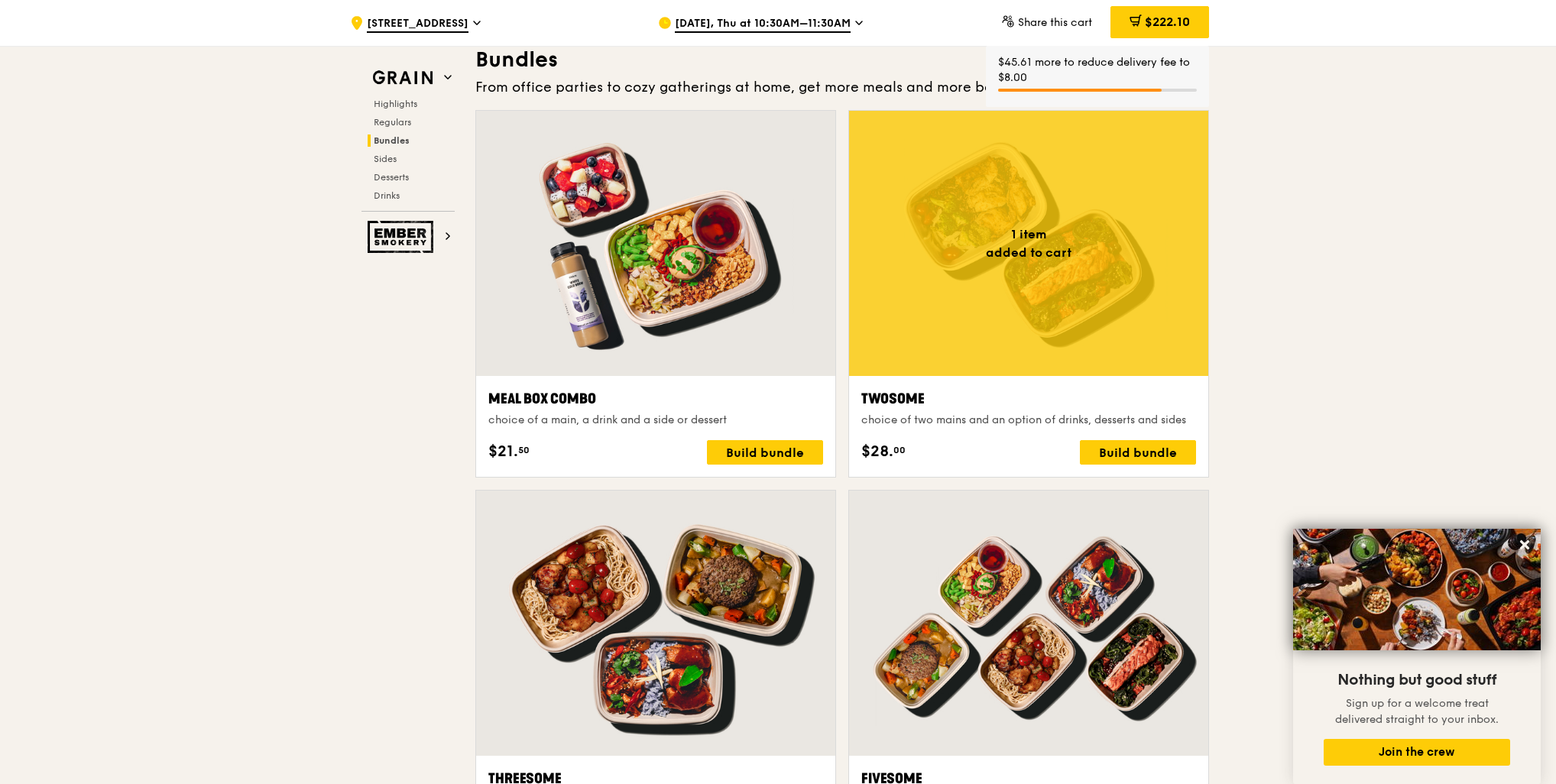
click at [1158, 24] on span "$222.10" at bounding box center [1167, 21] width 45 height 15
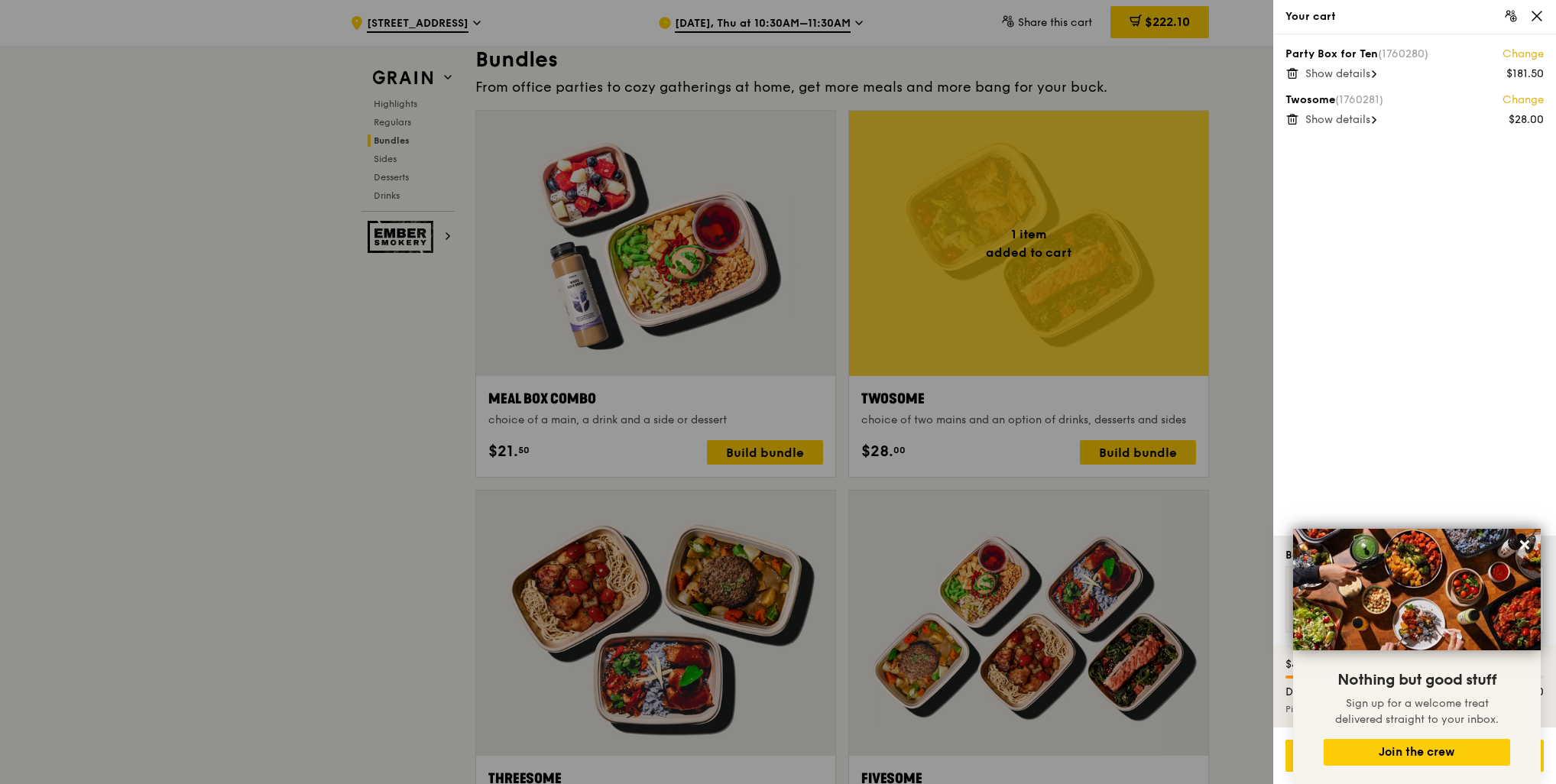
click at [1361, 77] on span "Show details" at bounding box center [1338, 74] width 65 height 13
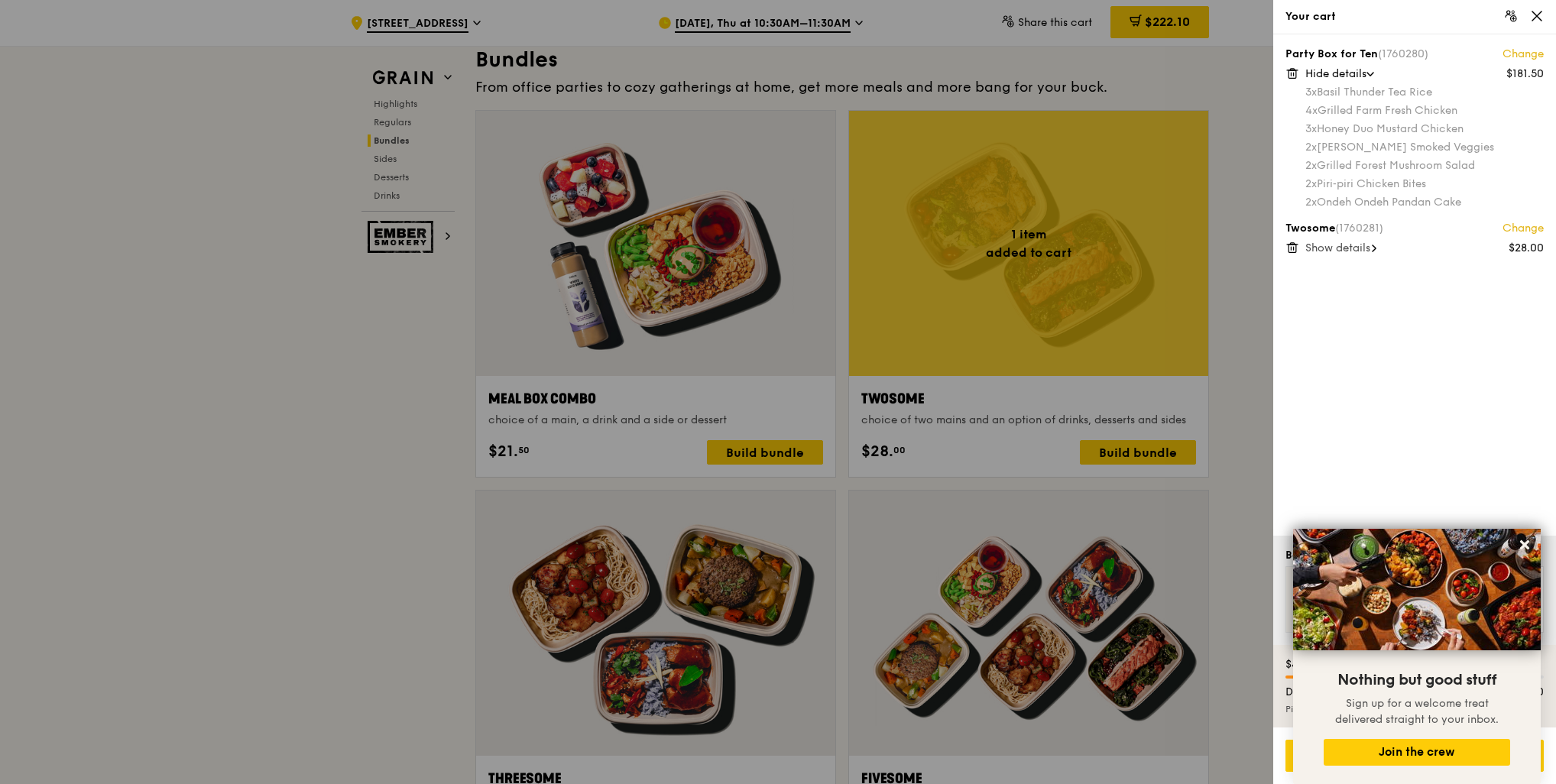
click at [1359, 253] on span "Show details" at bounding box center [1338, 247] width 65 height 13
click at [1345, 245] on span "Hide details" at bounding box center [1336, 247] width 61 height 13
click at [1345, 245] on span "Show details" at bounding box center [1338, 247] width 65 height 13
click at [1532, 248] on div "$28.00" at bounding box center [1526, 248] width 35 height 15
click at [1529, 228] on link "Change" at bounding box center [1523, 228] width 41 height 15
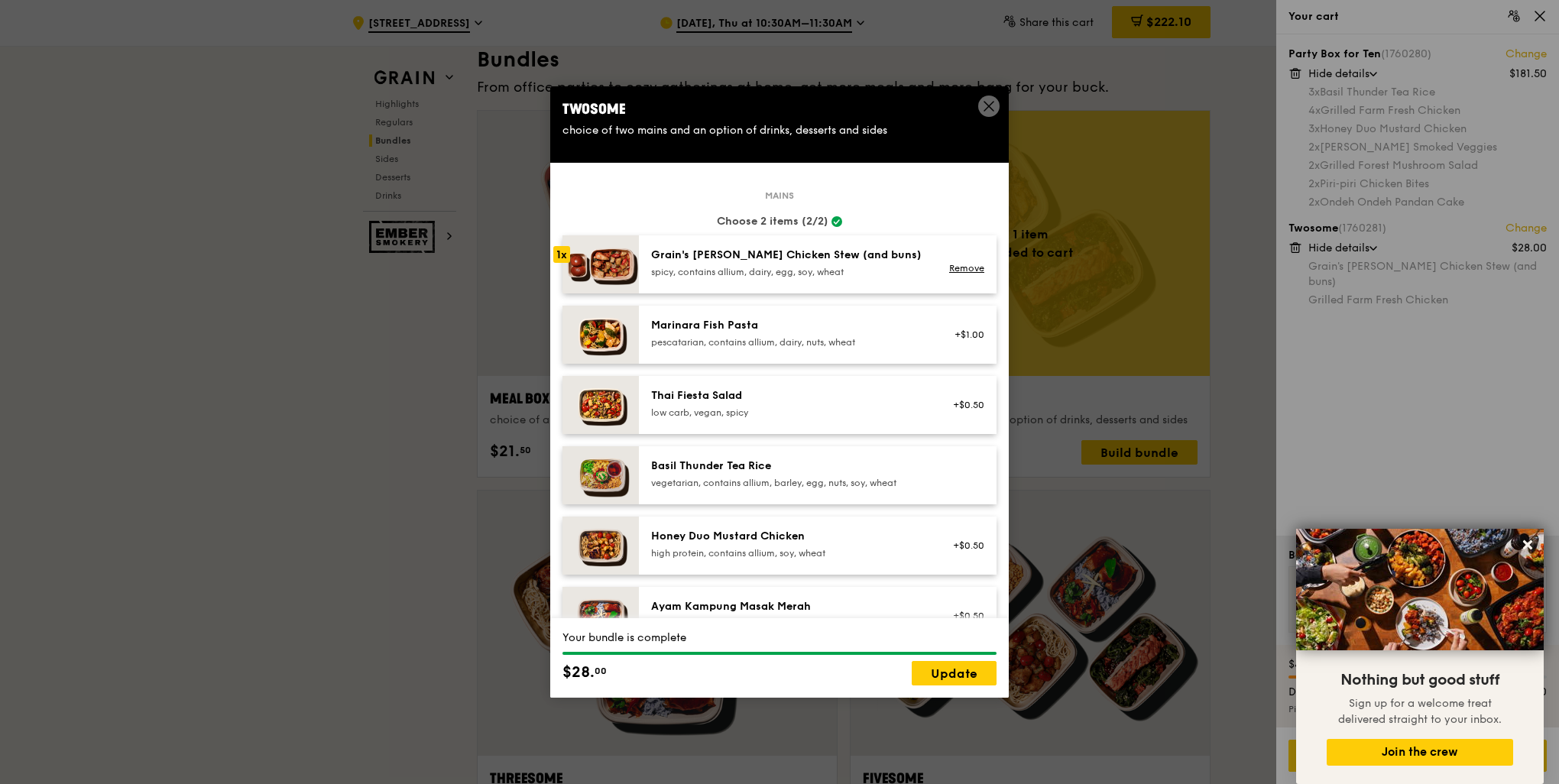
click at [563, 256] on div "1x" at bounding box center [562, 254] width 17 height 17
click at [960, 264] on link "Remove" at bounding box center [967, 268] width 35 height 11
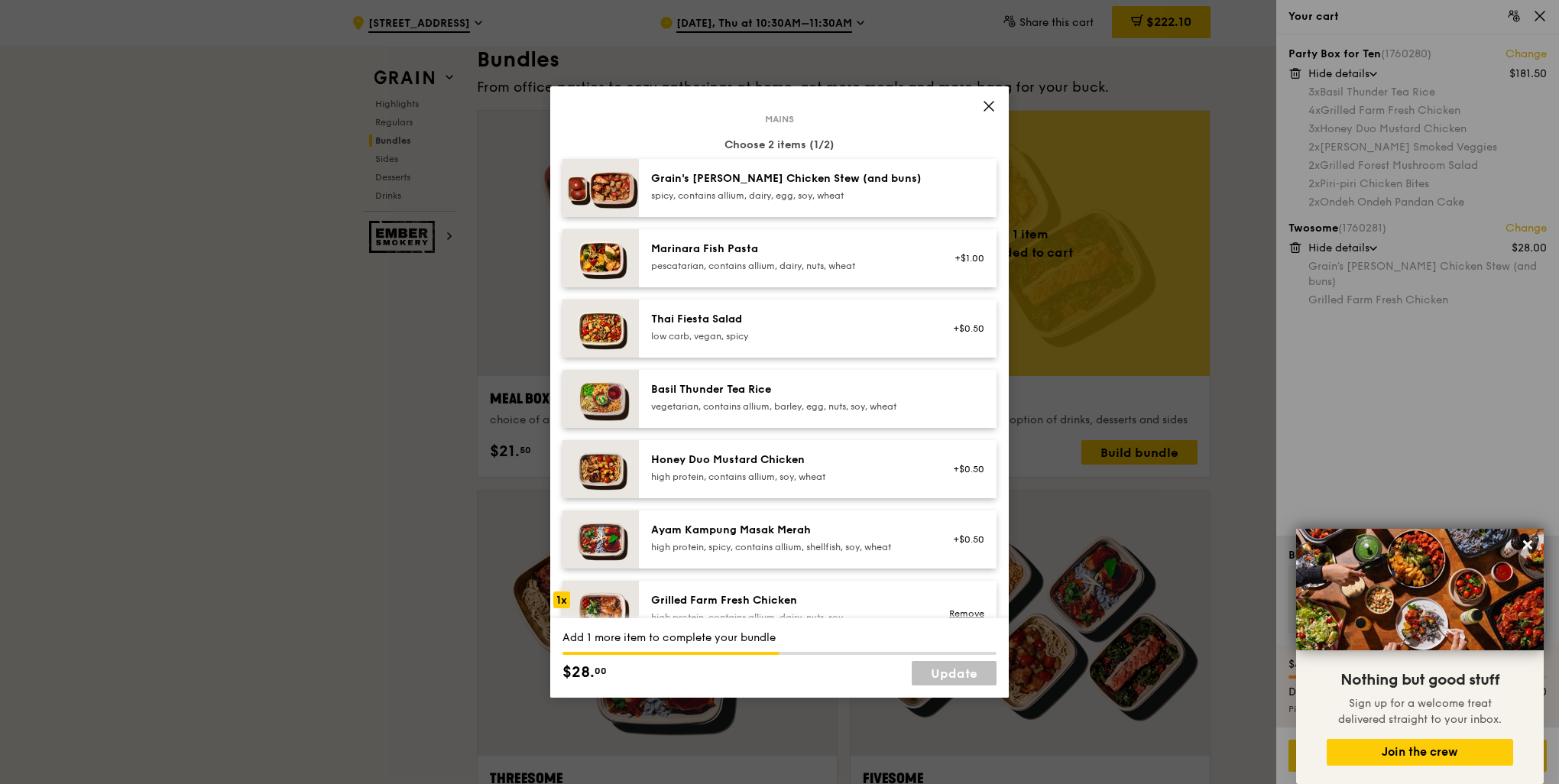
scroll to position [382, 0]
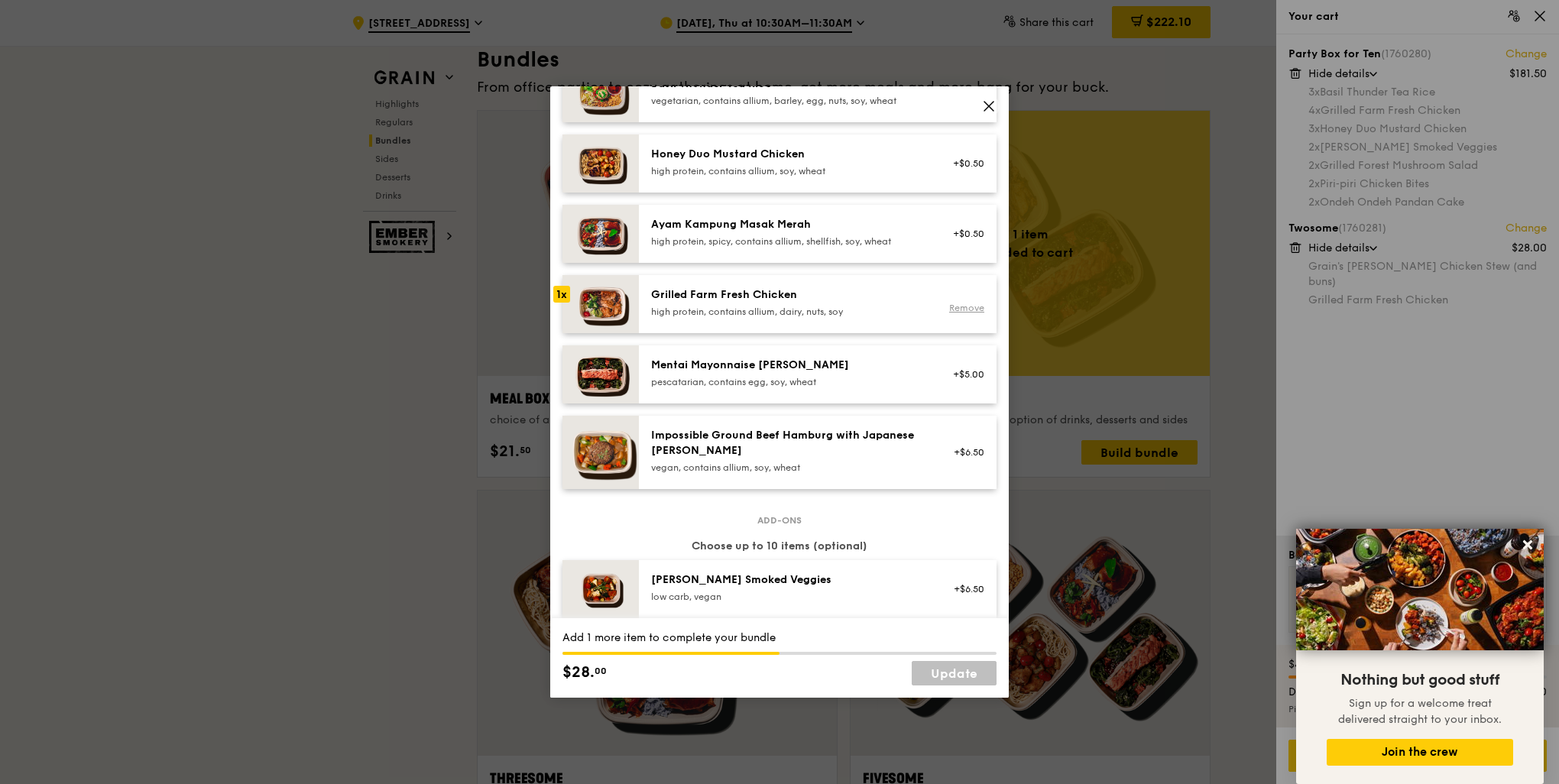
click at [959, 304] on link "Remove" at bounding box center [967, 308] width 35 height 11
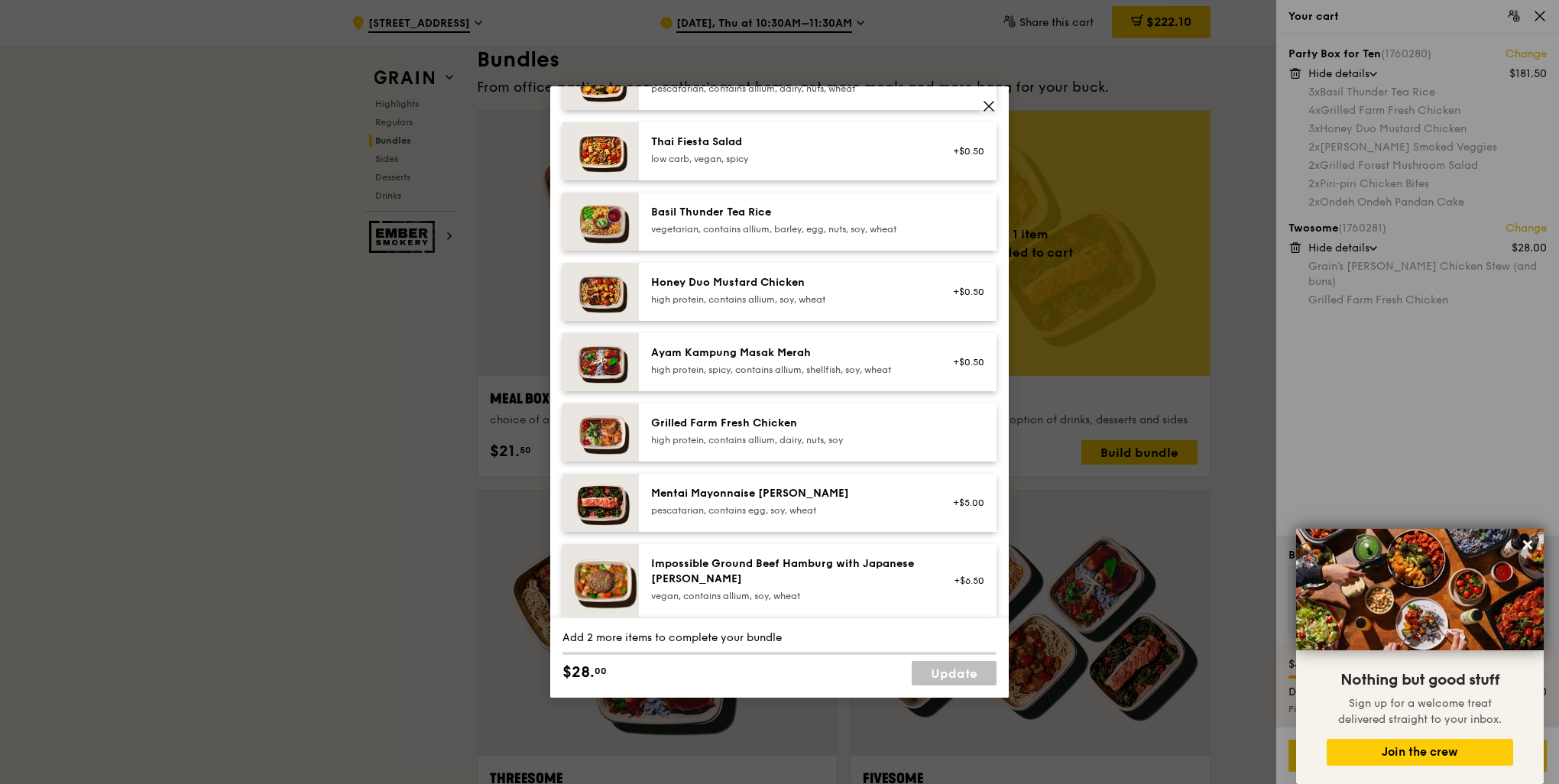
scroll to position [229, 0]
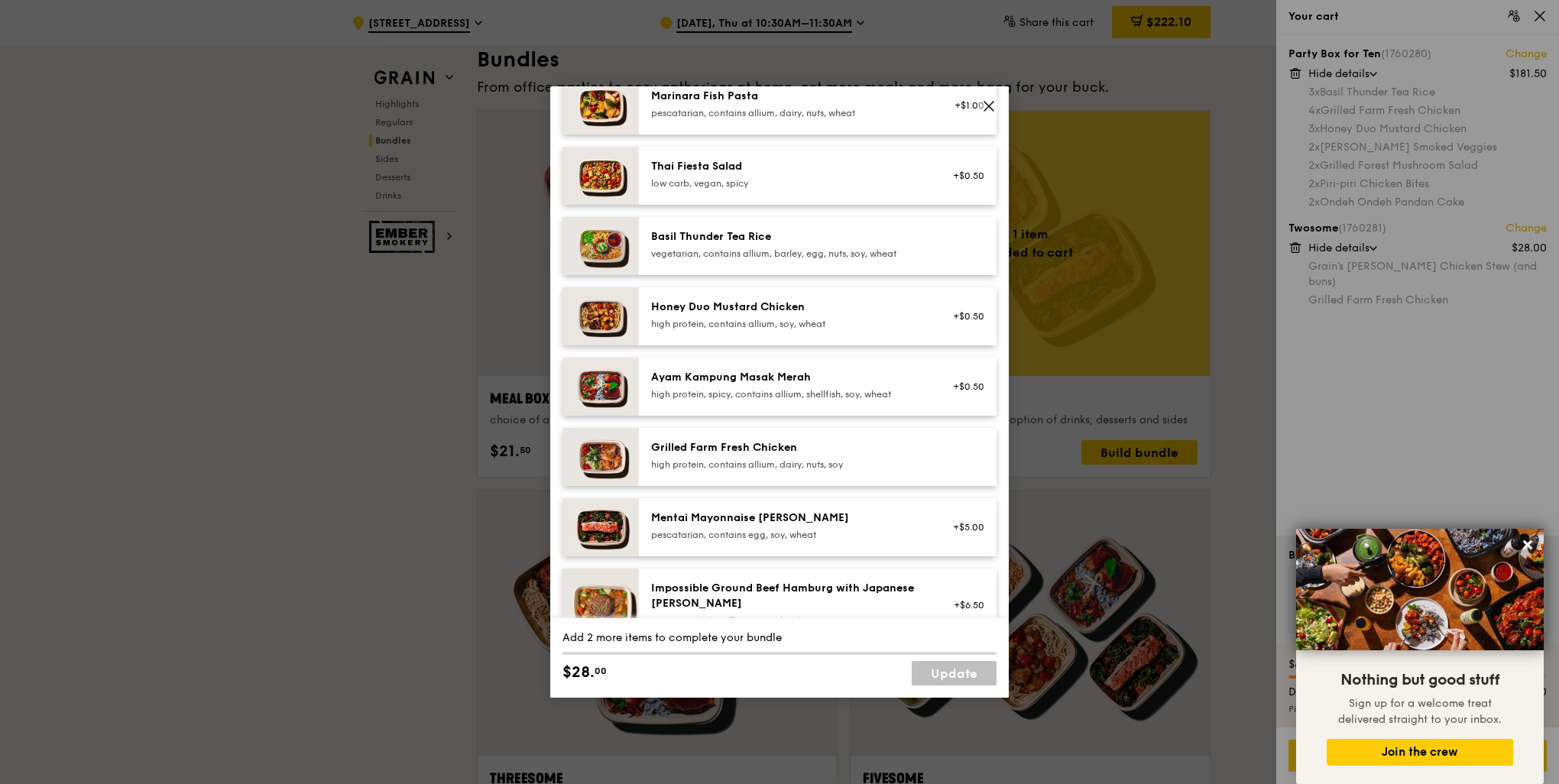
click at [794, 307] on div "Honey Duo Mustard Chicken" at bounding box center [788, 307] width 274 height 15
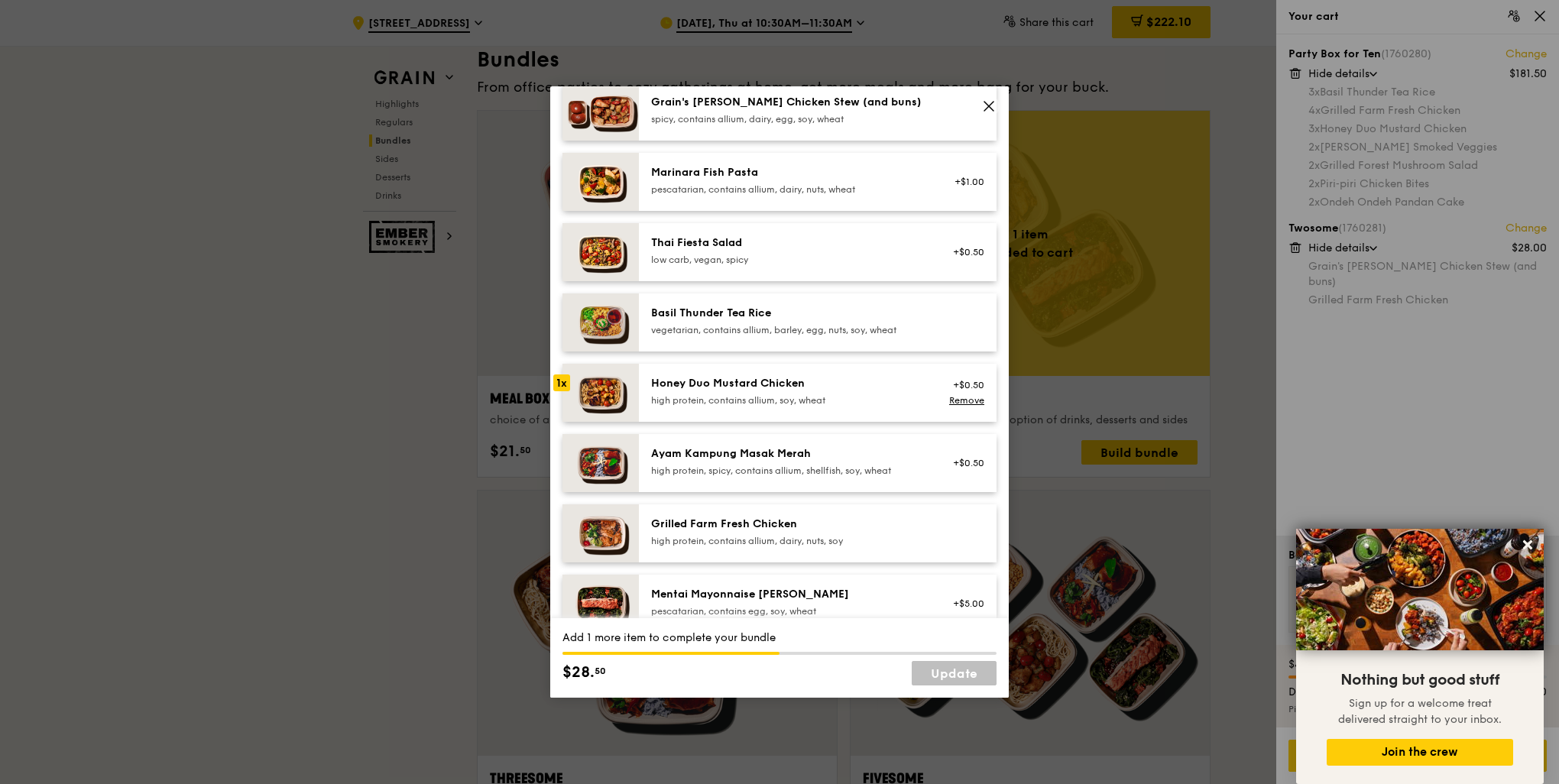
scroll to position [77, 0]
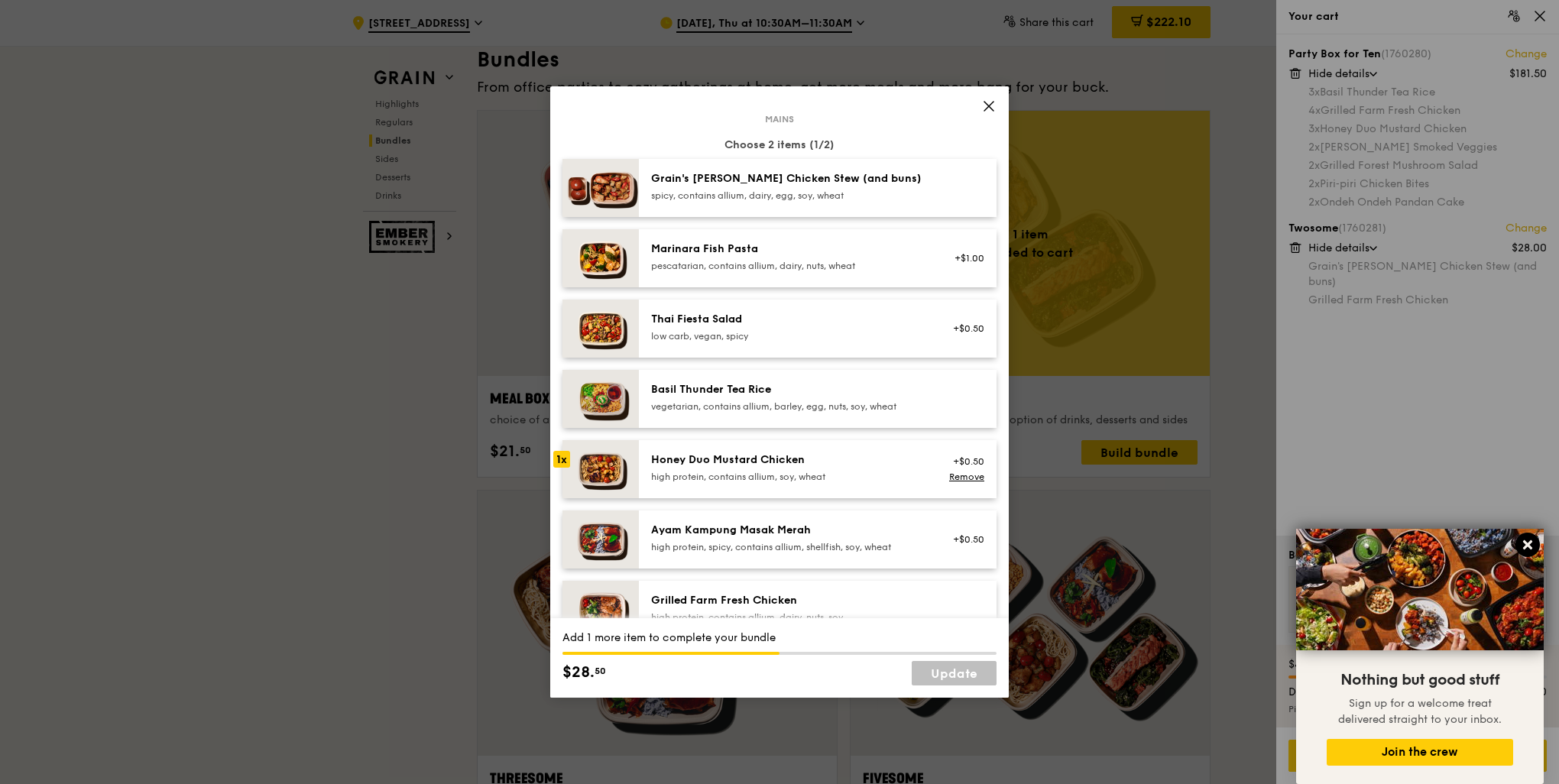
click at [1525, 542] on icon at bounding box center [1528, 545] width 14 height 14
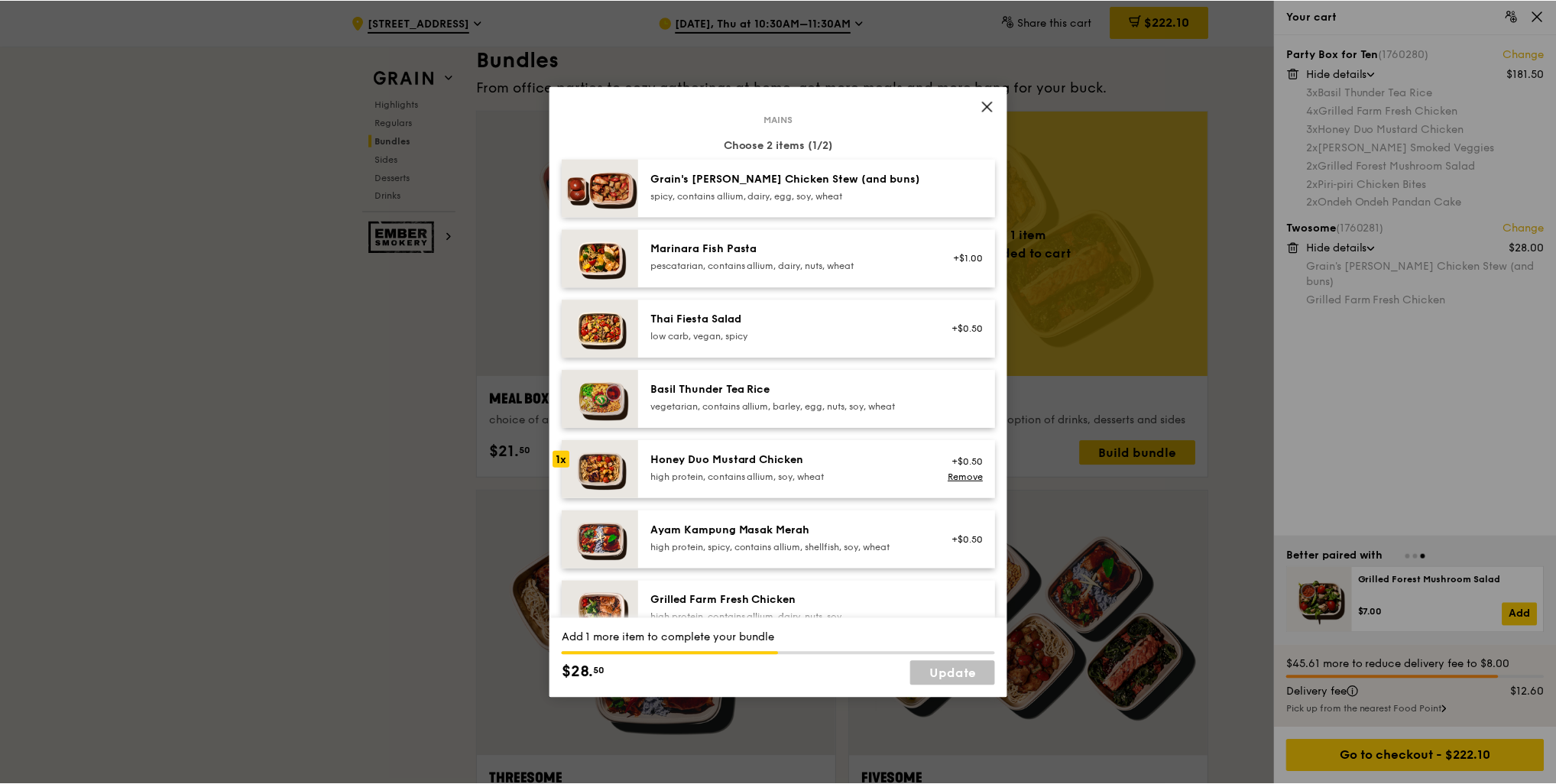
scroll to position [153, 0]
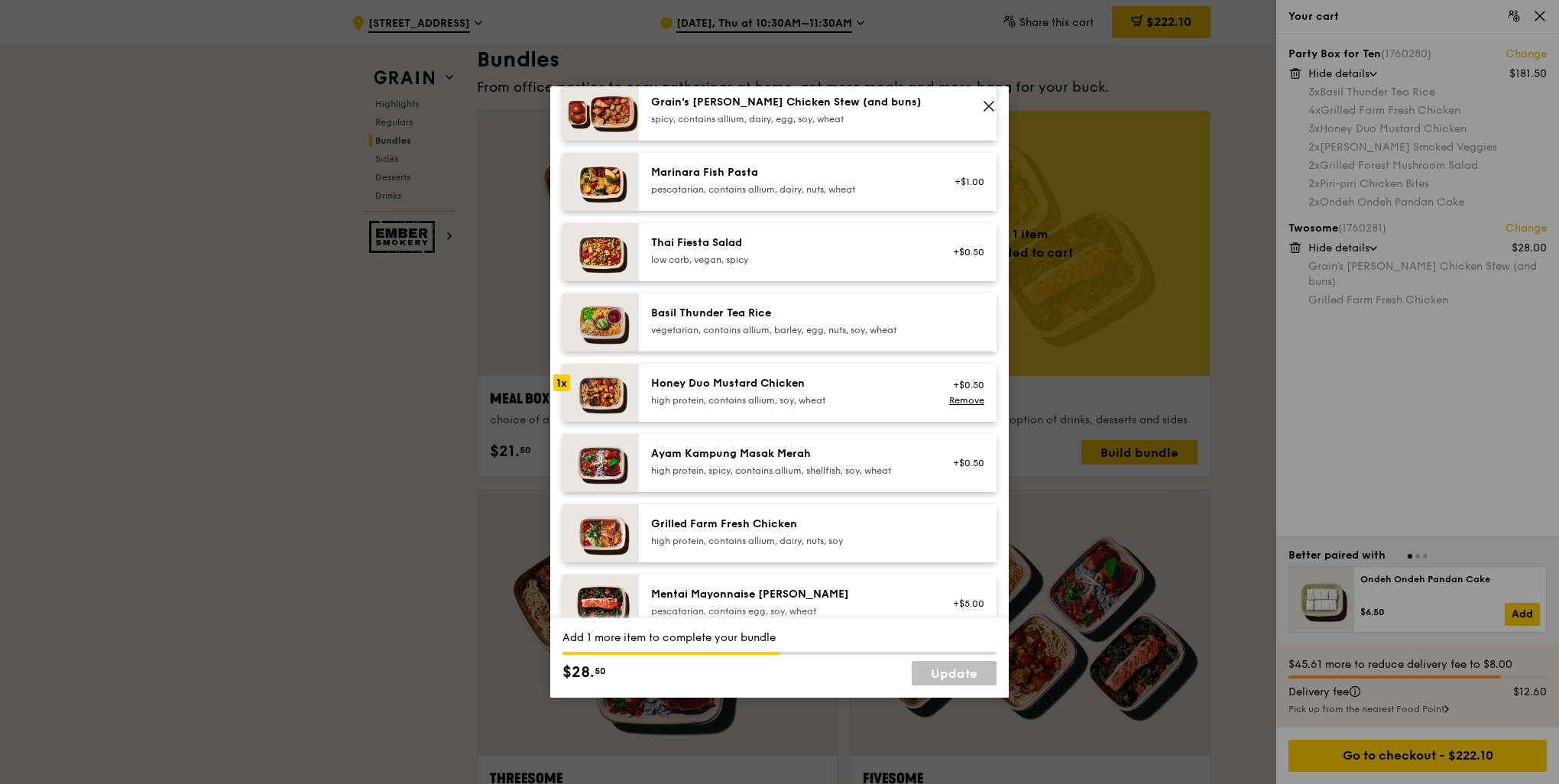
click at [754, 400] on div "high protein, contains allium, soy, wheat" at bounding box center [788, 400] width 274 height 12
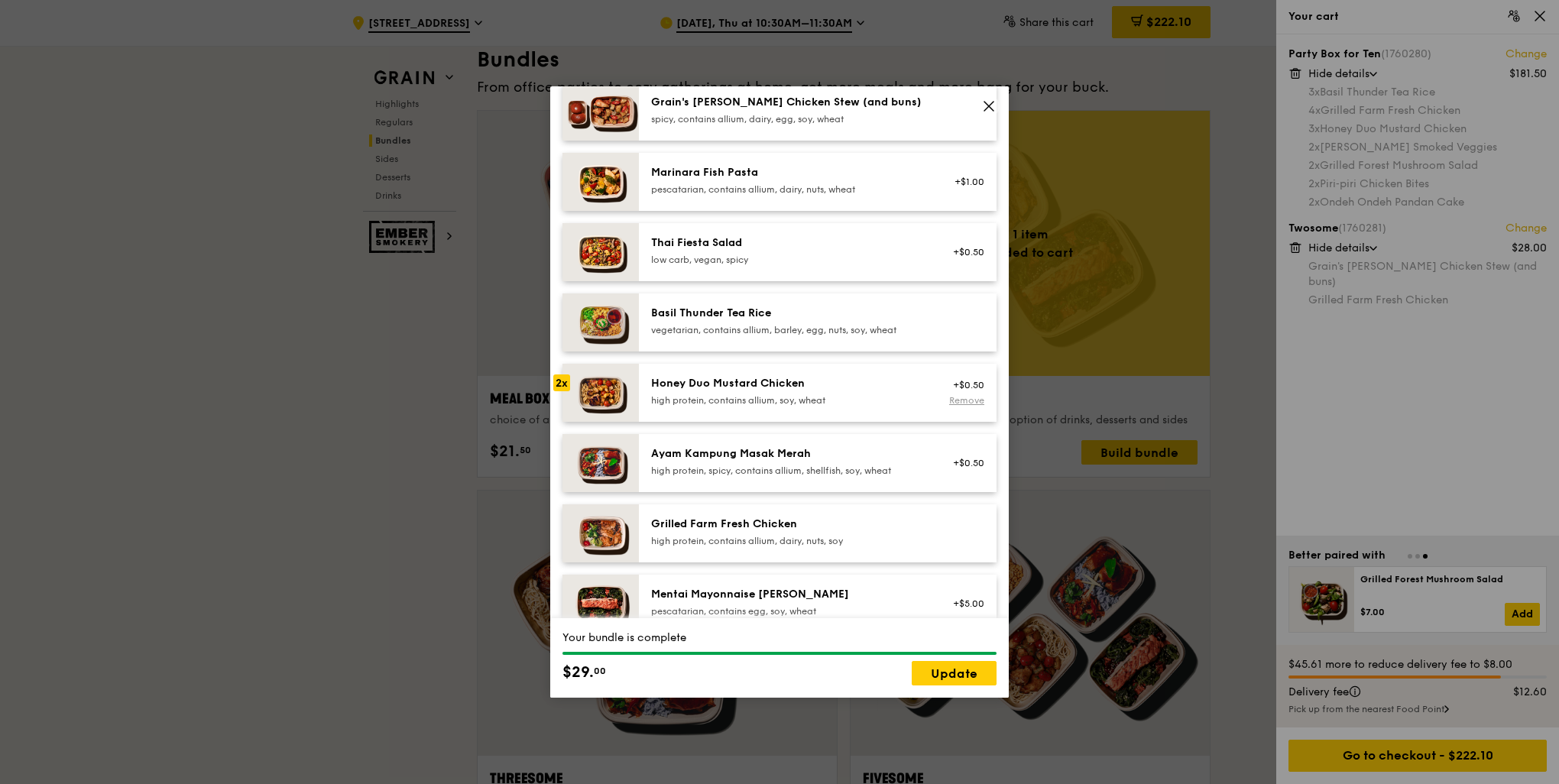
click at [965, 396] on link "Remove" at bounding box center [967, 400] width 35 height 11
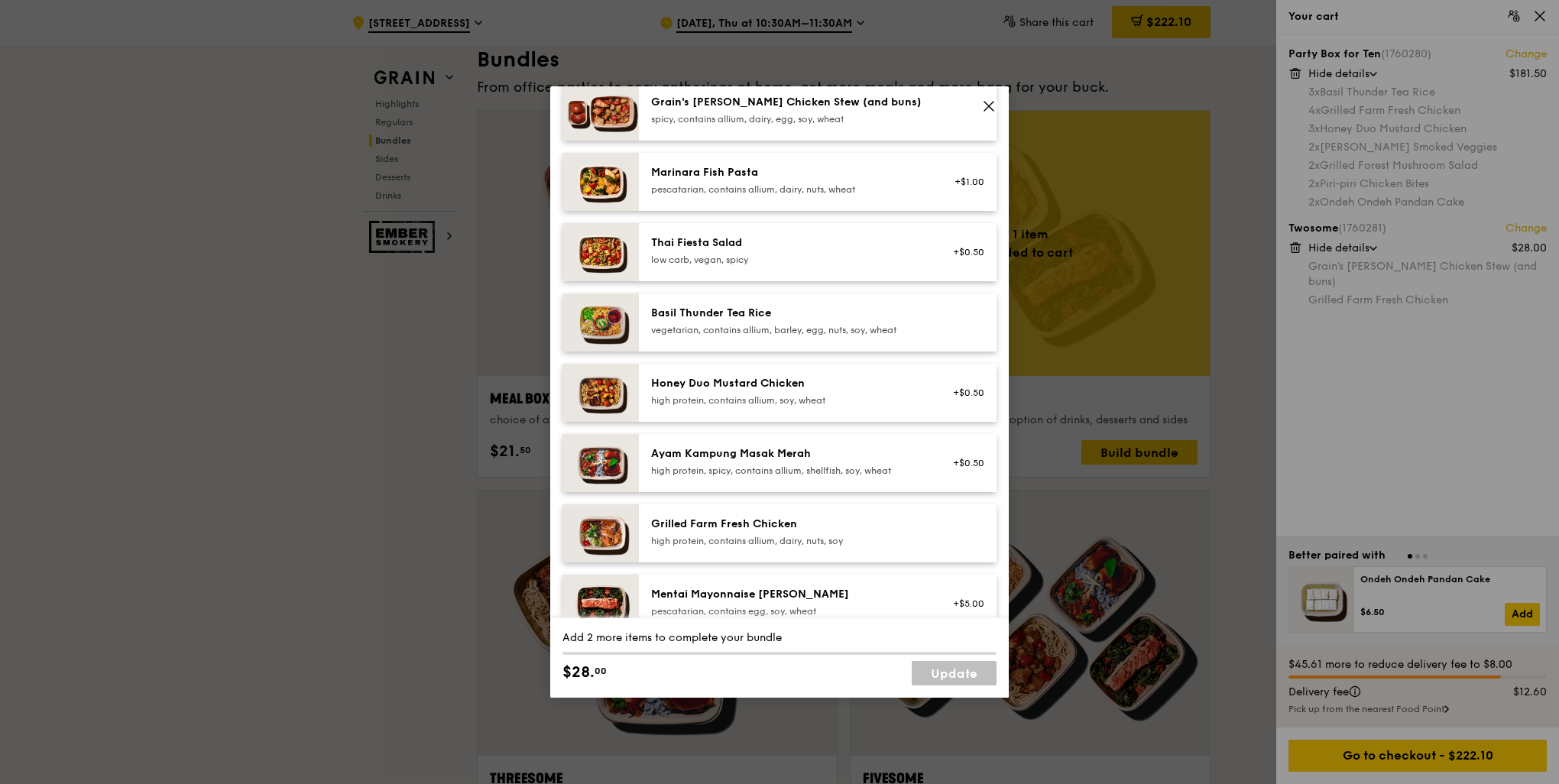
click at [838, 188] on div "pescatarian, contains allium, dairy, nuts, wheat" at bounding box center [788, 190] width 274 height 12
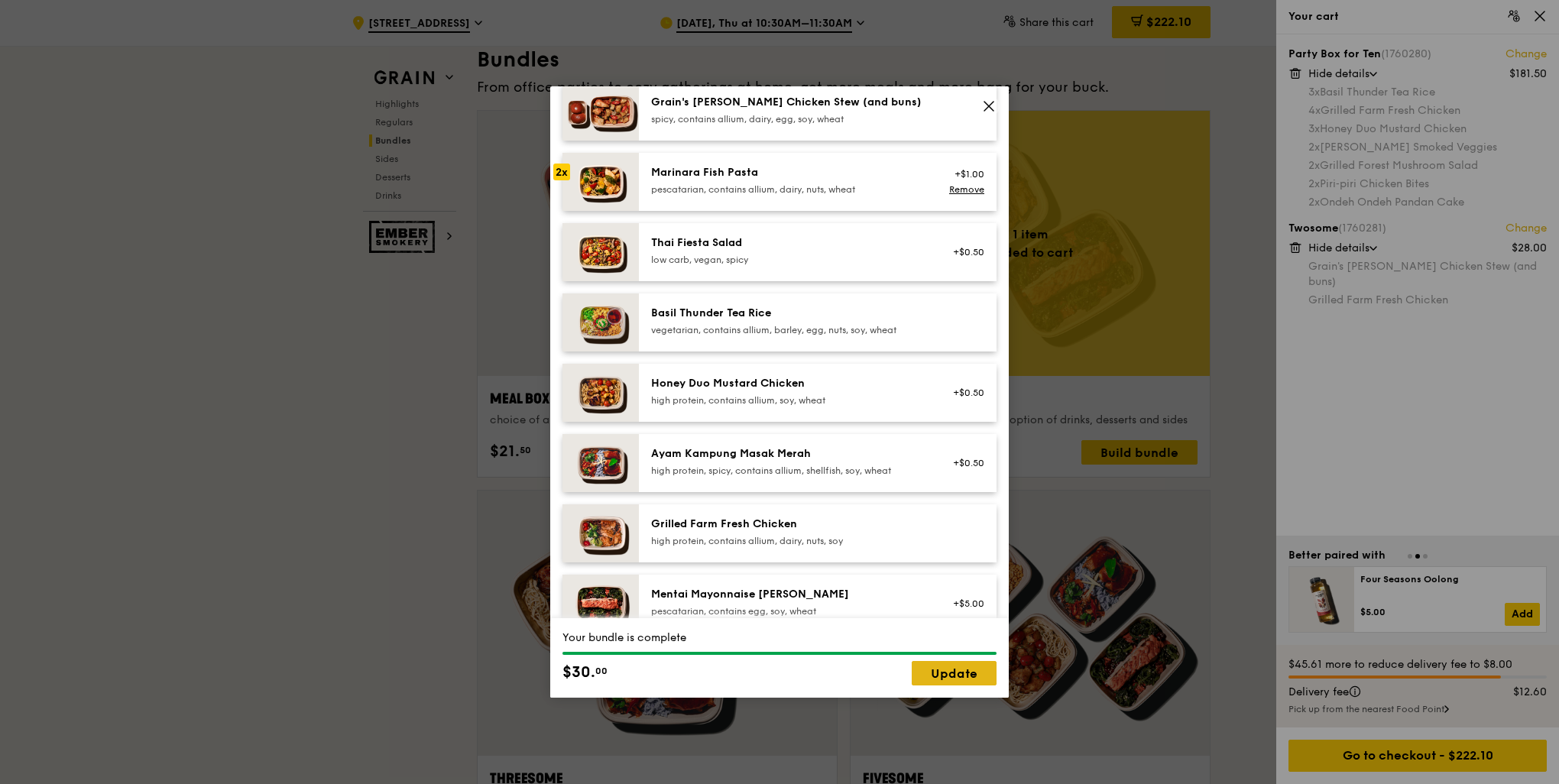
click at [959, 672] on link "Update" at bounding box center [954, 673] width 85 height 24
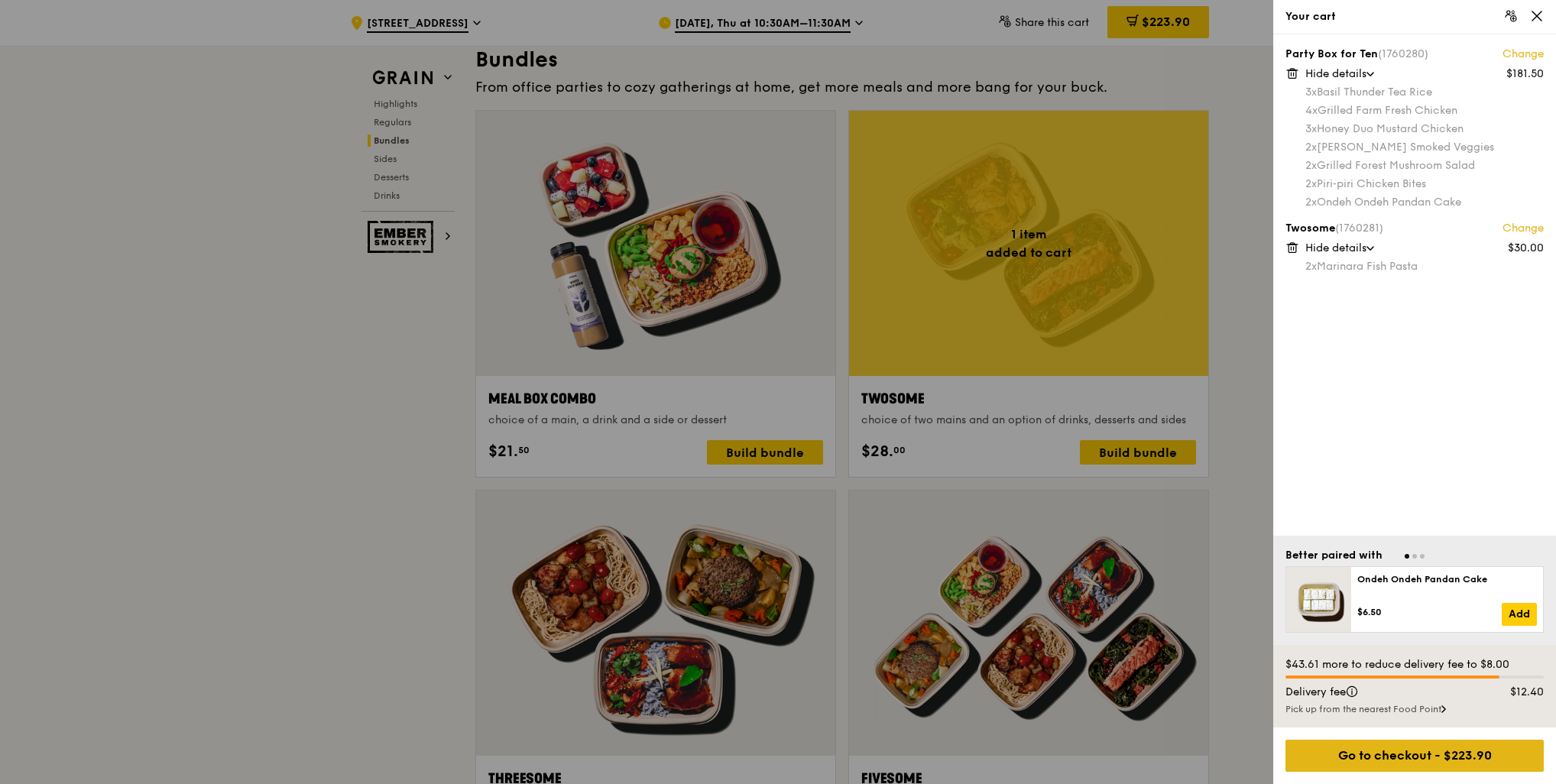
click at [1477, 760] on div "Go to checkout - $223.90" at bounding box center [1414, 756] width 258 height 32
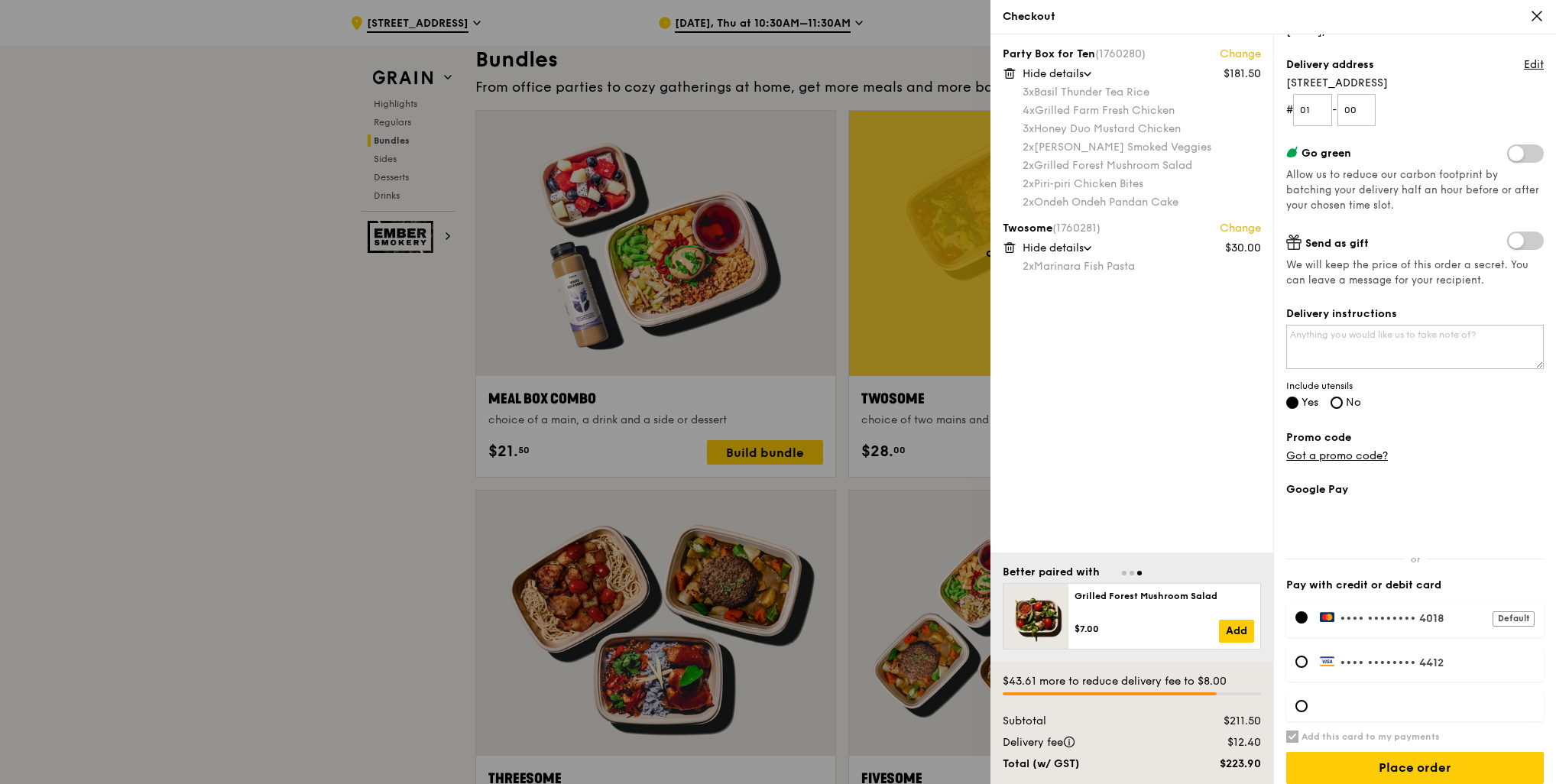
scroll to position [184, 0]
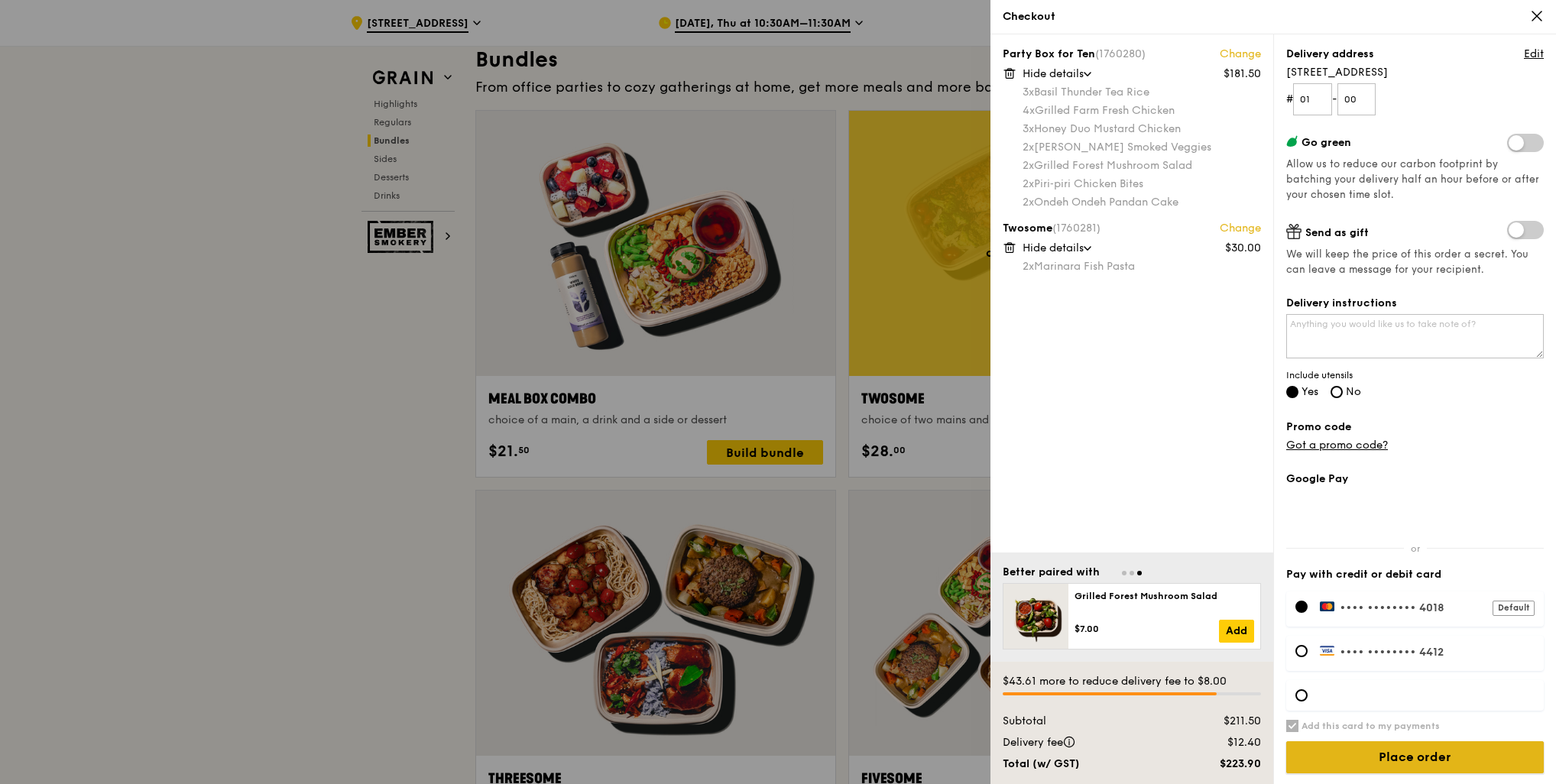
click at [1430, 753] on input "Place order" at bounding box center [1415, 757] width 257 height 32
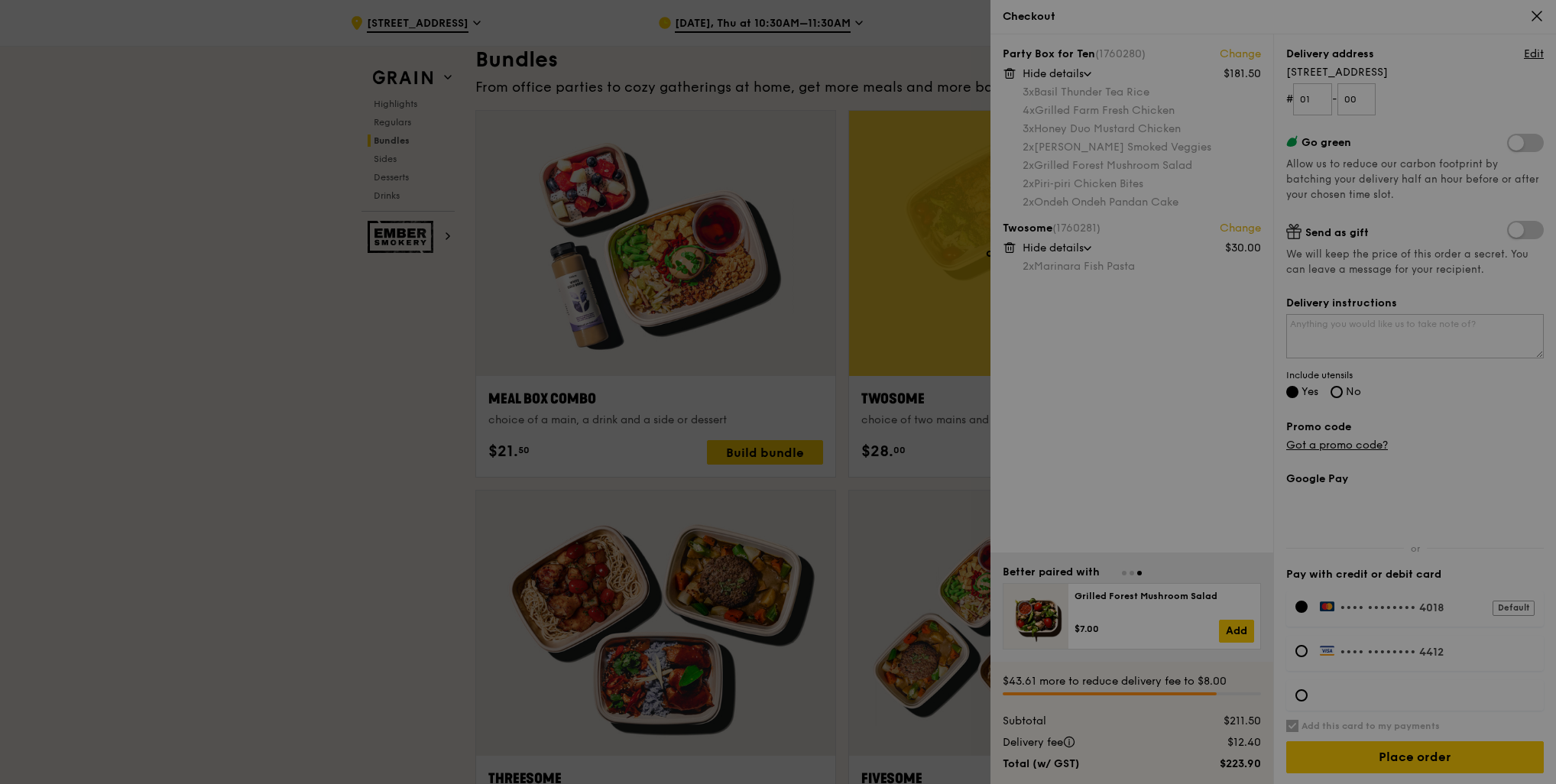
click at [1415, 766] on div at bounding box center [778, 392] width 1556 height 784
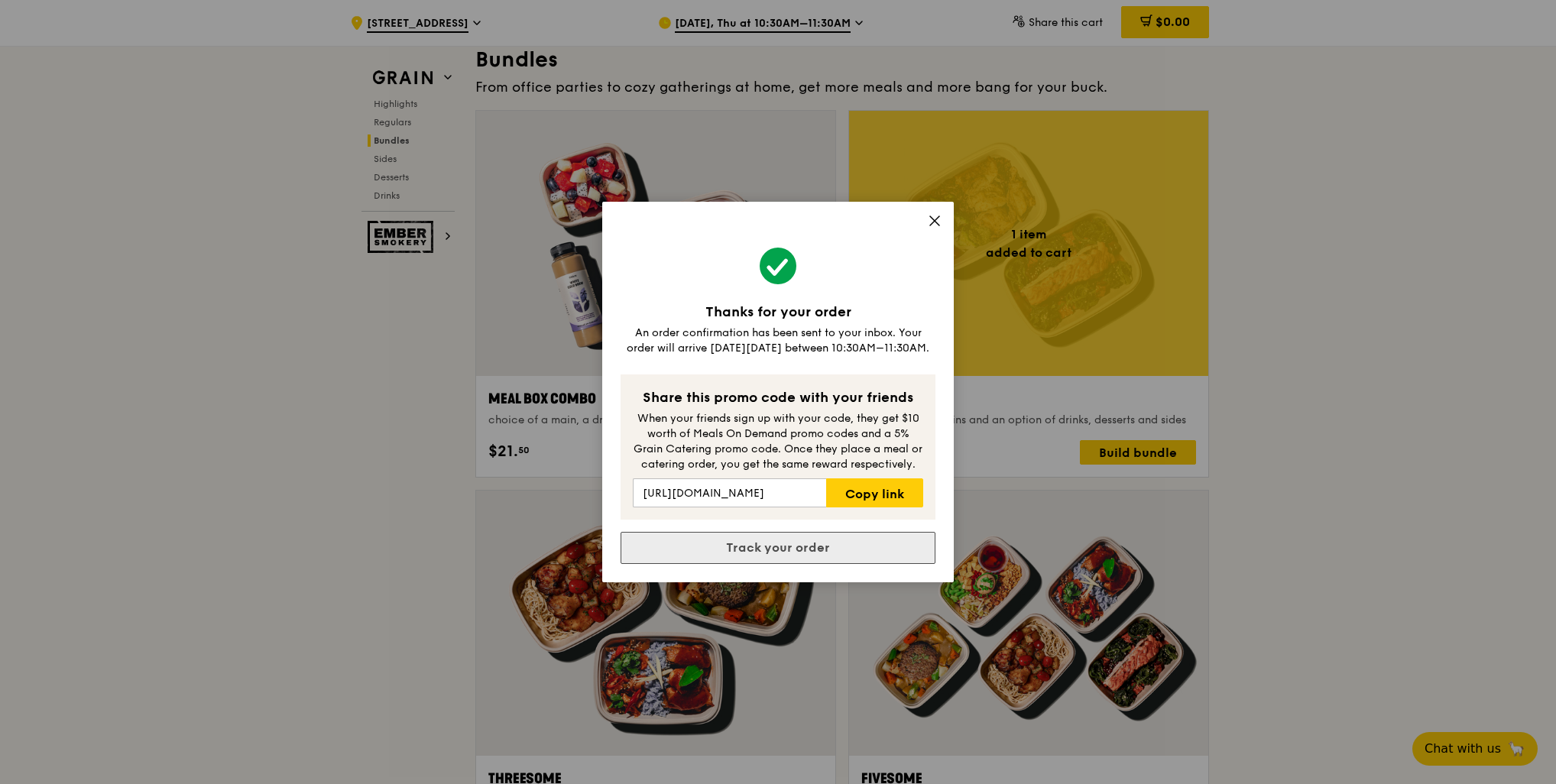
click at [837, 546] on link "Track your order" at bounding box center [778, 548] width 315 height 32
